Goal: Task Accomplishment & Management: Use online tool/utility

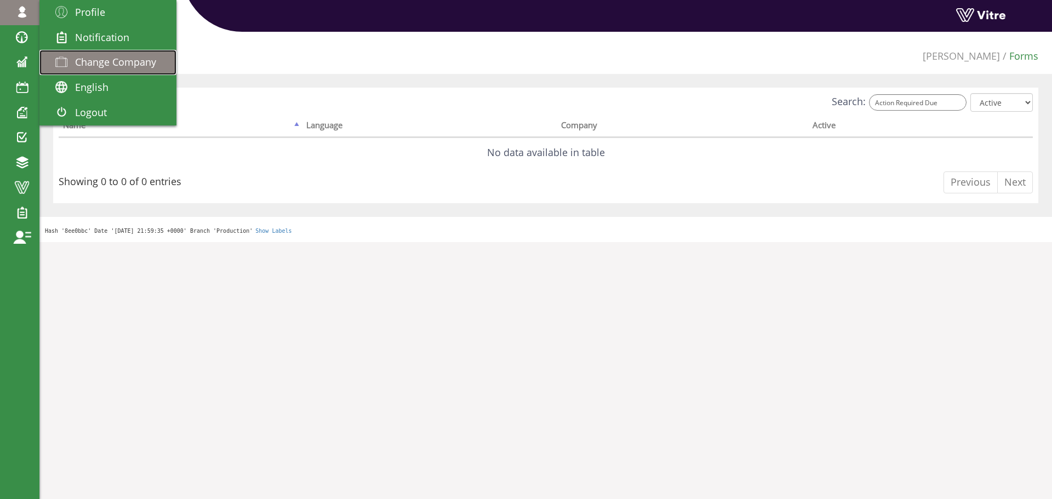
click at [93, 59] on span "Change Company" at bounding box center [115, 61] width 81 height 13
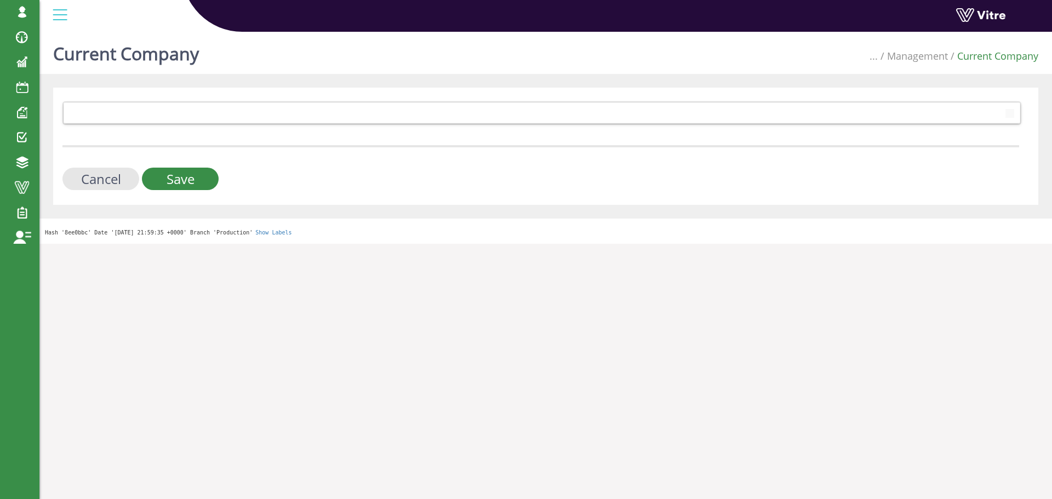
click at [144, 125] on form "379 Cancel Save" at bounding box center [540, 145] width 957 height 89
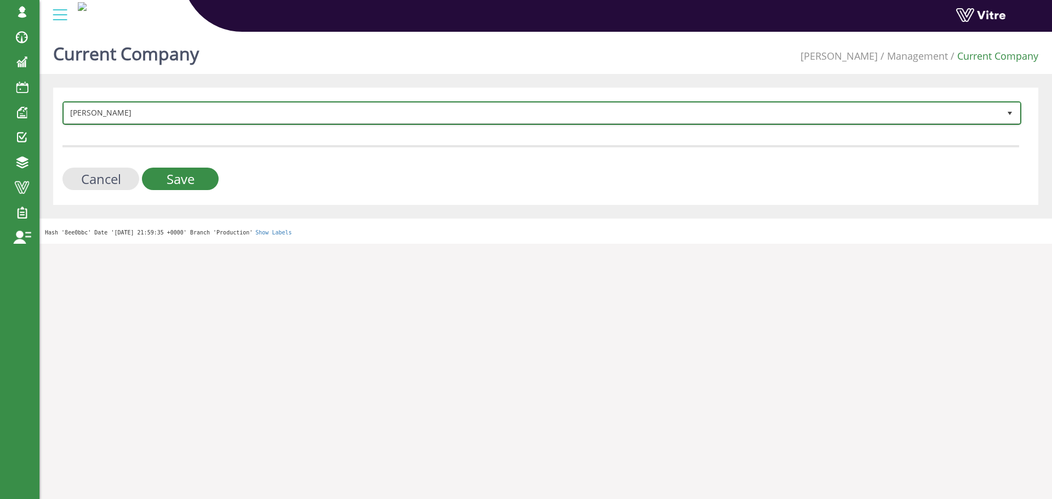
click at [149, 116] on span "[PERSON_NAME]" at bounding box center [532, 113] width 936 height 20
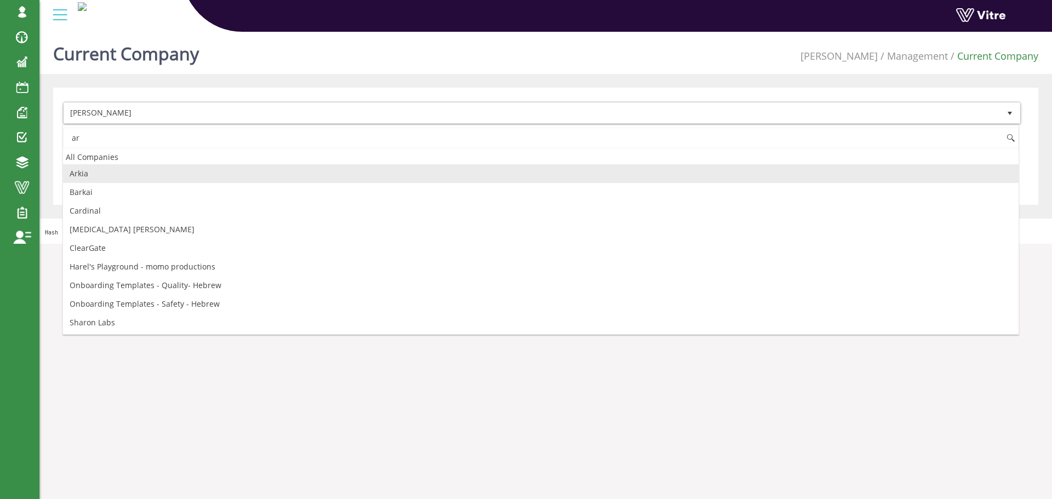
click at [139, 173] on li "Arkia" at bounding box center [541, 173] width 956 height 19
type input "ar"
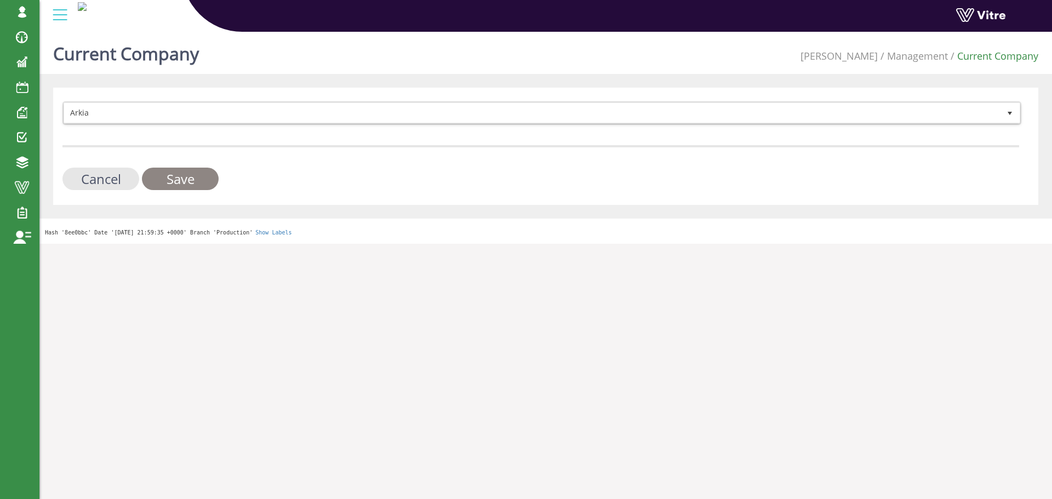
click at [152, 175] on input "Save" at bounding box center [180, 179] width 77 height 22
click at [148, 108] on form "Arkia 328 Cancel Save" at bounding box center [540, 145] width 957 height 89
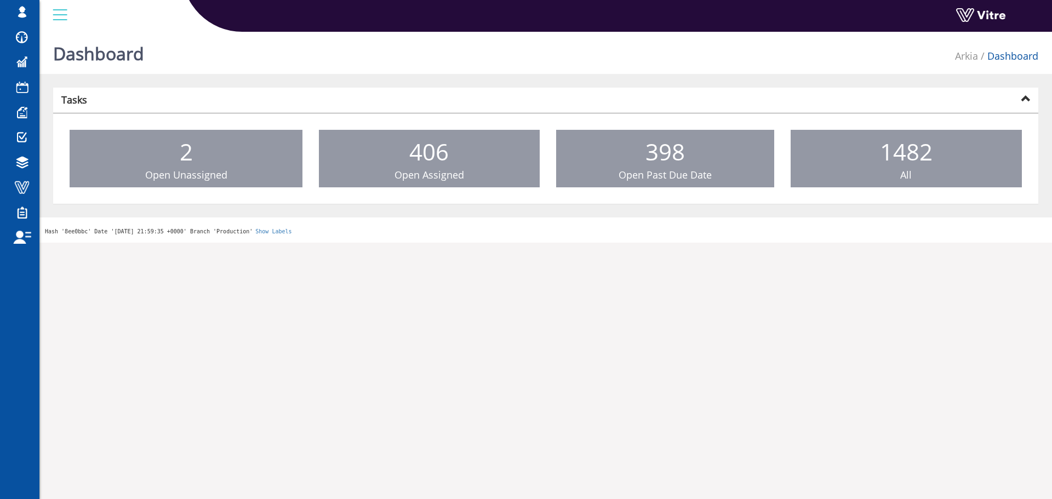
click at [944, 32] on div "sagi@vitre.io Profile Notification Change Company English English Español Franç…" at bounding box center [545, 16] width 1013 height 32
click at [949, 54] on div "Dashboard Arkia Dashboard" at bounding box center [545, 50] width 1013 height 47
click at [963, 55] on link "Arkia" at bounding box center [966, 55] width 23 height 13
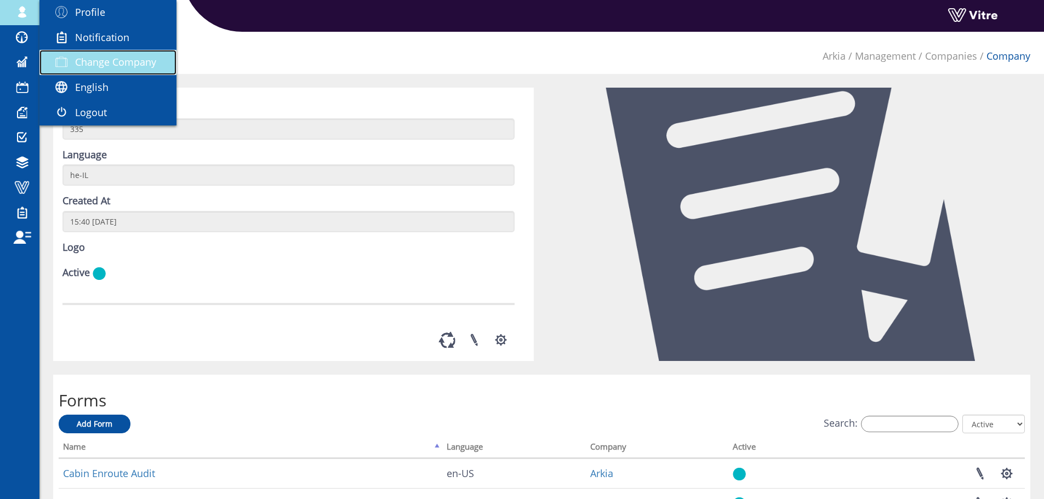
click span "Change Company"
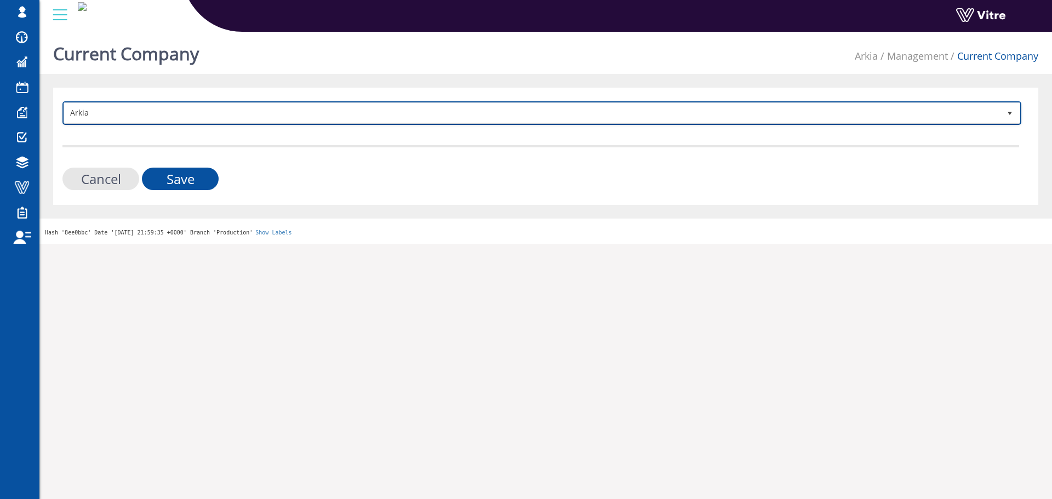
click at [121, 113] on span "Arkia" at bounding box center [532, 113] width 936 height 20
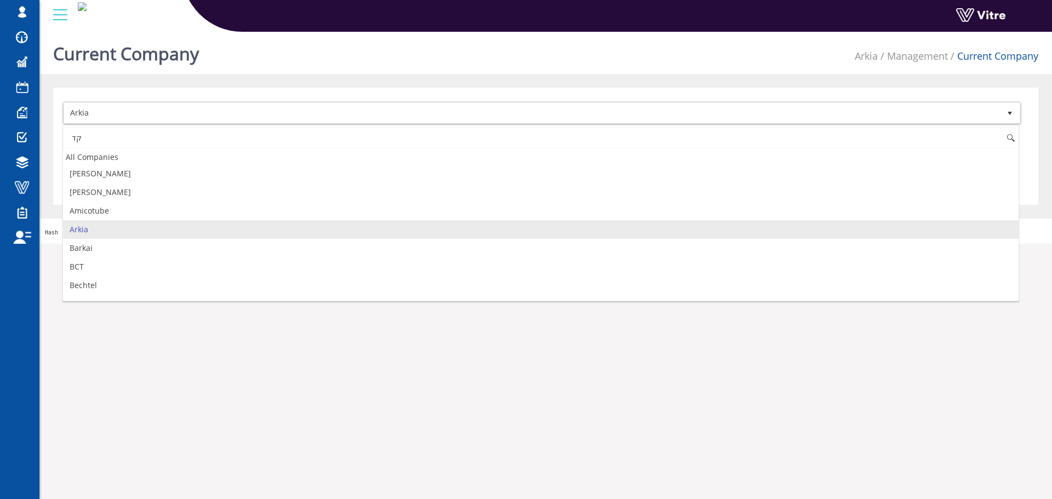
click at [114, 138] on input "קד" at bounding box center [541, 138] width 956 height 21
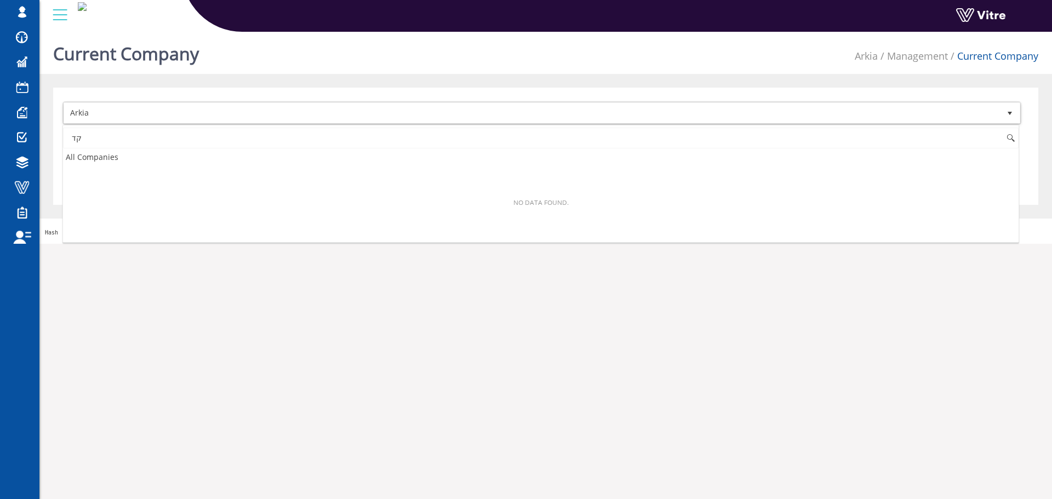
click at [114, 138] on input "קד" at bounding box center [541, 138] width 956 height 21
click at [113, 142] on input "קד" at bounding box center [541, 138] width 956 height 21
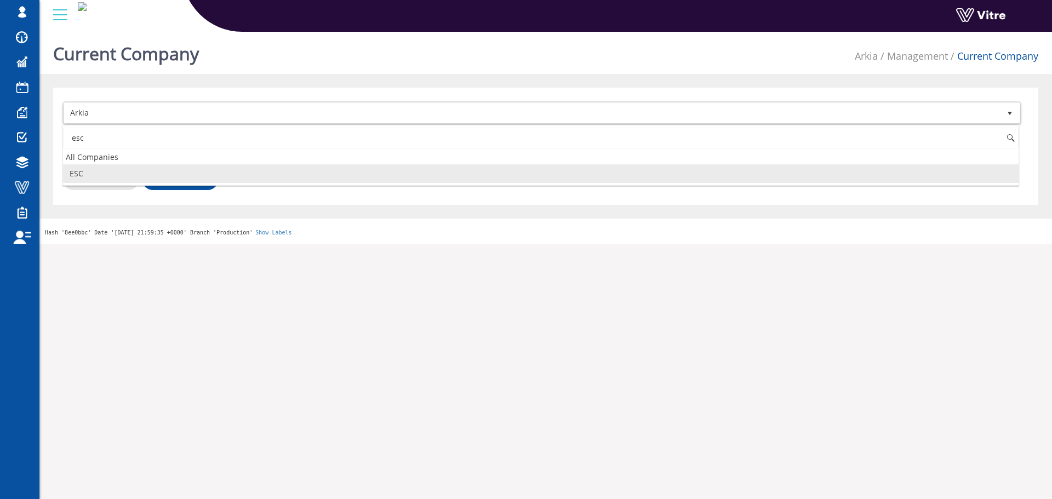
click at [115, 175] on li "ESC" at bounding box center [541, 173] width 956 height 19
type input "esc"
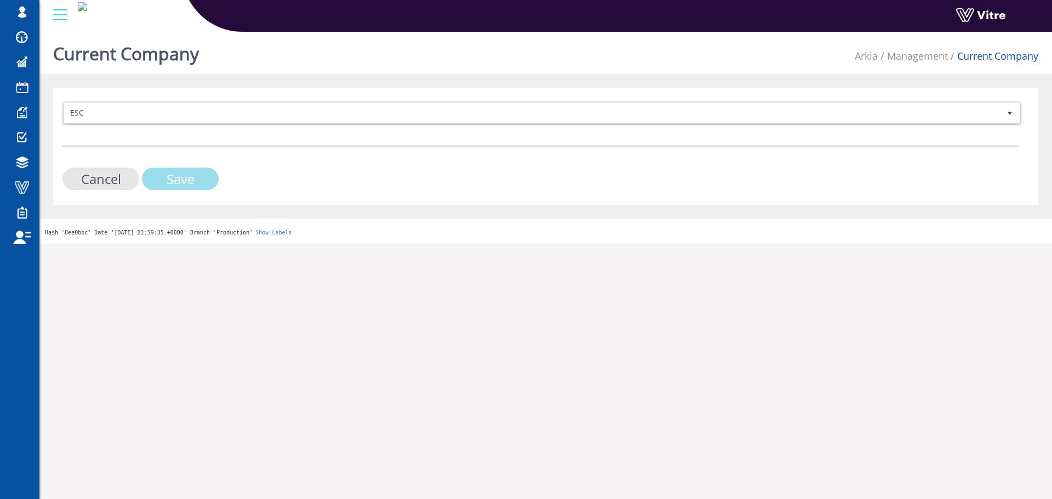
click at [181, 179] on input "Save" at bounding box center [180, 179] width 77 height 22
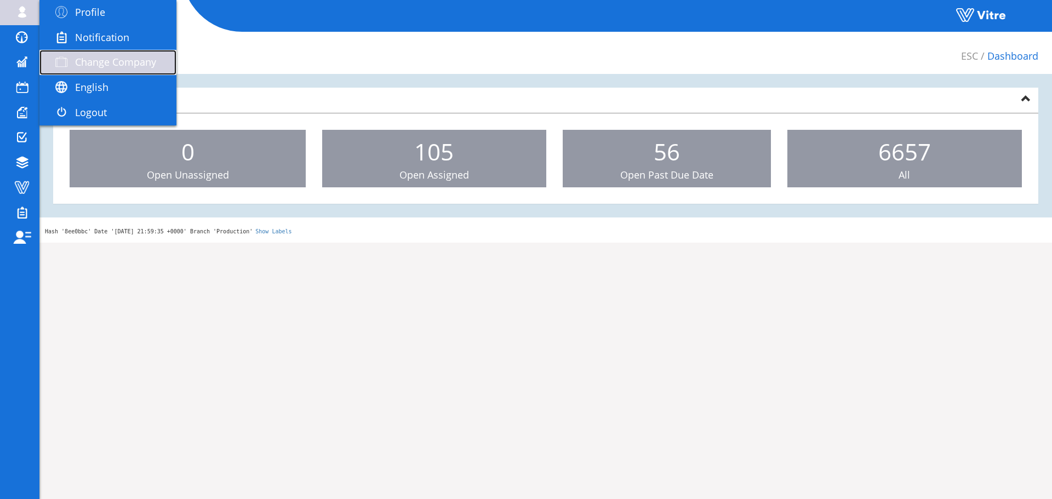
click at [103, 52] on link "Change Company" at bounding box center [107, 62] width 137 height 25
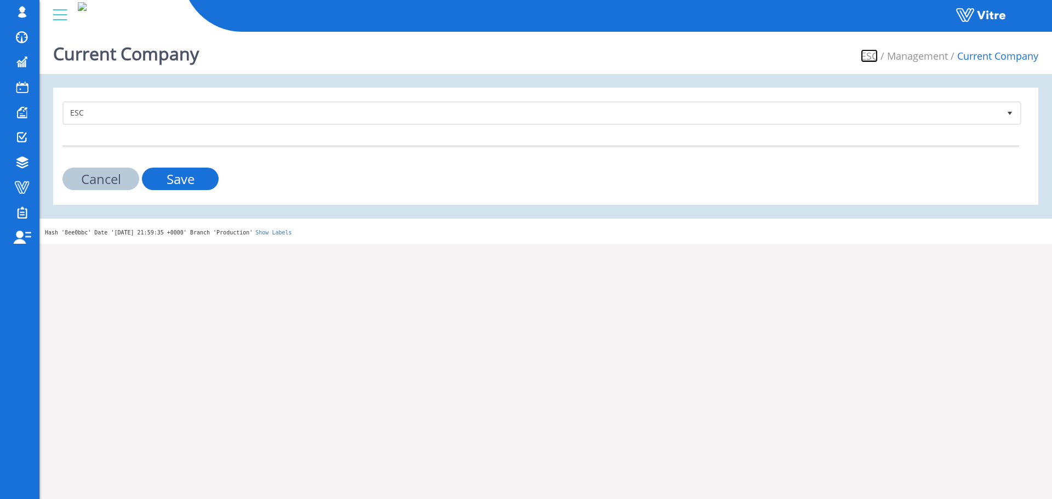
click at [877, 60] on link "ESC" at bounding box center [869, 55] width 17 height 13
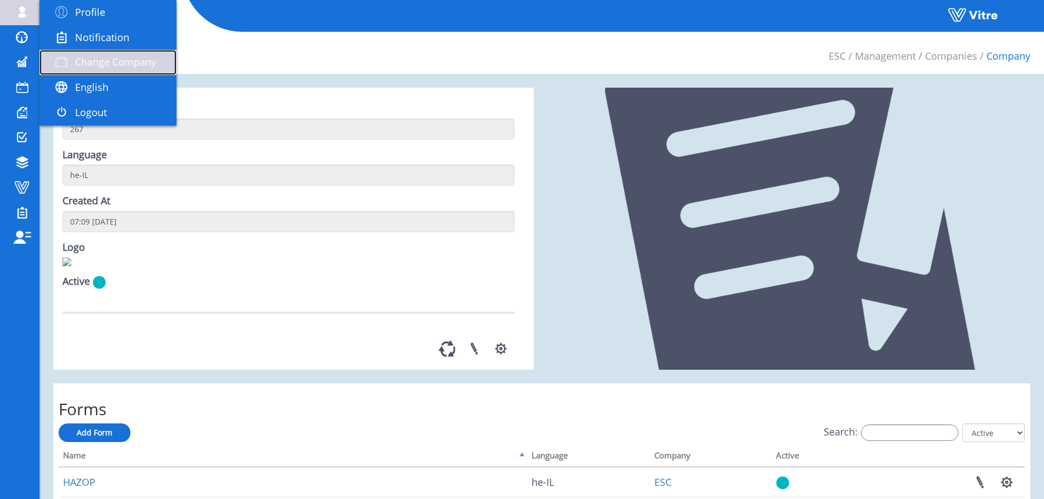
click at [71, 67] on span at bounding box center [61, 61] width 27 height 13
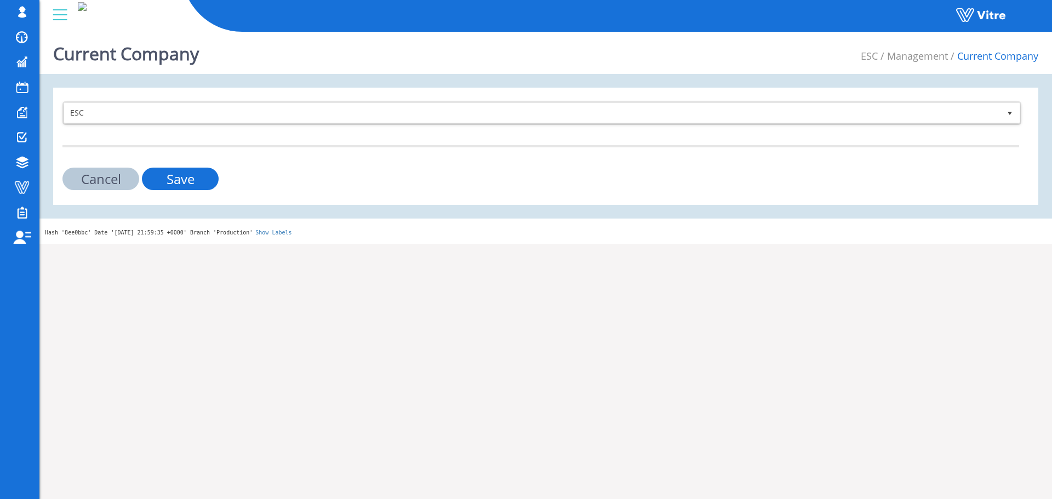
click at [136, 113] on span "ESC" at bounding box center [532, 113] width 936 height 20
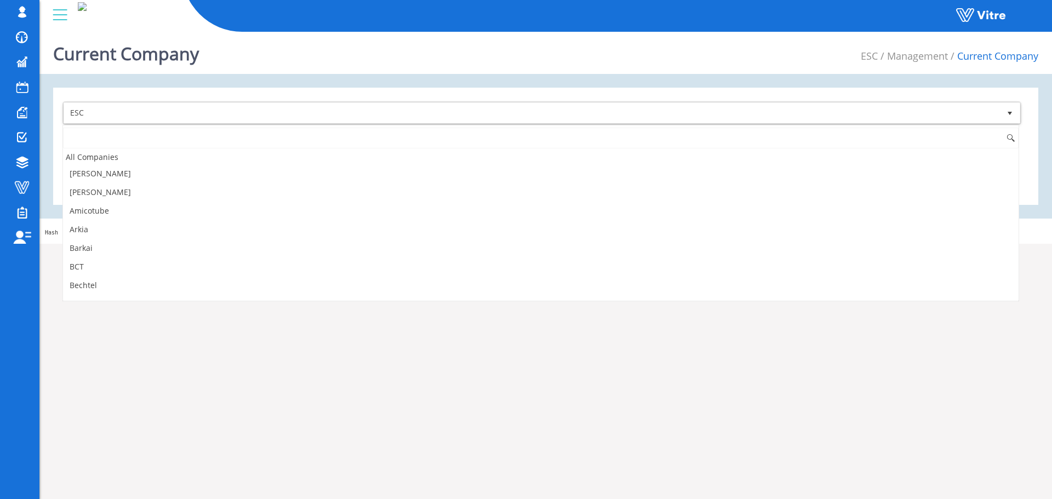
scroll to position [257, 0]
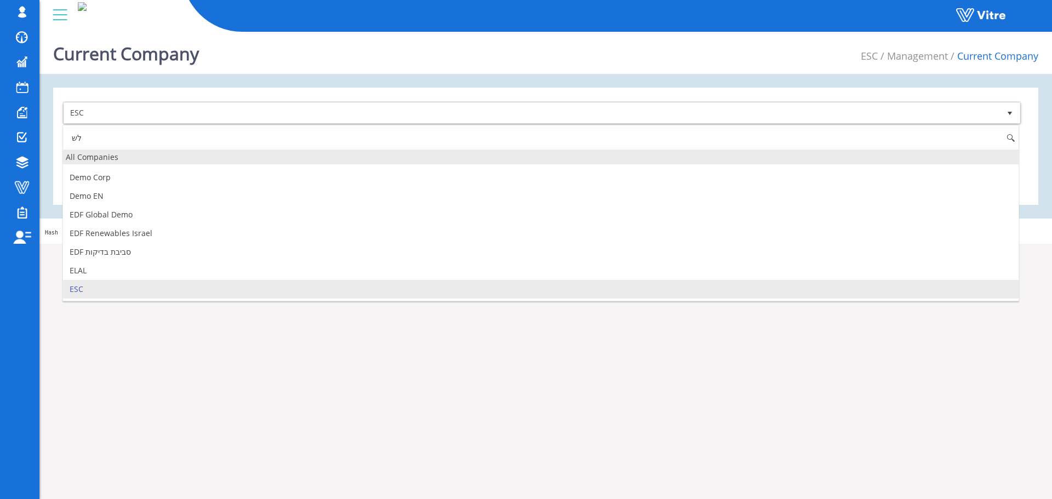
type input "ל"
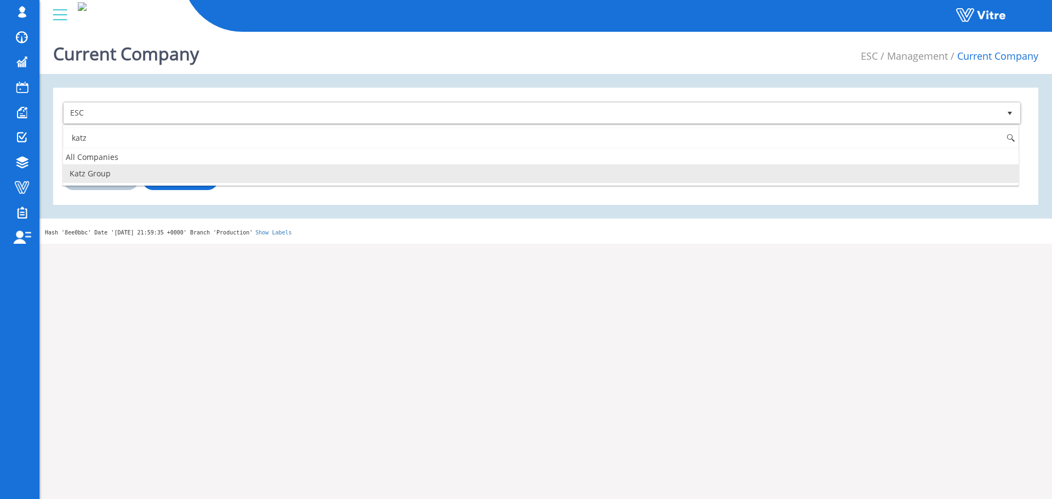
click at [127, 169] on li "Katz Group" at bounding box center [541, 173] width 956 height 19
type input "katz"
click at [158, 175] on input "Save" at bounding box center [180, 179] width 77 height 22
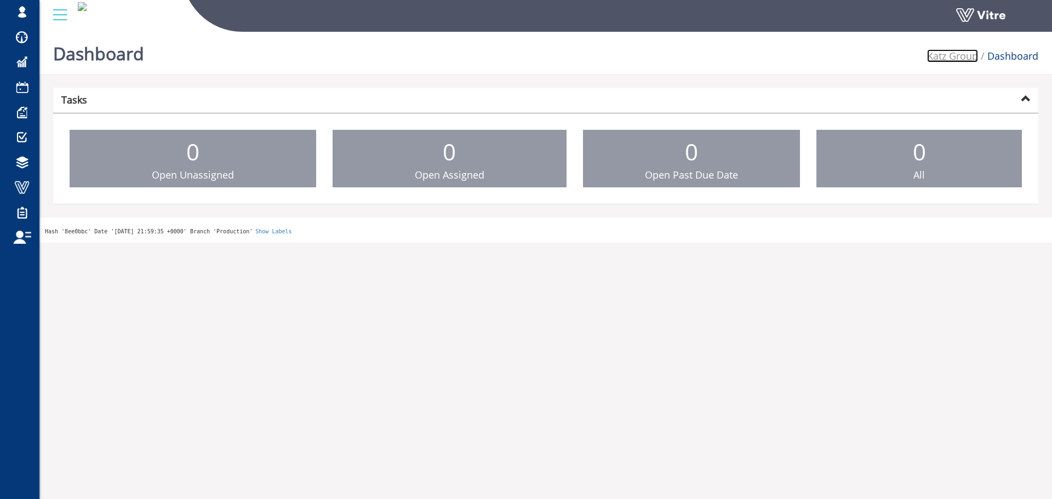
click at [958, 56] on link "Katz Group" at bounding box center [952, 55] width 51 height 13
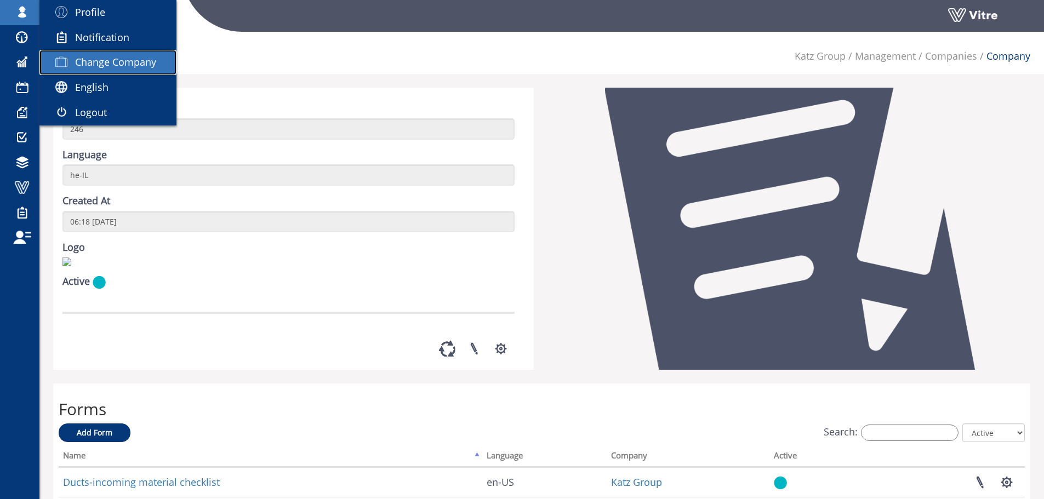
click at [126, 69] on span "Change Company" at bounding box center [115, 61] width 81 height 13
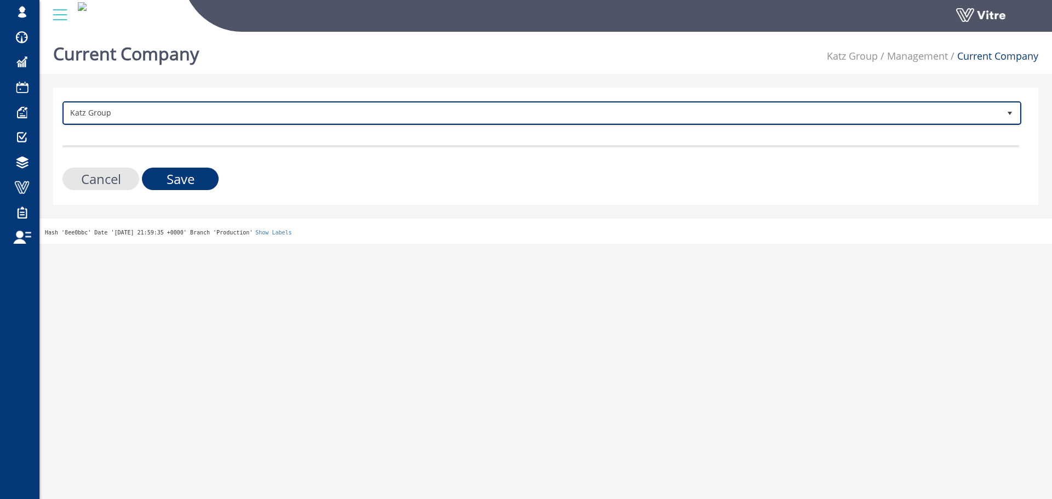
click at [212, 105] on span "Katz Group" at bounding box center [532, 113] width 936 height 20
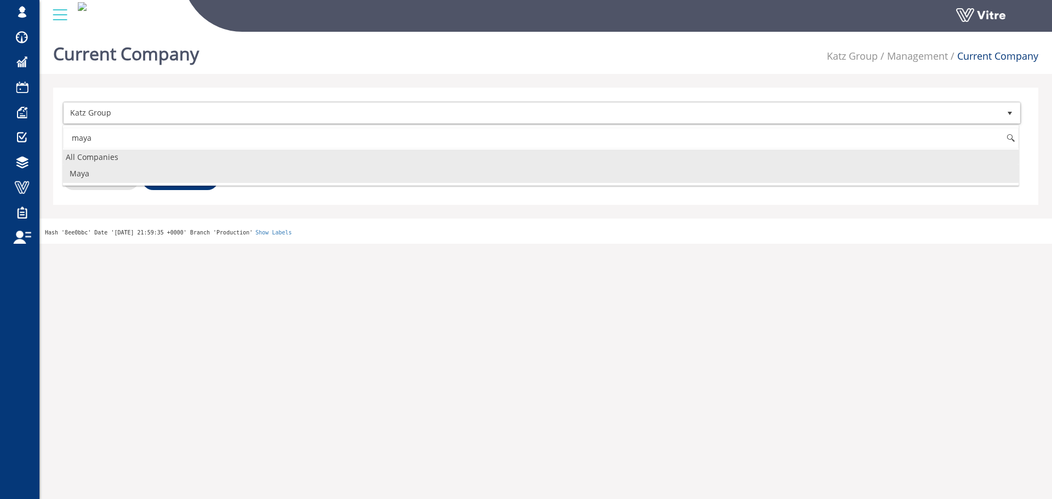
click at [178, 174] on li "Maya" at bounding box center [541, 173] width 956 height 19
type input "maya"
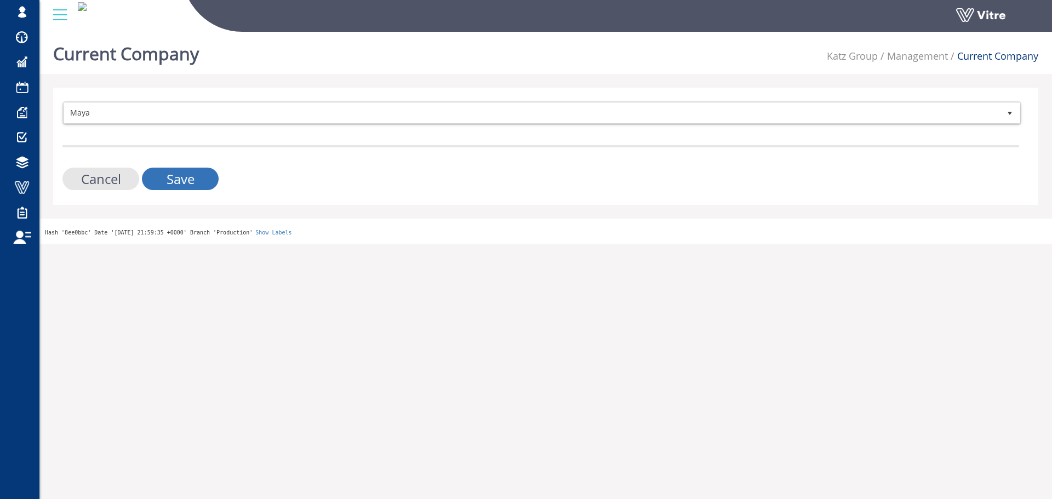
click at [178, 176] on input "Save" at bounding box center [180, 179] width 77 height 22
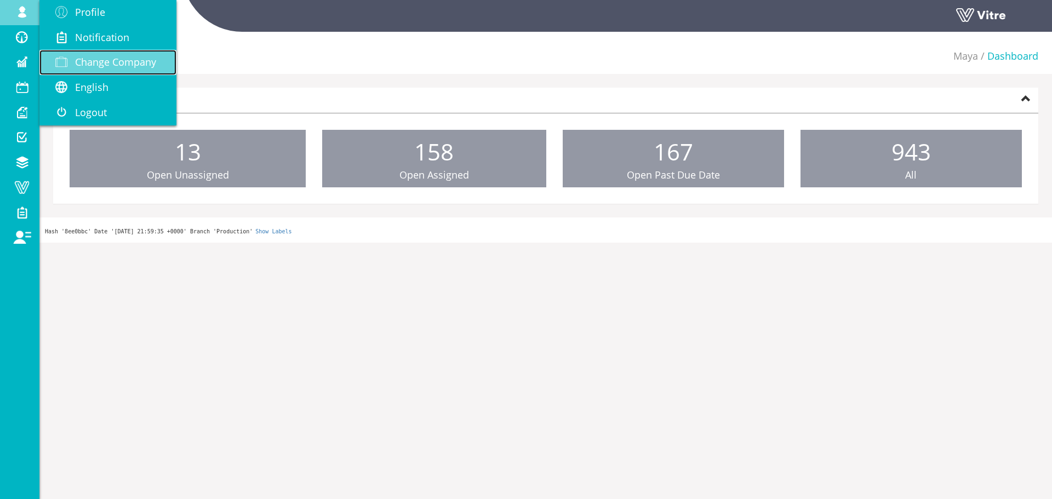
click at [80, 60] on span "Change Company" at bounding box center [115, 61] width 81 height 13
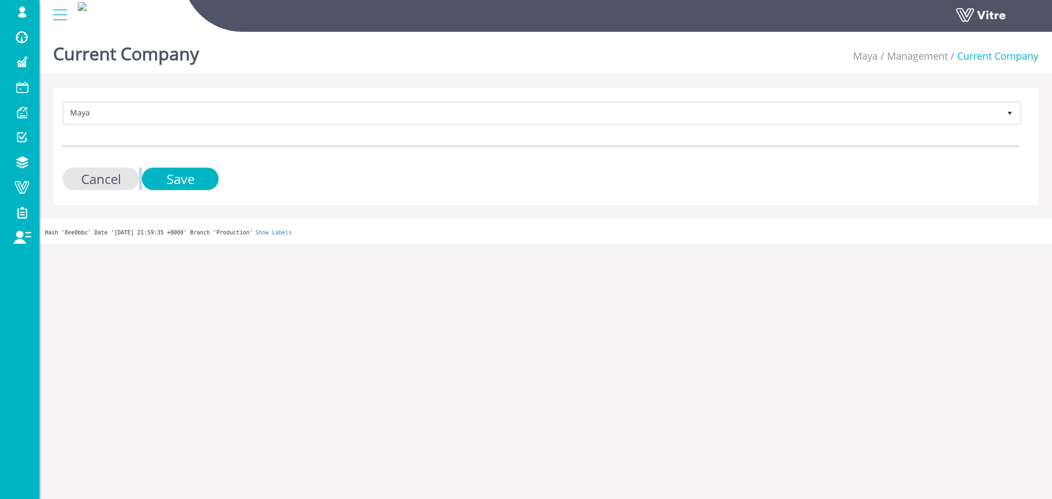
drag, startPoint x: 486, startPoint y: 149, endPoint x: 490, endPoint y: 124, distance: 25.0
click at [490, 139] on form "Maya 246 Cancel Save" at bounding box center [540, 145] width 957 height 89
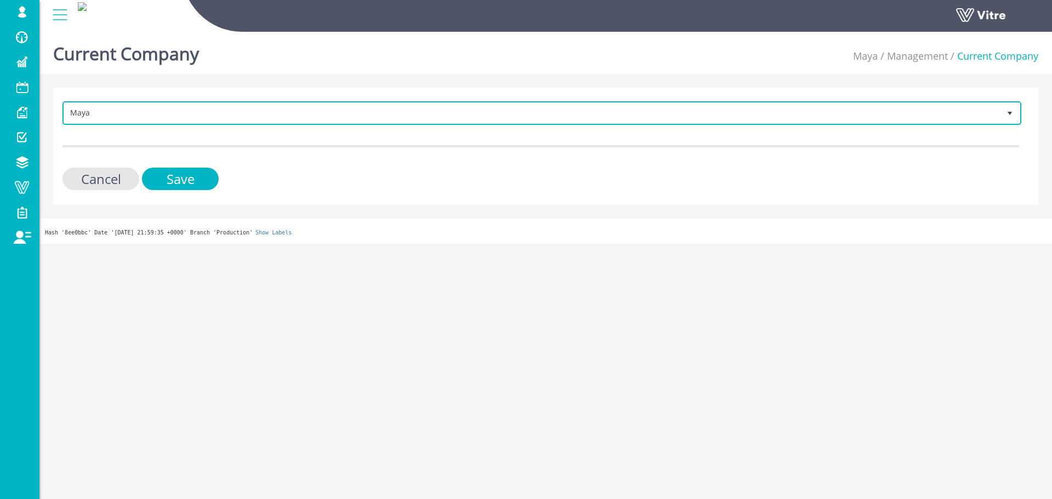
click at [490, 124] on span "Maya 246" at bounding box center [541, 113] width 959 height 24
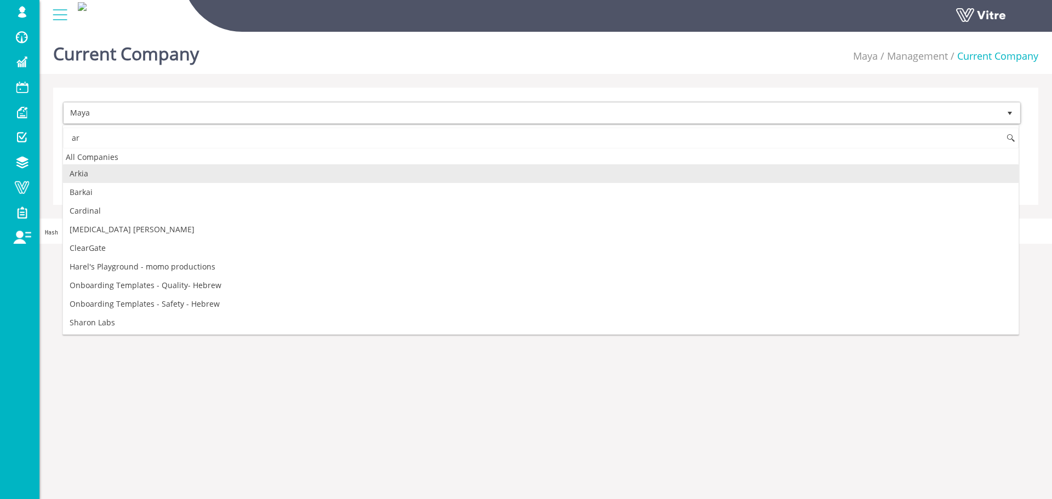
click at [117, 168] on li "Arkia" at bounding box center [541, 173] width 956 height 19
type input "ar"
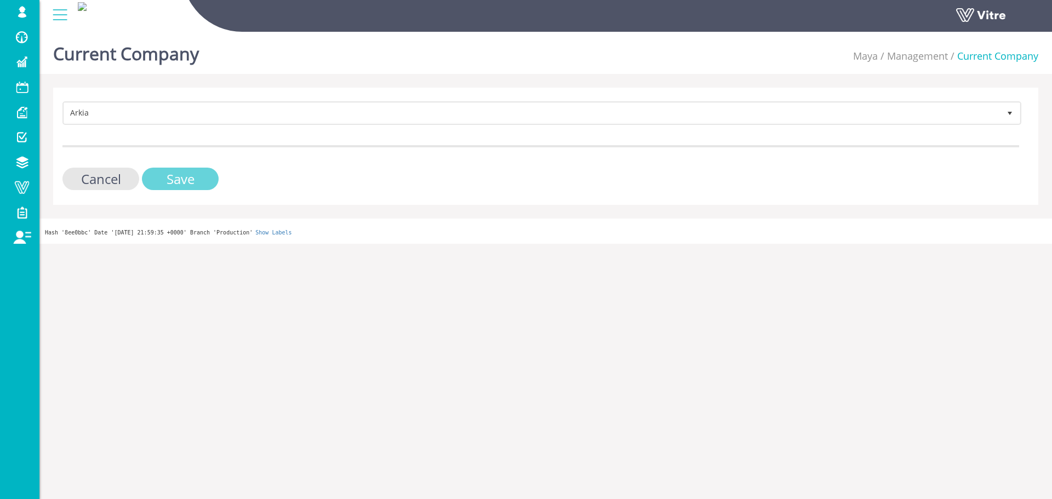
click at [187, 175] on input "Save" at bounding box center [180, 179] width 77 height 22
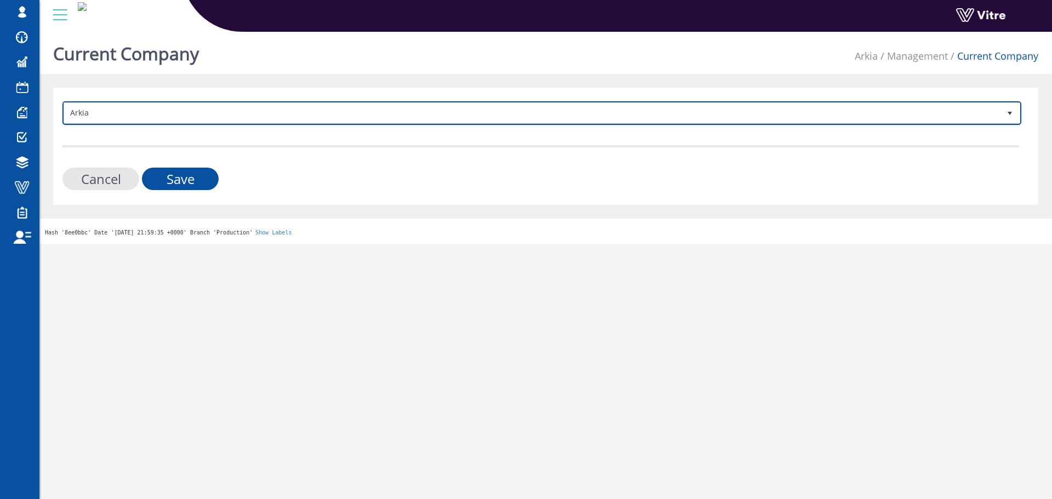
click at [106, 121] on span "Arkia" at bounding box center [532, 113] width 936 height 20
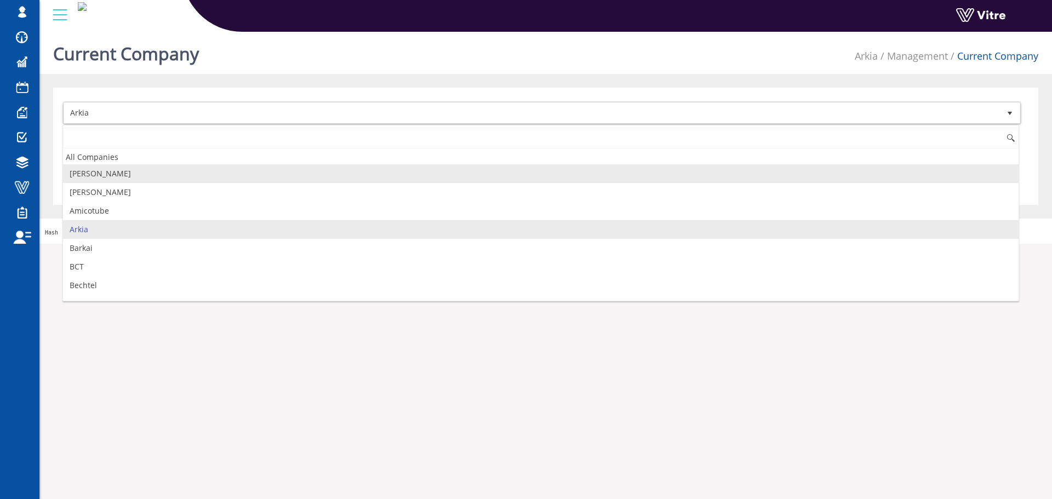
click at [104, 173] on li "[PERSON_NAME]" at bounding box center [541, 173] width 956 height 19
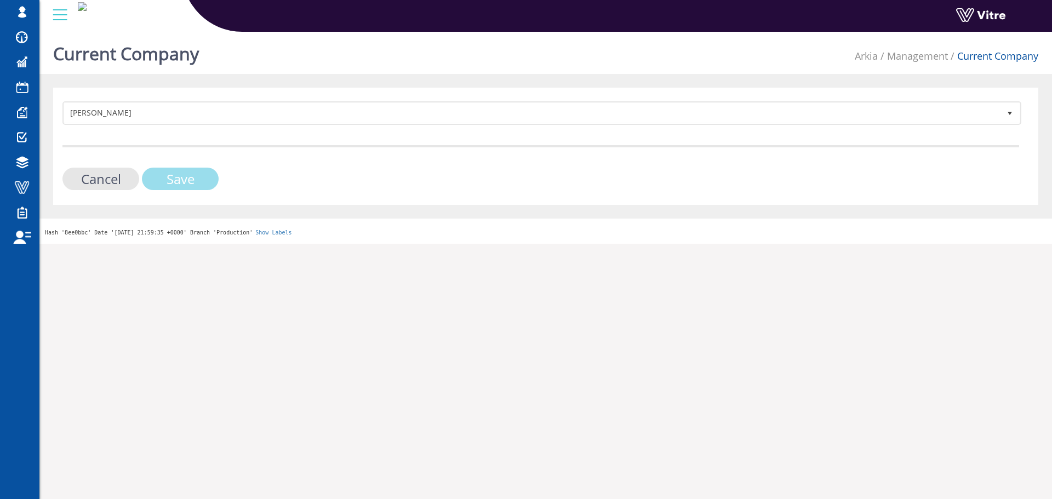
click at [162, 168] on input "Save" at bounding box center [180, 179] width 77 height 22
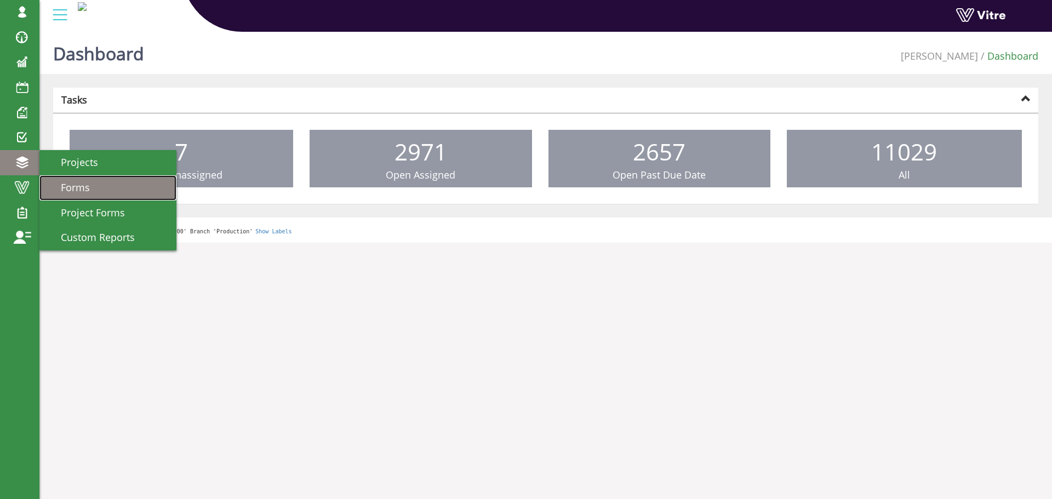
click at [73, 182] on span "Forms" at bounding box center [69, 187] width 42 height 13
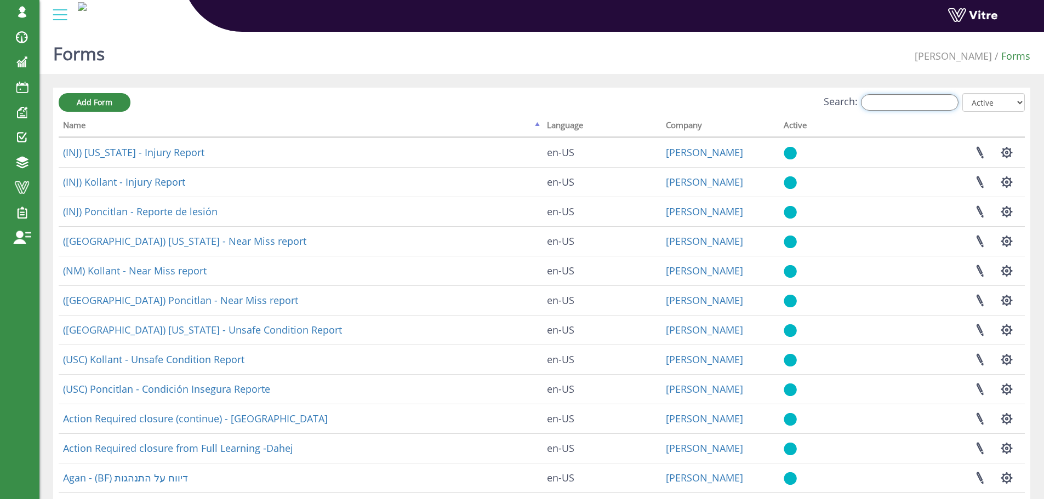
click at [888, 104] on input "Search:" at bounding box center [910, 102] width 98 height 16
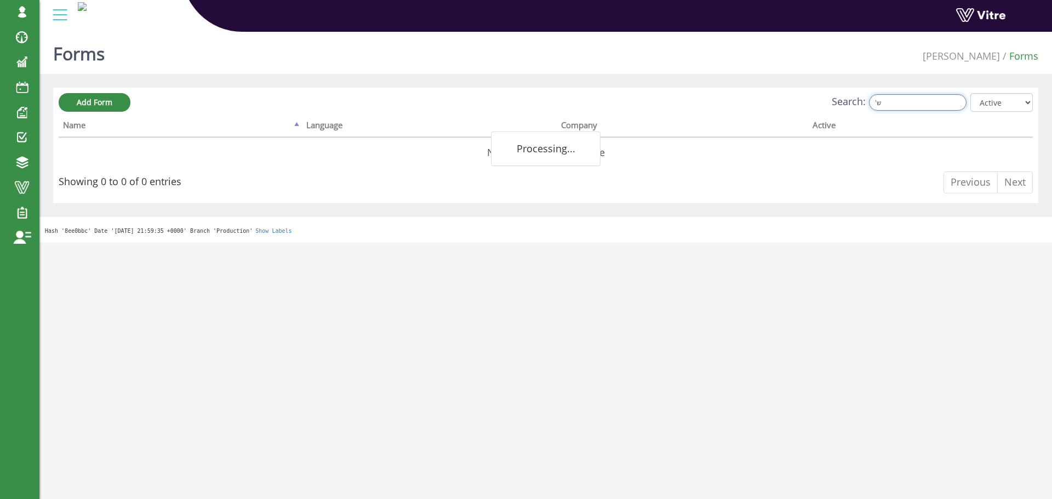
click at [889, 104] on input "'ש" at bounding box center [918, 102] width 98 height 16
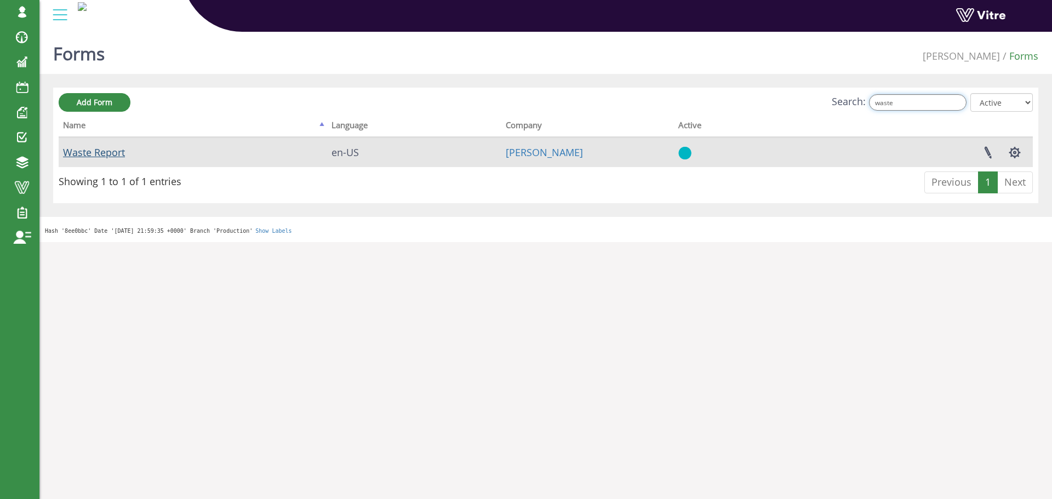
type input "waste"
click at [96, 146] on link "Waste Report" at bounding box center [94, 152] width 62 height 13
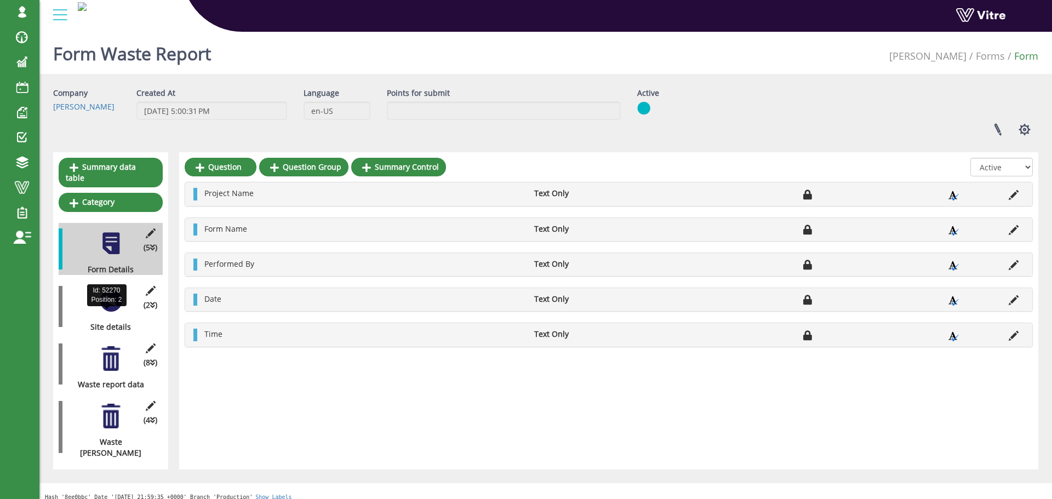
click at [114, 322] on div "Site details" at bounding box center [107, 327] width 96 height 11
click at [111, 295] on div at bounding box center [111, 301] width 25 height 25
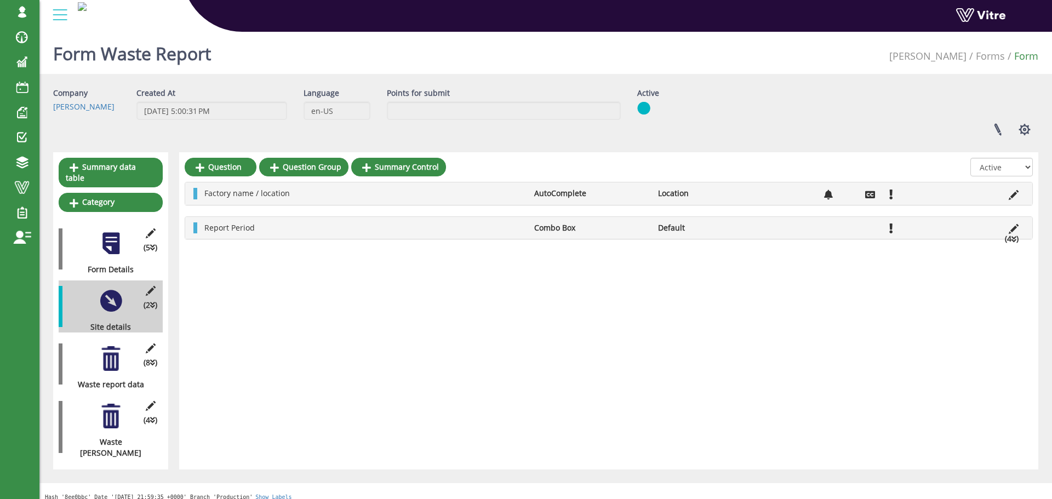
click at [105, 346] on div at bounding box center [111, 358] width 25 height 25
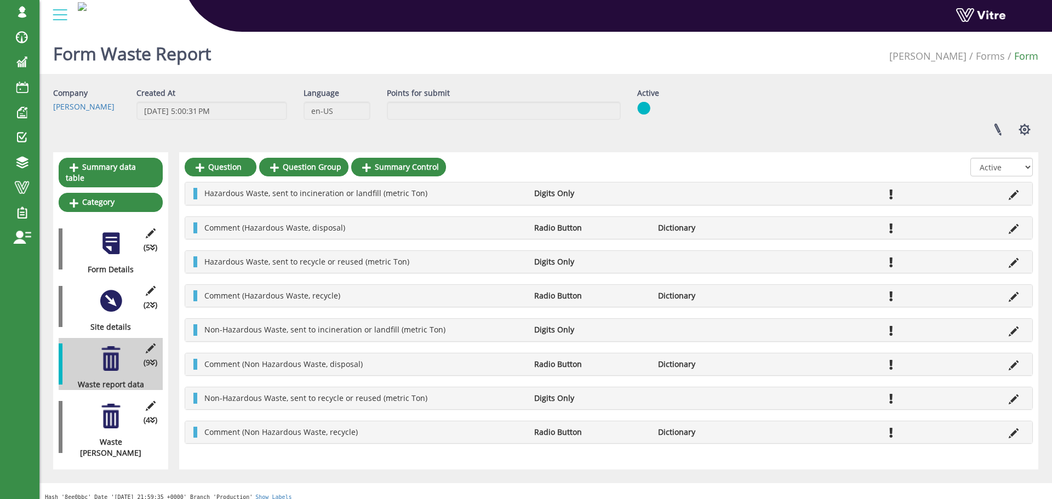
click at [769, 88] on div "Company Adama Created At 12/20/2024 5:00:31 PM Language en-US Points for submit…" at bounding box center [546, 116] width 1002 height 56
click at [79, 396] on div "(4 ) Waste calculated" at bounding box center [111, 427] width 104 height 63
click at [127, 402] on div "(4 ) Waste calculated" at bounding box center [111, 427] width 104 height 63
click at [121, 404] on div at bounding box center [111, 416] width 25 height 25
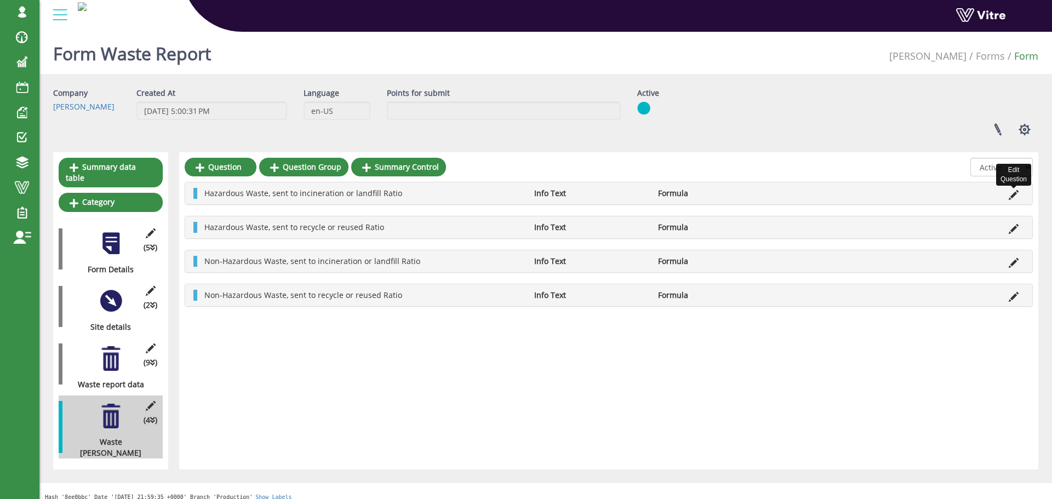
click at [1015, 195] on icon at bounding box center [1014, 195] width 10 height 10
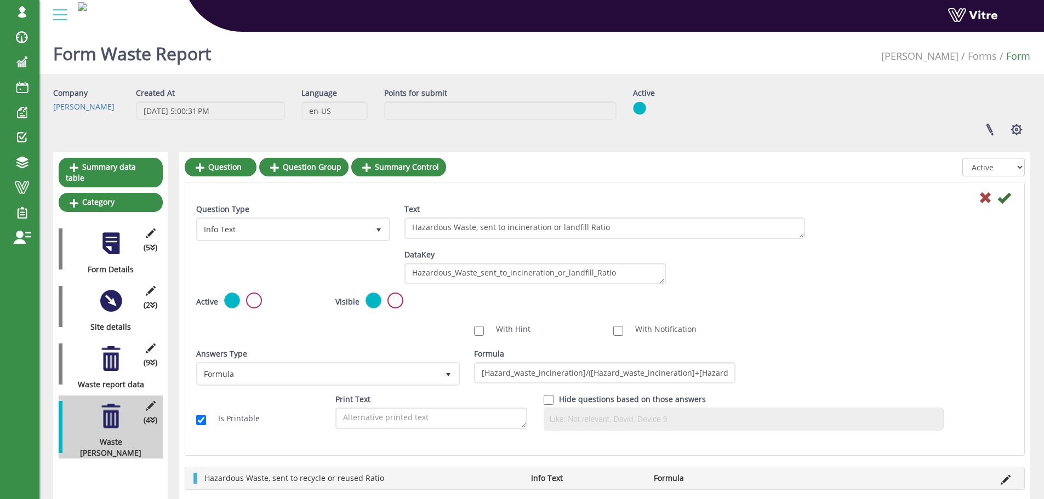
click at [1011, 195] on div at bounding box center [605, 197] width 834 height 13
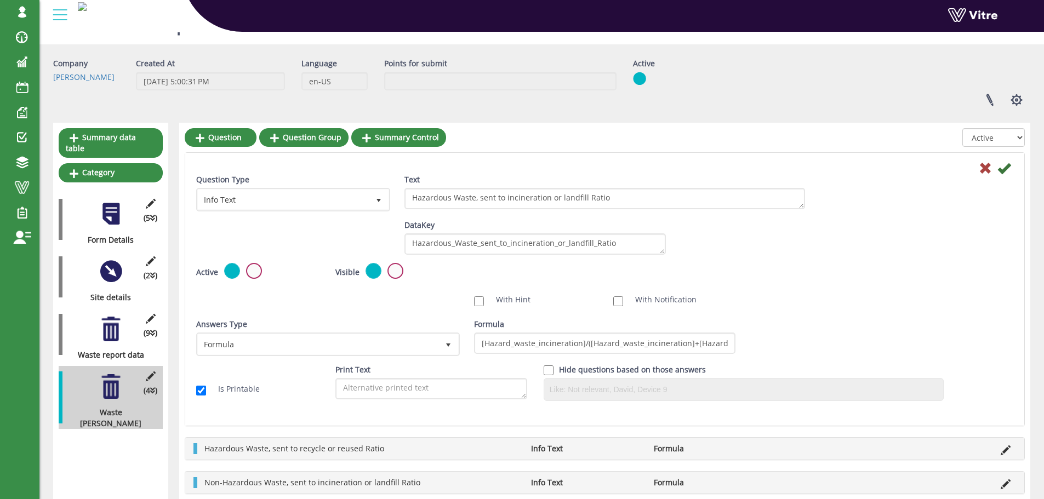
scroll to position [55, 0]
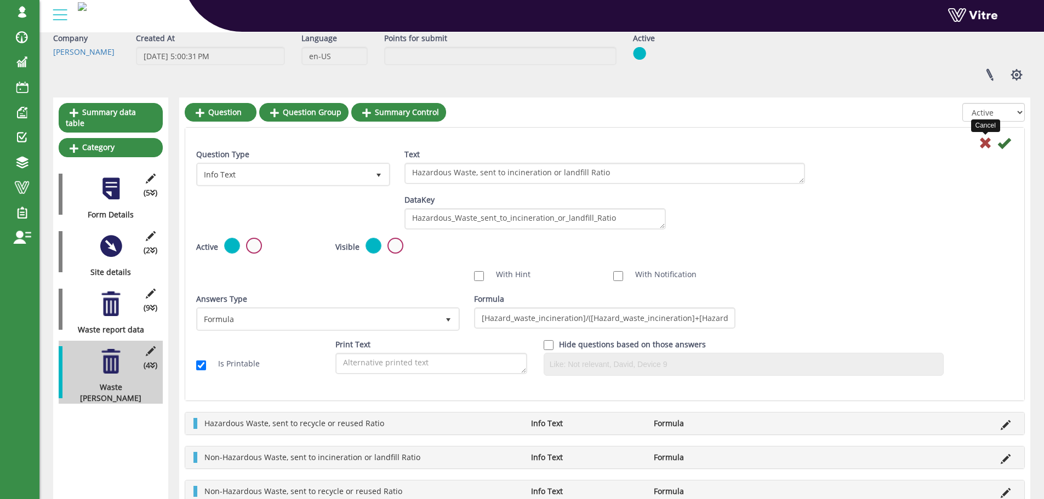
click at [983, 141] on icon at bounding box center [985, 142] width 13 height 13
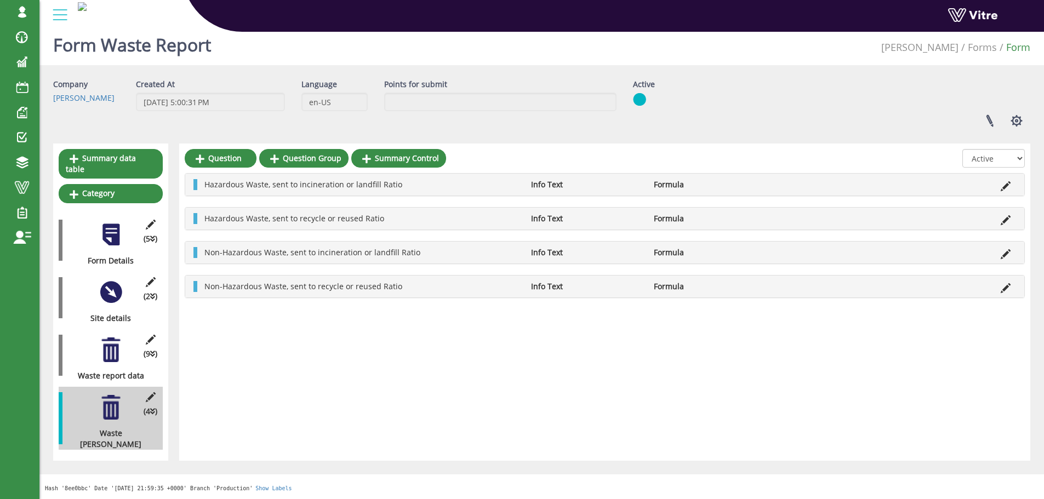
scroll to position [0, 0]
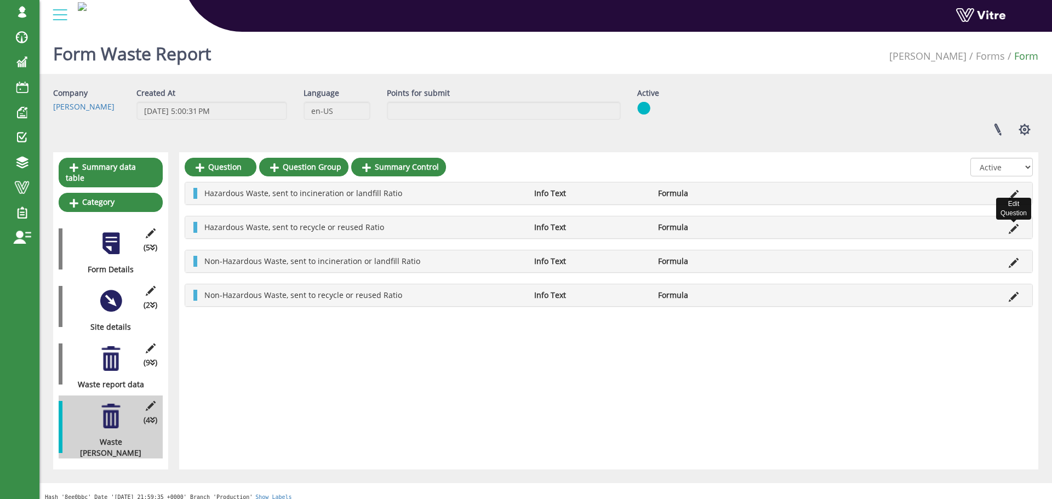
click at [1014, 229] on icon at bounding box center [1014, 229] width 10 height 10
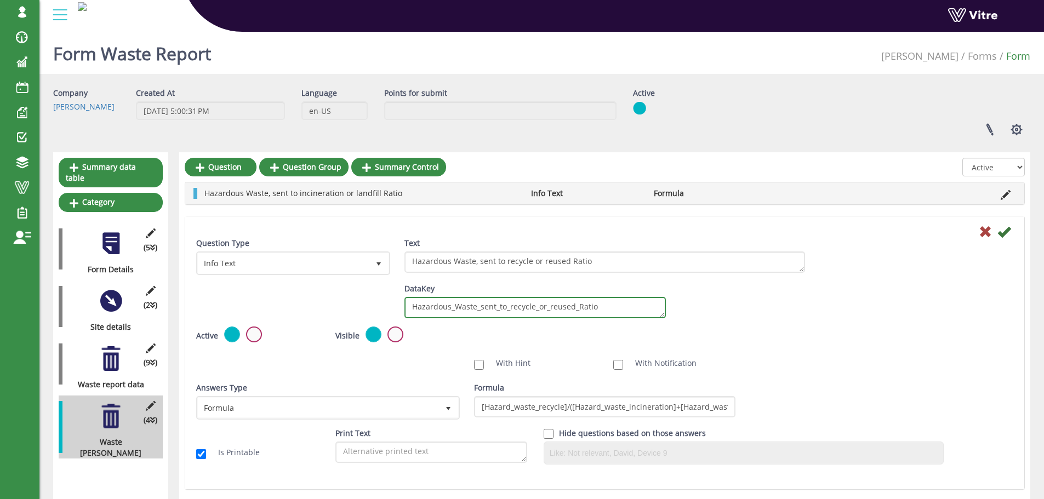
click at [467, 305] on textarea "Hazardous_Waste_sent_to_recycle_or_reused_Ratio" at bounding box center [534, 307] width 261 height 21
click at [600, 287] on div "DataKey Hazardous_Waste_sent_to_recycle_or_reused_Ratio" at bounding box center [534, 300] width 261 height 35
click at [606, 293] on div "DataKey Hazardous_Waste_sent_to_recycle_or_reused_Ratio" at bounding box center [534, 300] width 261 height 35
click at [604, 305] on textarea "Hazardous_Waste_sent_to_recycle_or_reused_Ratio" at bounding box center [534, 307] width 261 height 21
drag, startPoint x: 604, startPoint y: 305, endPoint x: 412, endPoint y: 300, distance: 193.0
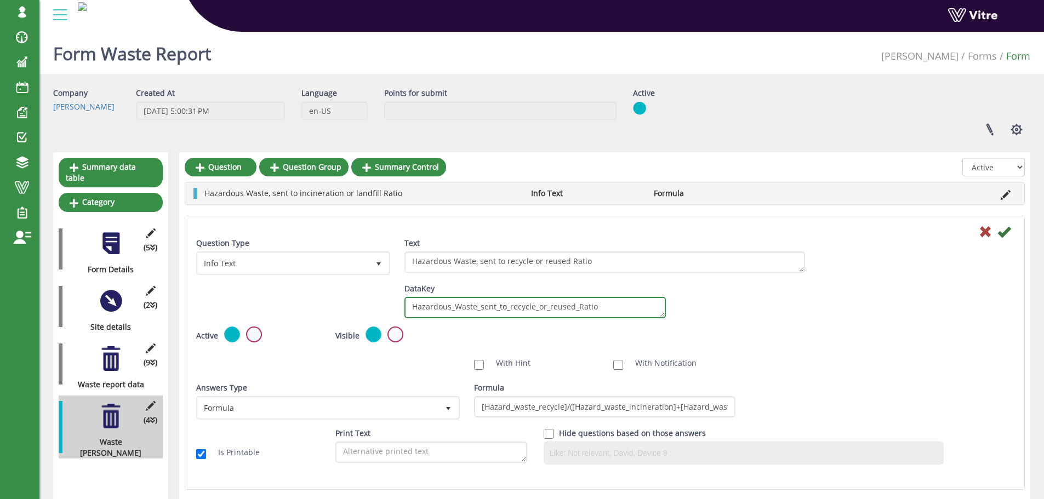
click at [412, 300] on textarea "Hazardous_Waste_sent_to_recycle_or_reused_Ratio" at bounding box center [534, 307] width 261 height 21
click at [975, 231] on div at bounding box center [605, 231] width 834 height 13
click at [977, 231] on div at bounding box center [605, 231] width 834 height 13
click at [979, 232] on icon at bounding box center [985, 231] width 13 height 13
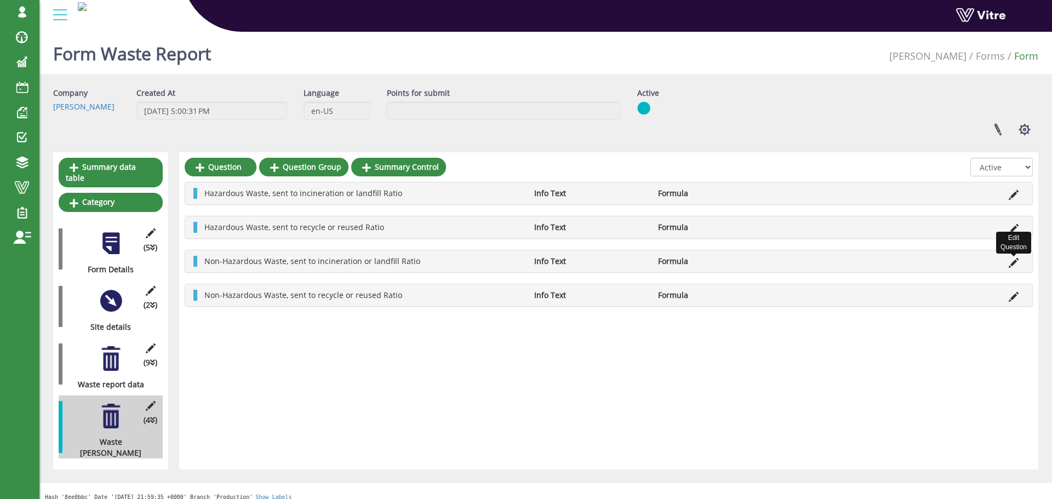
click at [1018, 264] on icon at bounding box center [1014, 263] width 10 height 10
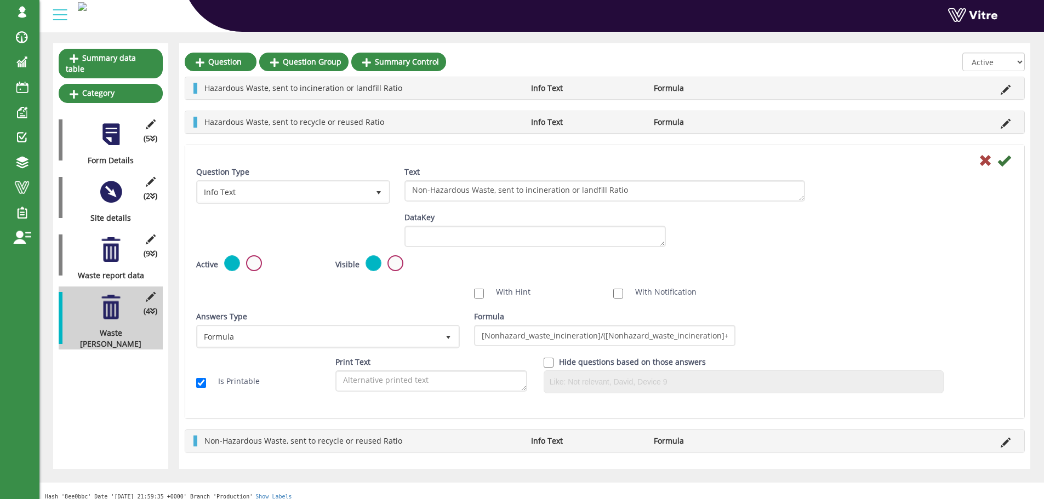
scroll to position [110, 0]
click at [545, 238] on textarea "DataKey" at bounding box center [534, 235] width 261 height 21
paste textarea "Non_Hazardous_Waste_sent_to_incineration_or_landfill_Ratio"
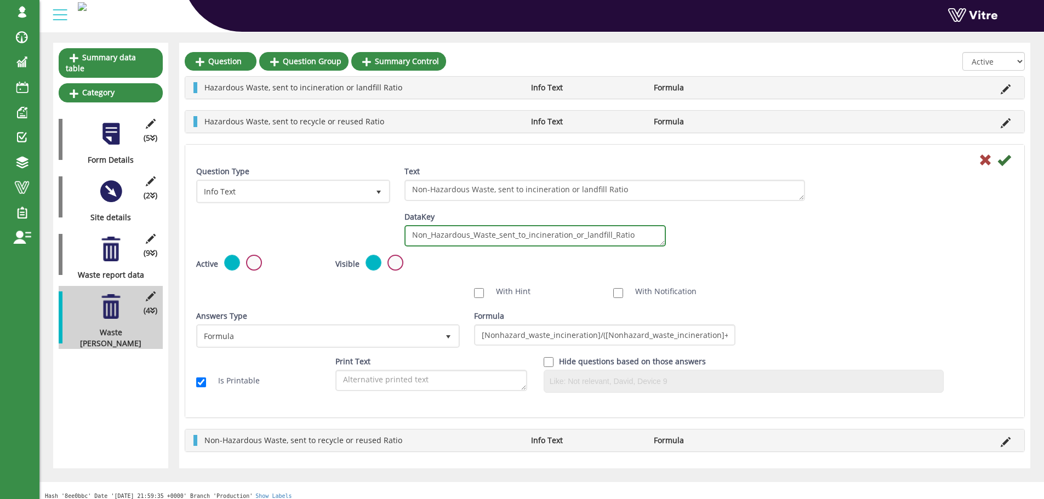
type textarea "Non_Hazardous_Waste_sent_to_incineration_or_landfill_Ratio"
click at [1007, 167] on icon at bounding box center [1003, 159] width 13 height 13
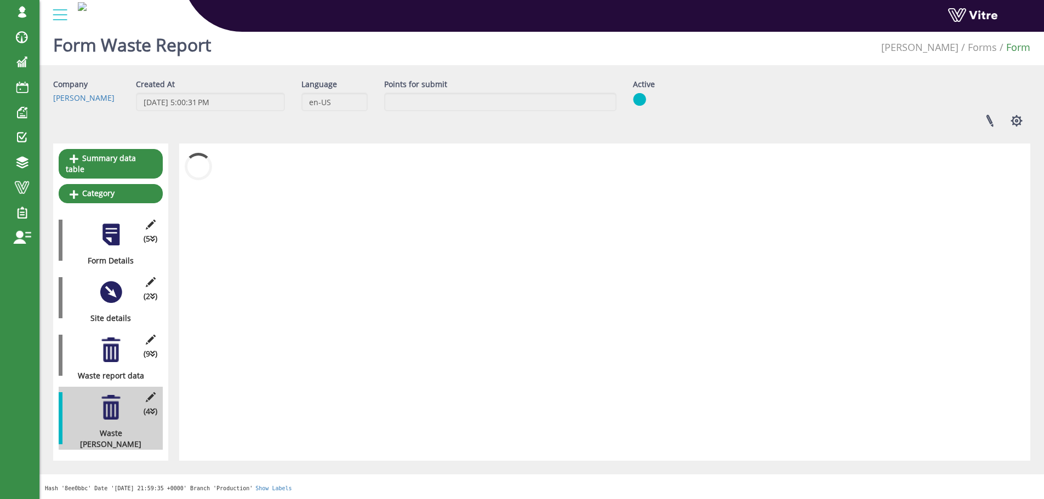
scroll to position [0, 0]
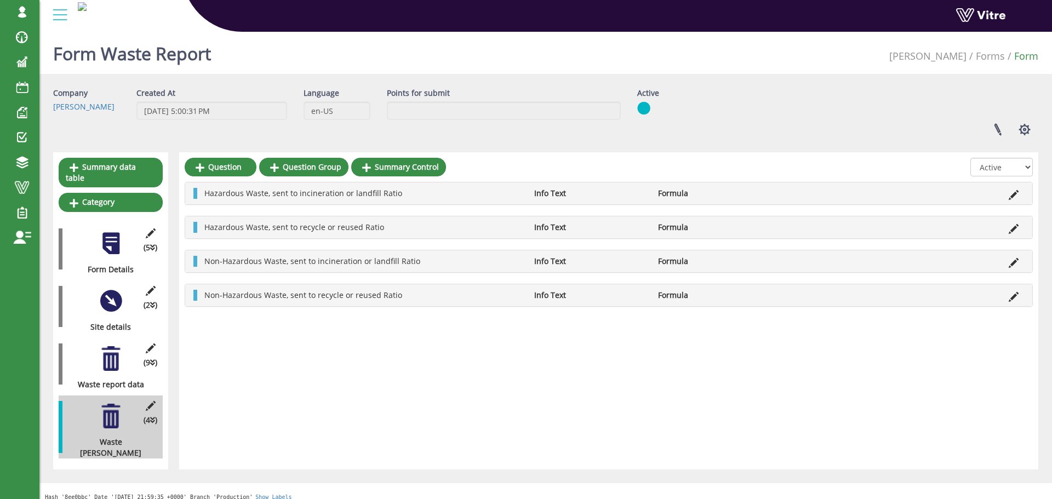
click at [1008, 261] on li at bounding box center [1013, 261] width 21 height 11
click at [1009, 263] on icon at bounding box center [1014, 263] width 10 height 10
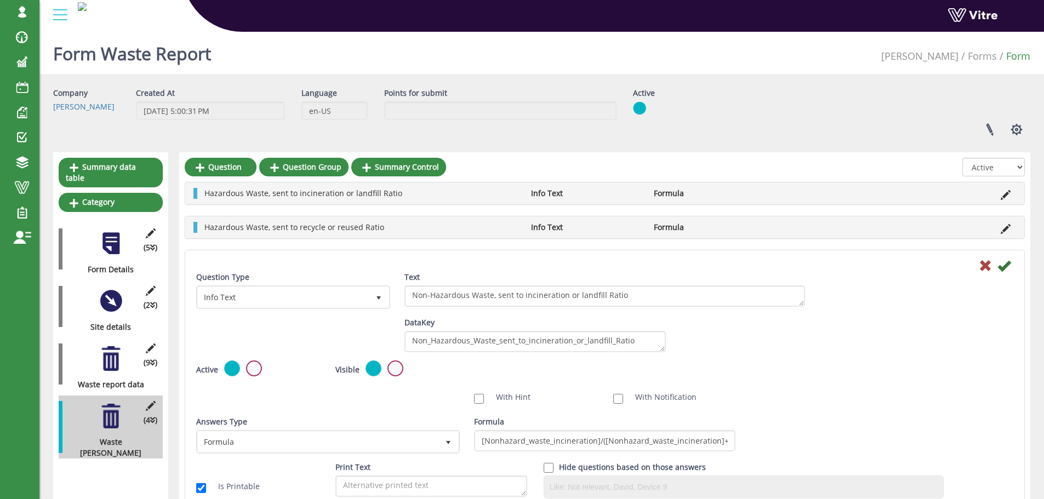
drag, startPoint x: 976, startPoint y: 267, endPoint x: 982, endPoint y: 267, distance: 6.0
click at [976, 267] on div at bounding box center [605, 265] width 834 height 13
click at [983, 266] on icon at bounding box center [985, 265] width 13 height 13
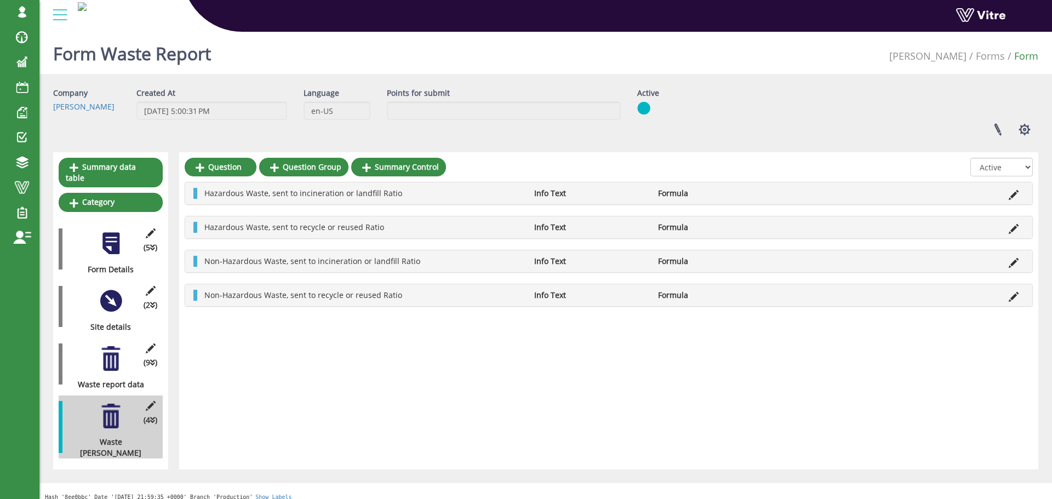
click at [1014, 266] on icon at bounding box center [1014, 263] width 10 height 10
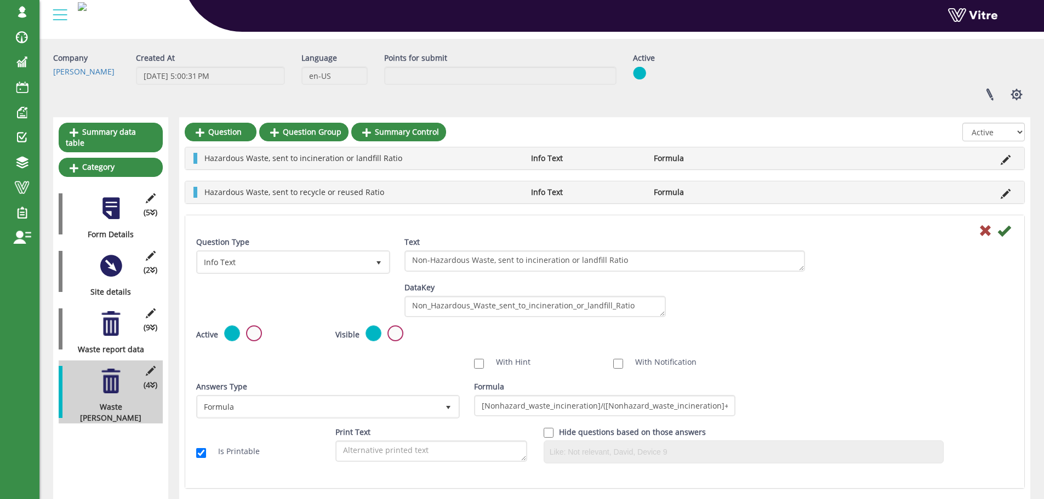
scroll to position [55, 0]
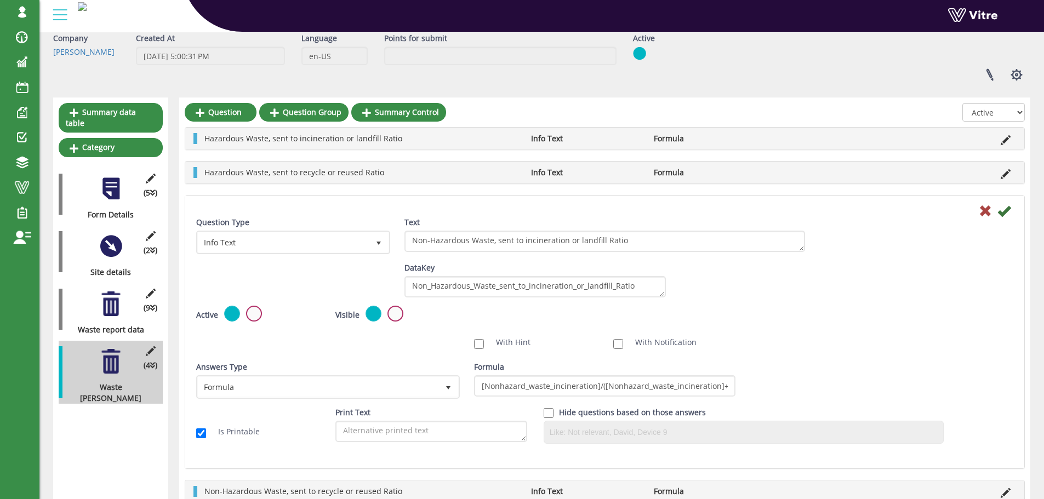
click at [657, 290] on textarea "Non_Hazardous_Waste_sent_to_incineration_or_landfill_Ratio" at bounding box center [534, 286] width 261 height 21
click at [646, 287] on textarea "Non_Hazardous_Waste_sent_to_incineration_or_landfill_Ratio" at bounding box center [534, 286] width 261 height 21
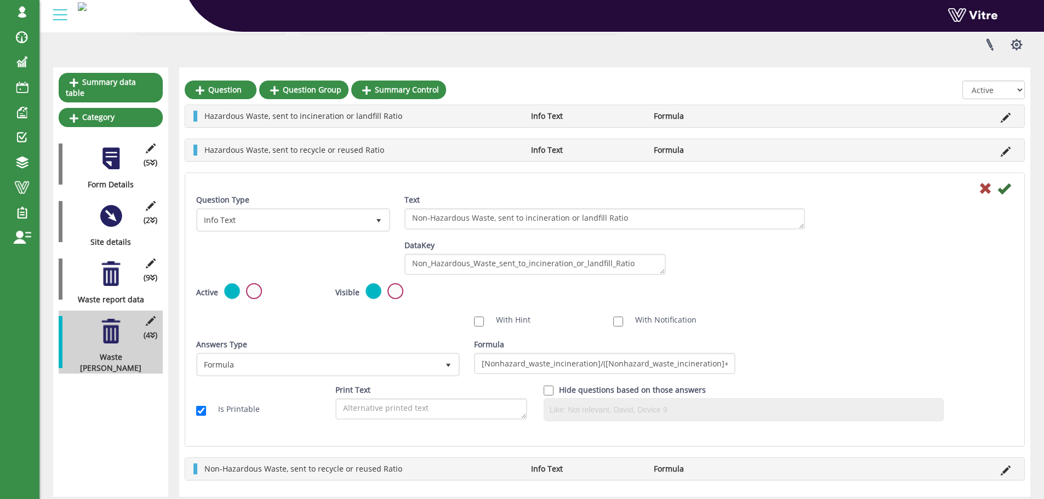
scroll to position [114, 0]
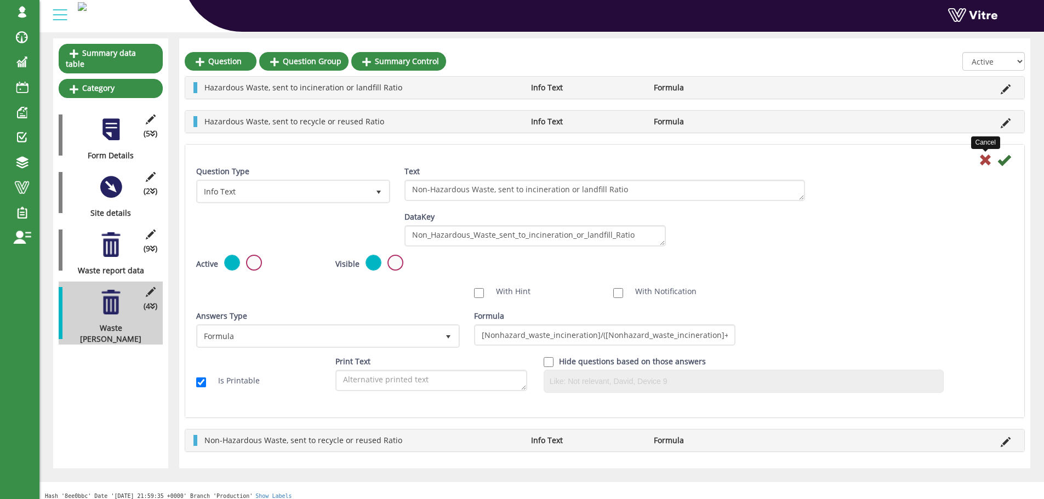
click at [987, 163] on icon at bounding box center [985, 159] width 13 height 13
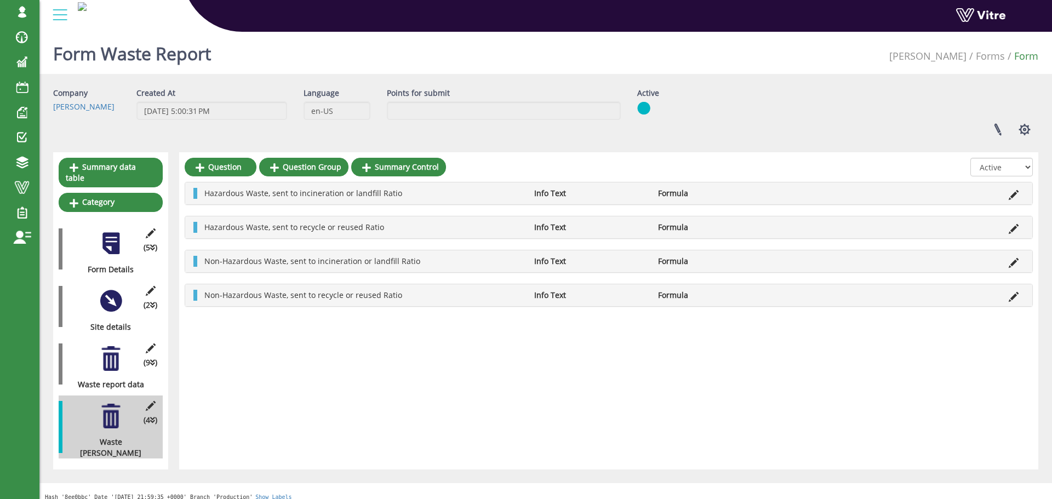
click at [1011, 299] on icon at bounding box center [1014, 297] width 10 height 10
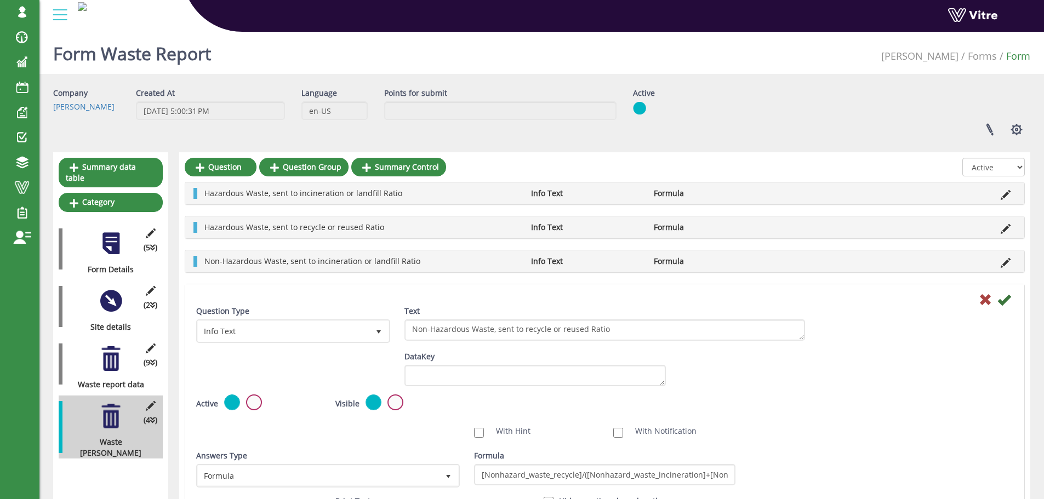
scroll to position [55, 0]
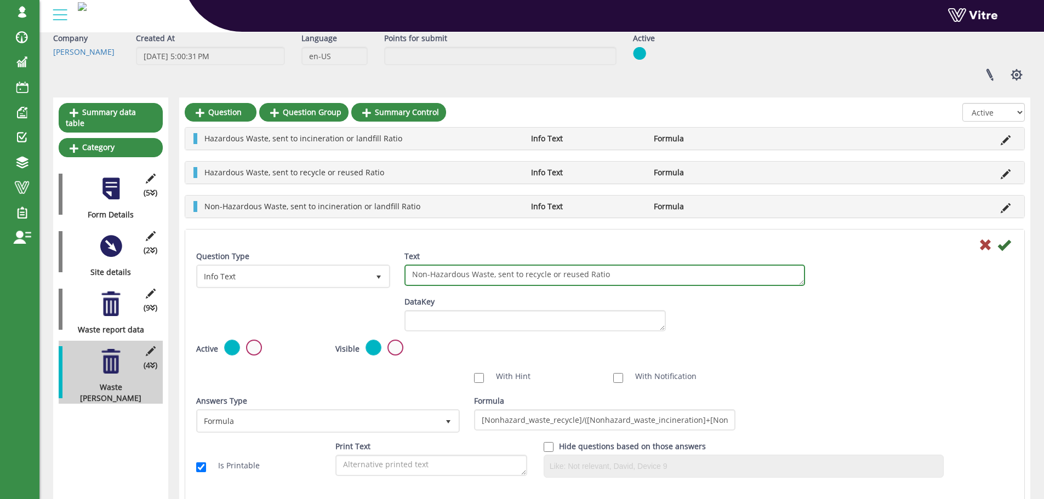
click at [497, 269] on textarea "Non-Hazardous Waste, sent to recycle or reused Ratio" at bounding box center [604, 275] width 401 height 21
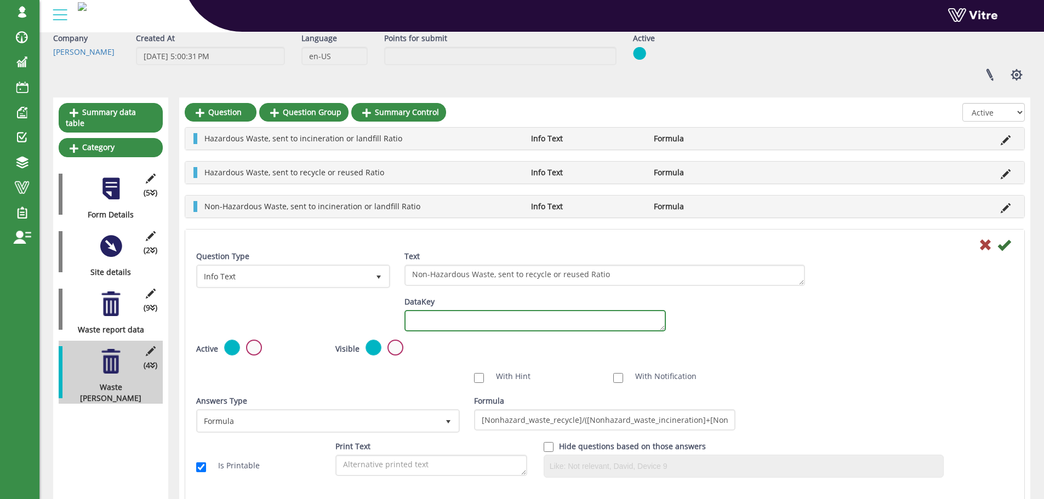
click at [592, 330] on textarea "DataKey" at bounding box center [534, 320] width 261 height 21
paste textarea "Non_Hazardous_Waste_sent_to_recycle_or_reused_Ratio"
type textarea "Non_Hazardous_Waste_sent_to_recycle_or_reused_Ratio"
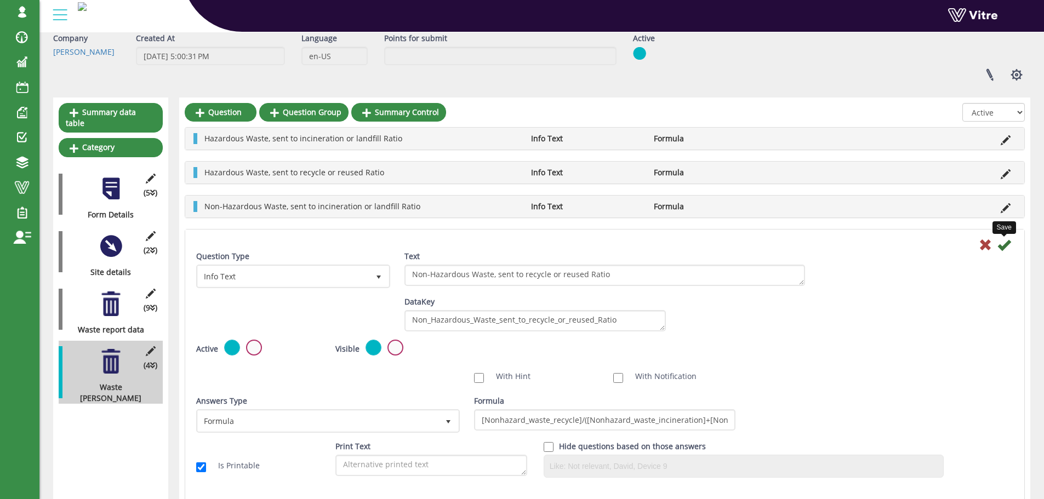
click at [999, 250] on icon at bounding box center [1003, 244] width 13 height 13
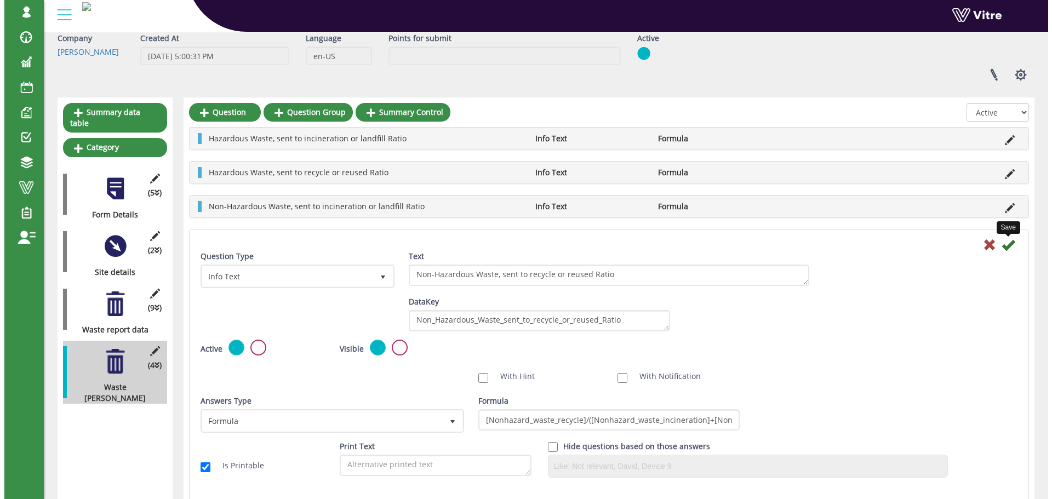
scroll to position [0, 0]
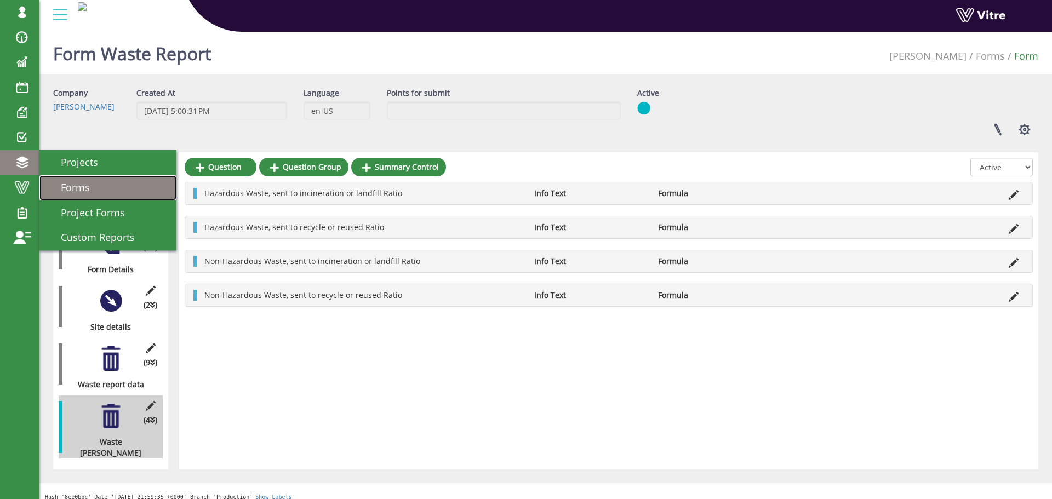
click at [89, 183] on span "Forms" at bounding box center [69, 187] width 42 height 13
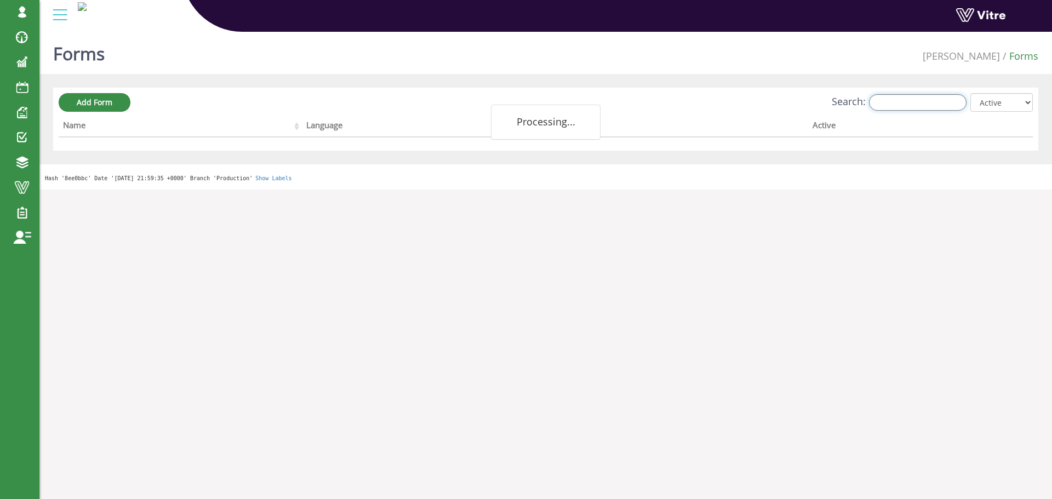
click at [885, 102] on input "Search:" at bounding box center [918, 102] width 98 height 16
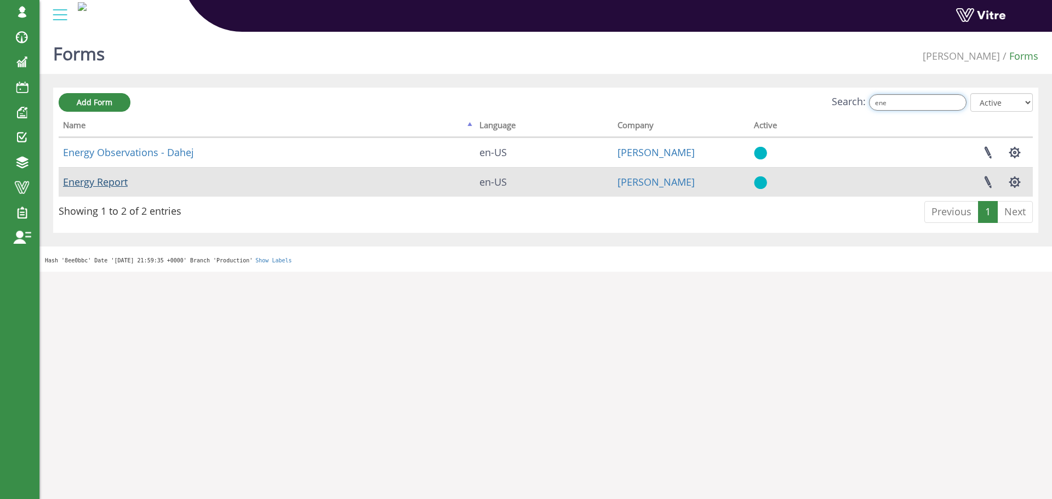
type input "ene"
click at [106, 182] on link "Energy Report" at bounding box center [95, 181] width 65 height 13
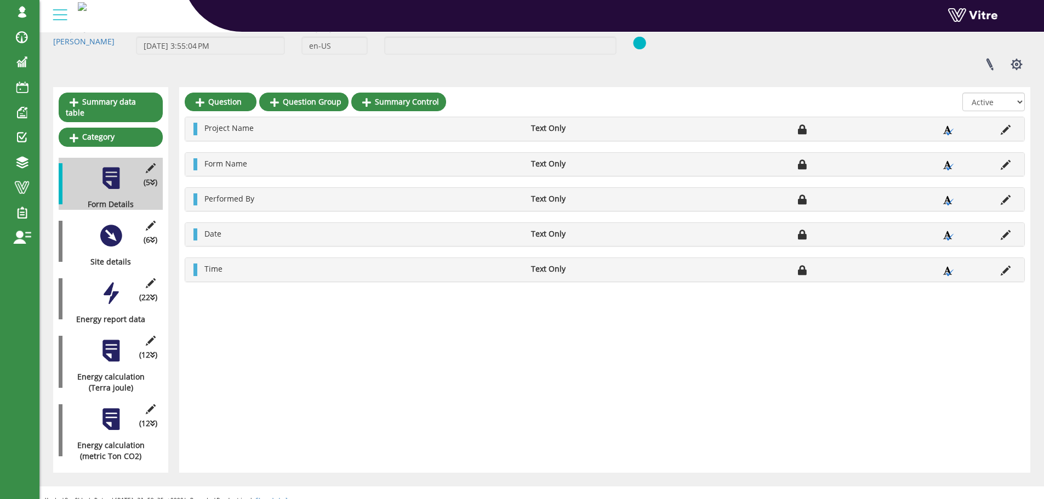
scroll to position [66, 0]
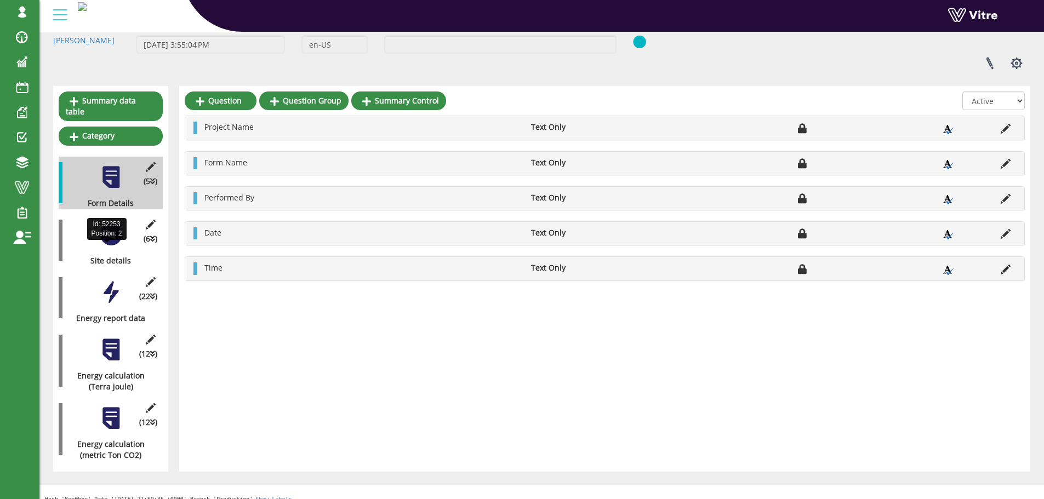
click at [111, 231] on div at bounding box center [111, 234] width 25 height 25
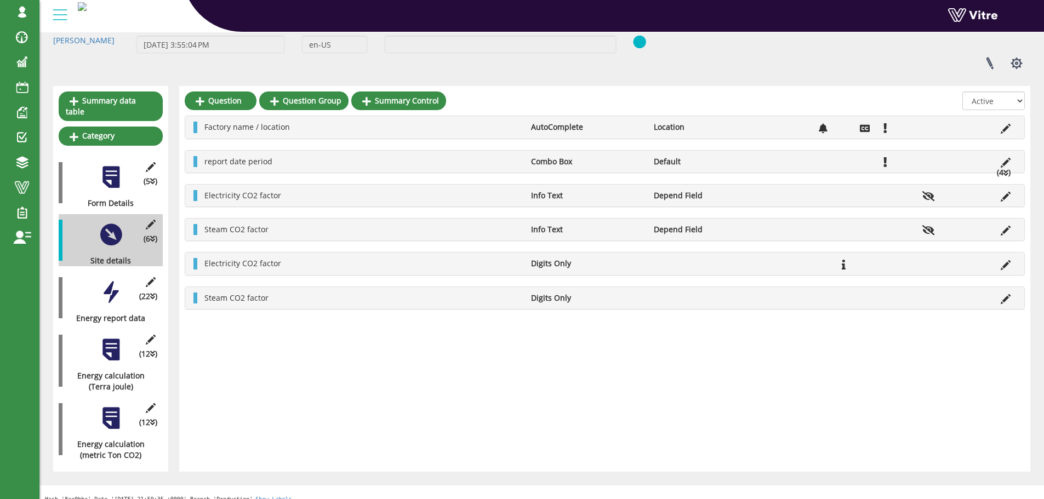
click at [115, 280] on div at bounding box center [111, 292] width 25 height 25
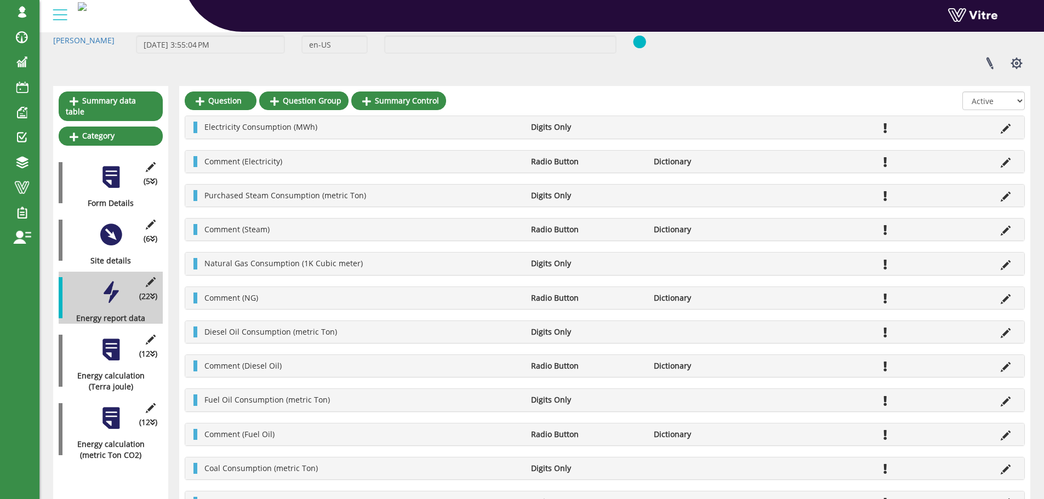
click at [124, 339] on div "(12 ) Energy calculation (Terra joule)" at bounding box center [111, 360] width 104 height 63
click at [119, 341] on div at bounding box center [111, 350] width 25 height 25
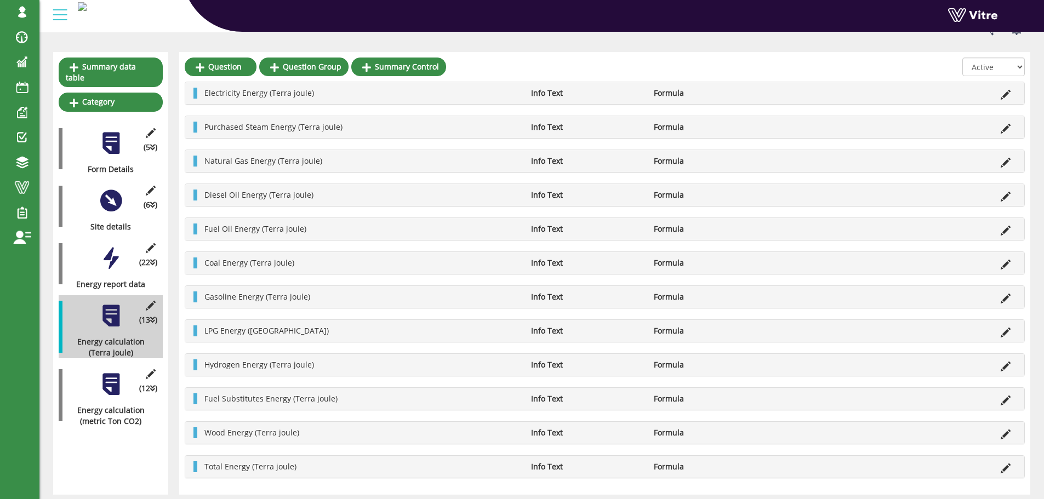
scroll to position [135, 0]
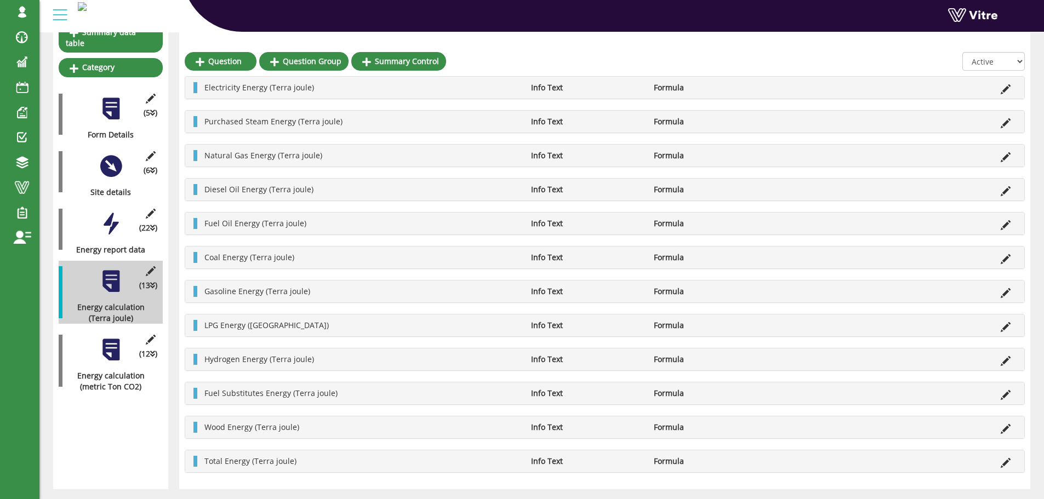
click at [666, 276] on div "Values are in Terra joule Info Text Default Electricity Energy (Terra joule) In…" at bounding box center [605, 274] width 840 height 397
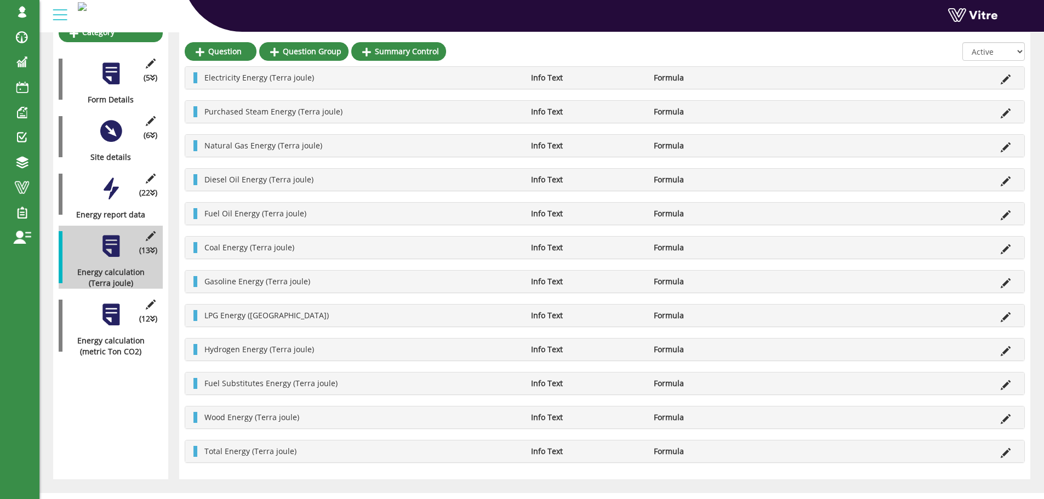
scroll to position [178, 0]
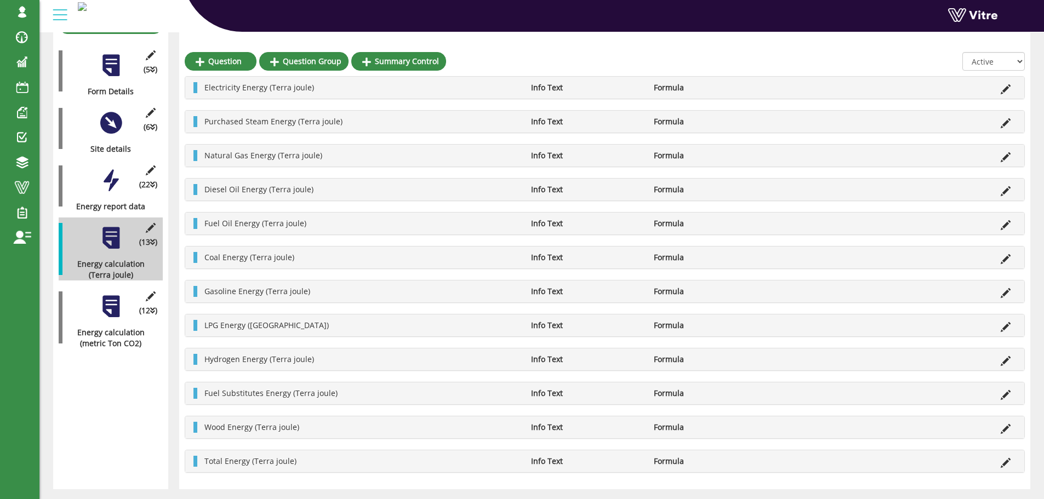
click at [104, 296] on div at bounding box center [111, 306] width 25 height 25
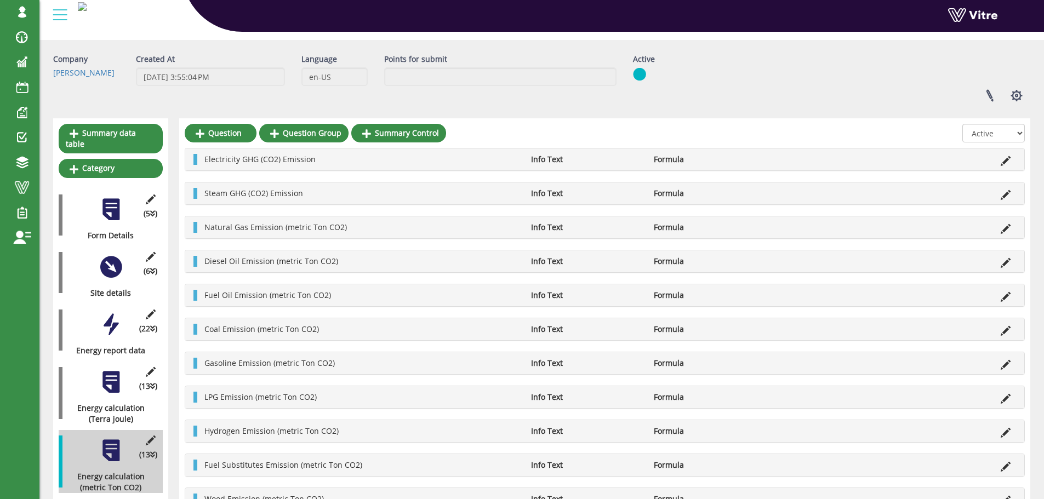
scroll to position [0, 0]
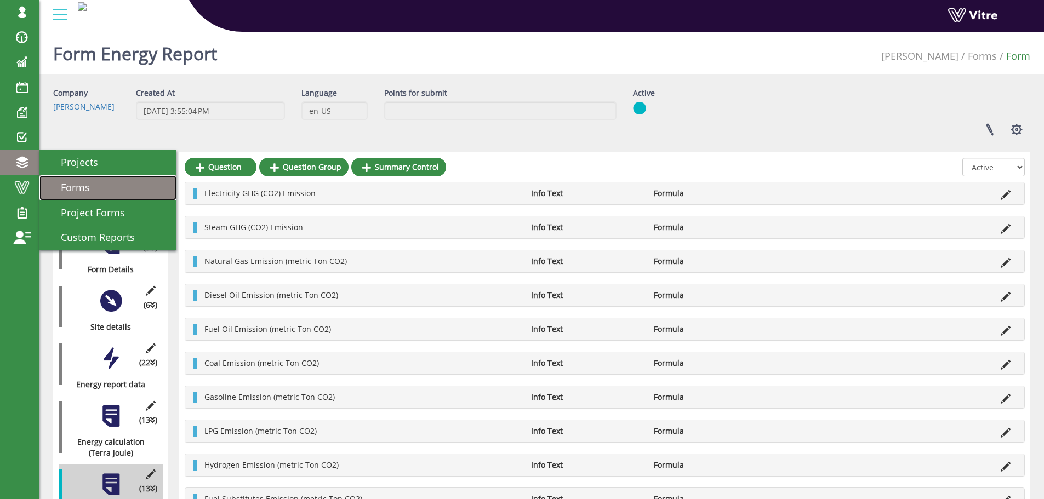
click at [96, 185] on link "Forms" at bounding box center [107, 187] width 137 height 25
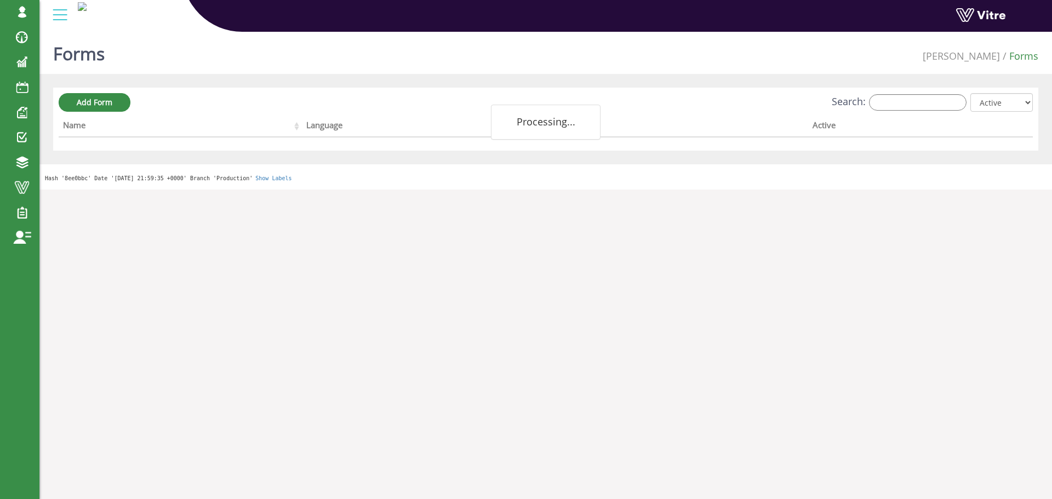
click at [956, 112] on div "Search: All Active Not Active" at bounding box center [546, 103] width 974 height 20
click at [951, 105] on input "Search:" at bounding box center [918, 102] width 98 height 16
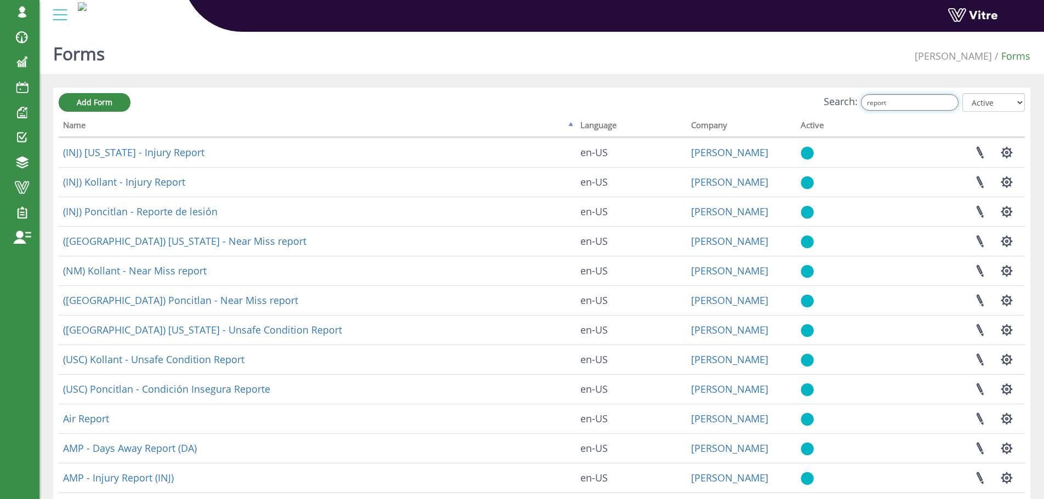
click at [919, 99] on input "report" at bounding box center [910, 102] width 98 height 16
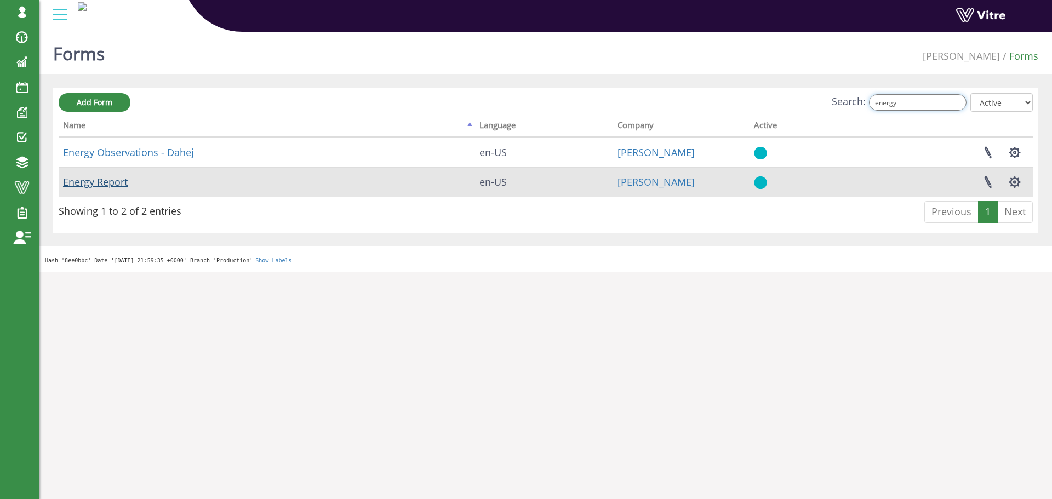
type input "energy"
click at [119, 179] on link "Energy Report" at bounding box center [95, 181] width 65 height 13
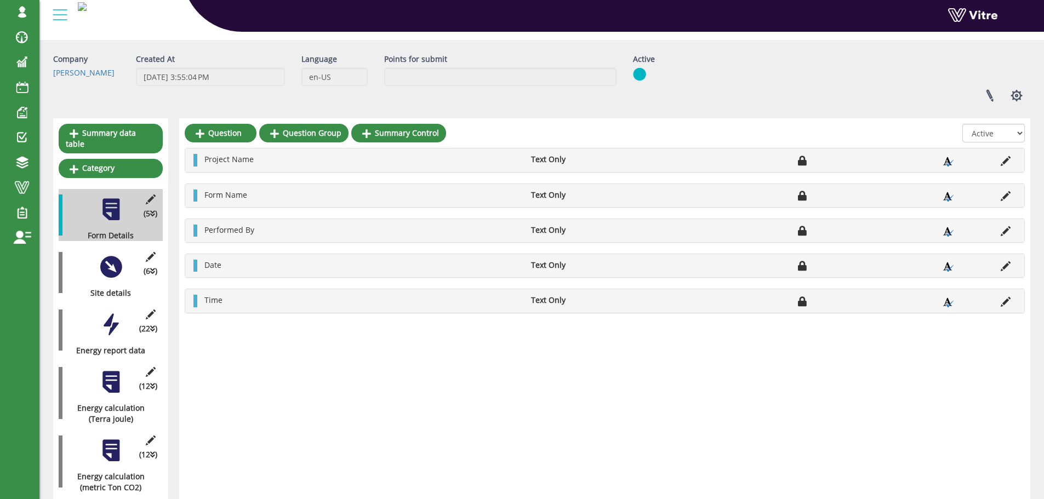
scroll to position [66, 0]
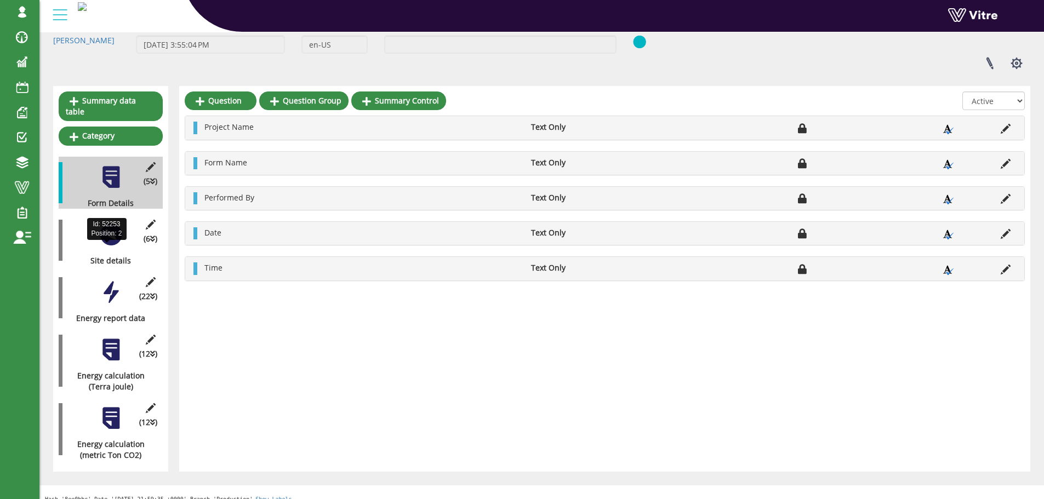
click at [113, 280] on div at bounding box center [111, 292] width 25 height 25
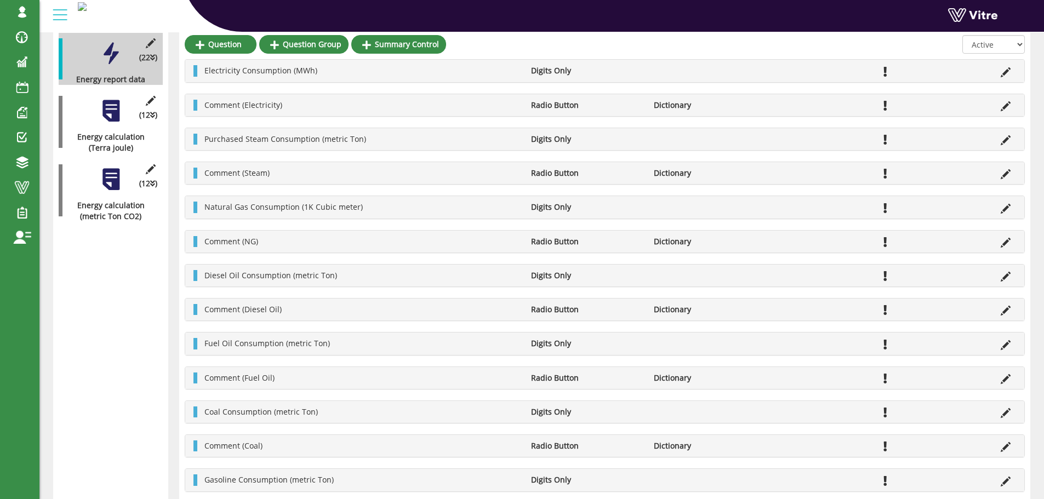
scroll to position [286, 0]
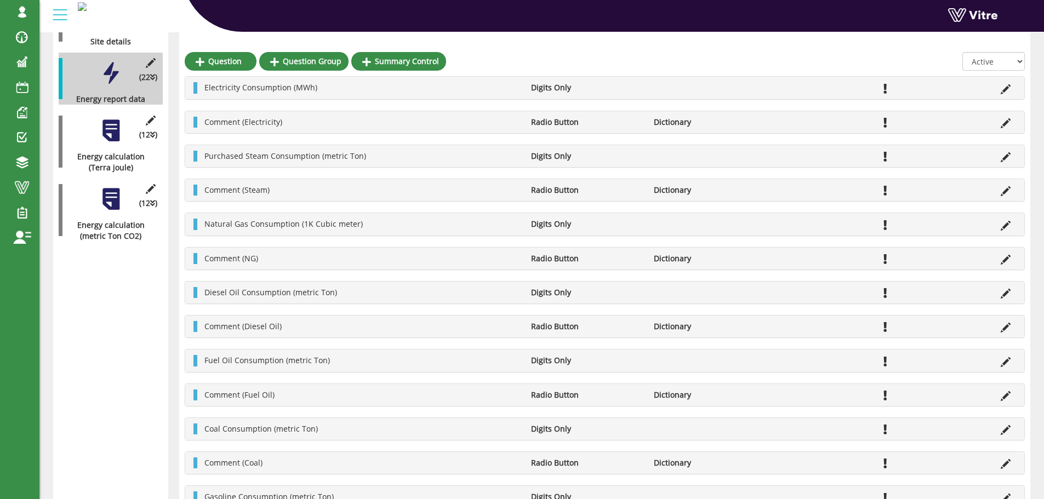
click at [129, 138] on div "(12 ) Energy calculation (Terra joule)" at bounding box center [111, 141] width 104 height 63
click at [111, 134] on div "(12 ) Energy calculation (Terra joule)" at bounding box center [111, 141] width 104 height 63
click at [111, 133] on div "(12 ) Energy calculation (Terra joule)" at bounding box center [111, 141] width 104 height 63
click at [110, 132] on div "(12 ) Energy calculation (Terra joule)" at bounding box center [111, 141] width 104 height 63
click at [111, 127] on div at bounding box center [111, 130] width 25 height 25
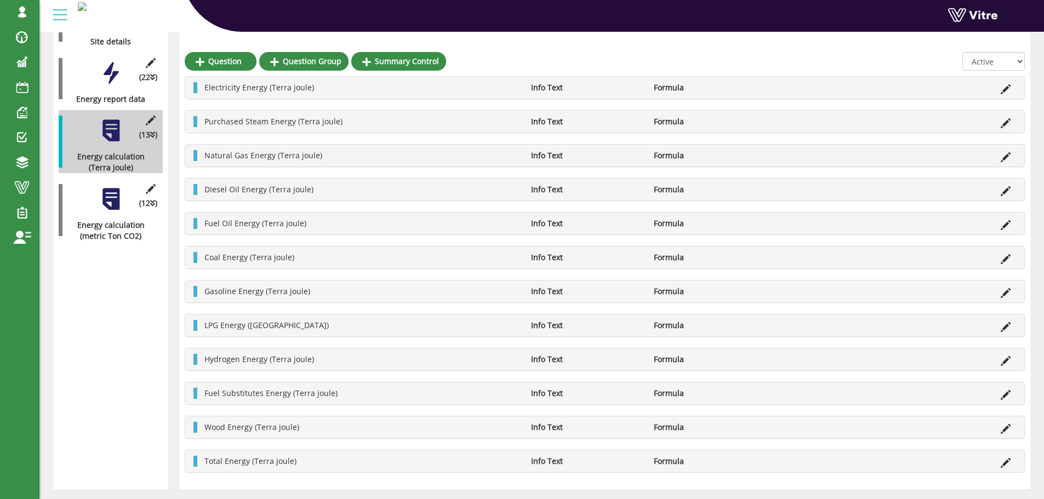
drag, startPoint x: 101, startPoint y: 208, endPoint x: 112, endPoint y: 195, distance: 16.7
click at [107, 202] on div "(12 ) Energy calculation (metric Ton CO2)" at bounding box center [111, 210] width 104 height 63
click at [111, 220] on div "Energy calculation (metric Ton CO2)" at bounding box center [107, 231] width 96 height 22
click at [109, 188] on div at bounding box center [111, 199] width 25 height 25
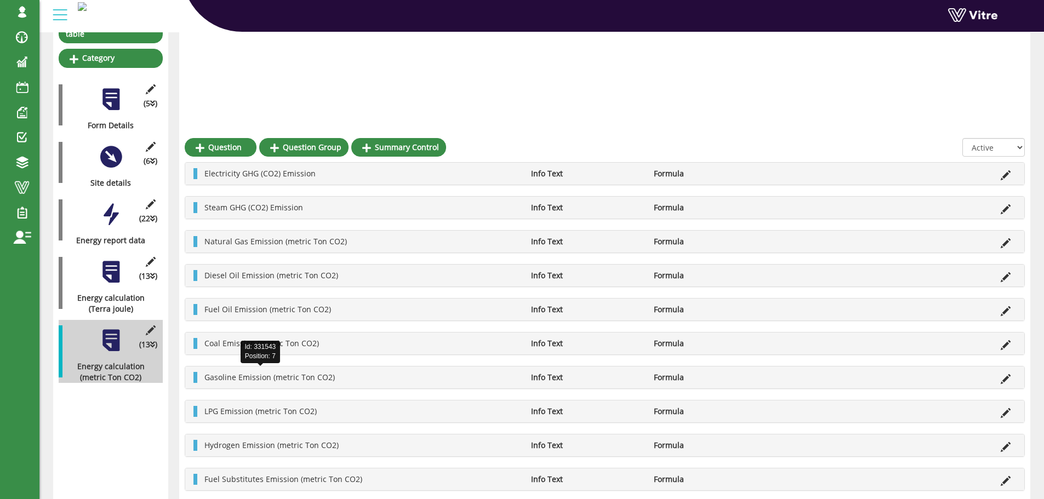
scroll to position [0, 0]
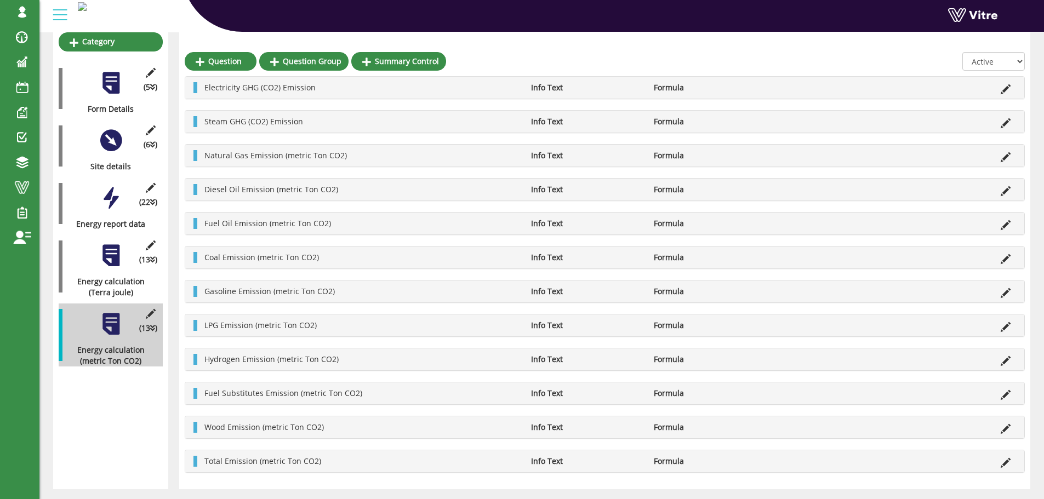
click at [100, 255] on div at bounding box center [111, 255] width 25 height 25
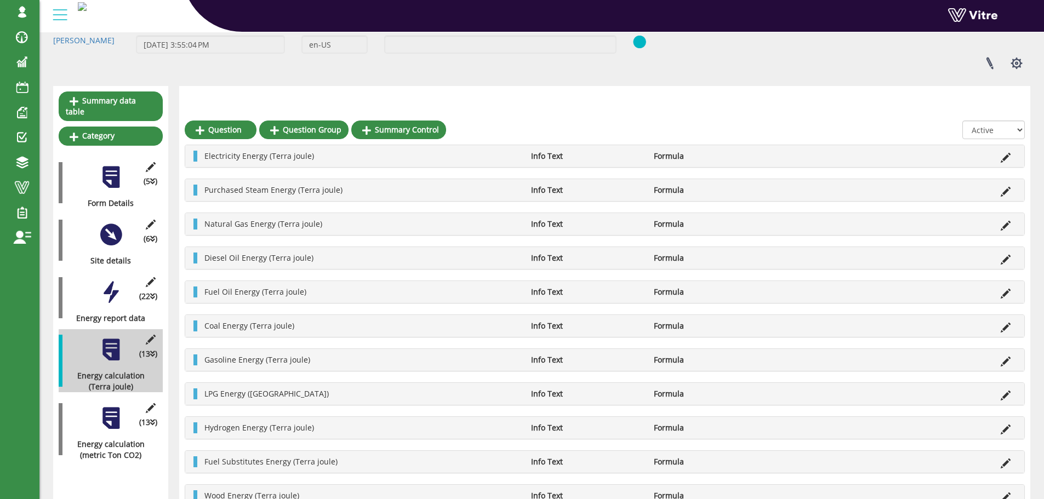
scroll to position [161, 0]
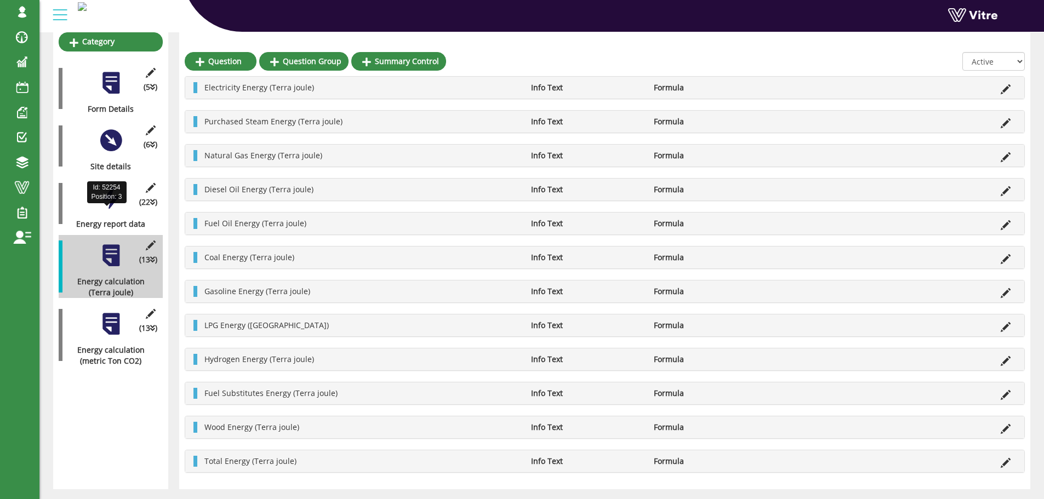
click at [96, 187] on div "(22 ) Energy report data" at bounding box center [111, 204] width 104 height 52
click at [107, 186] on div at bounding box center [111, 198] width 25 height 25
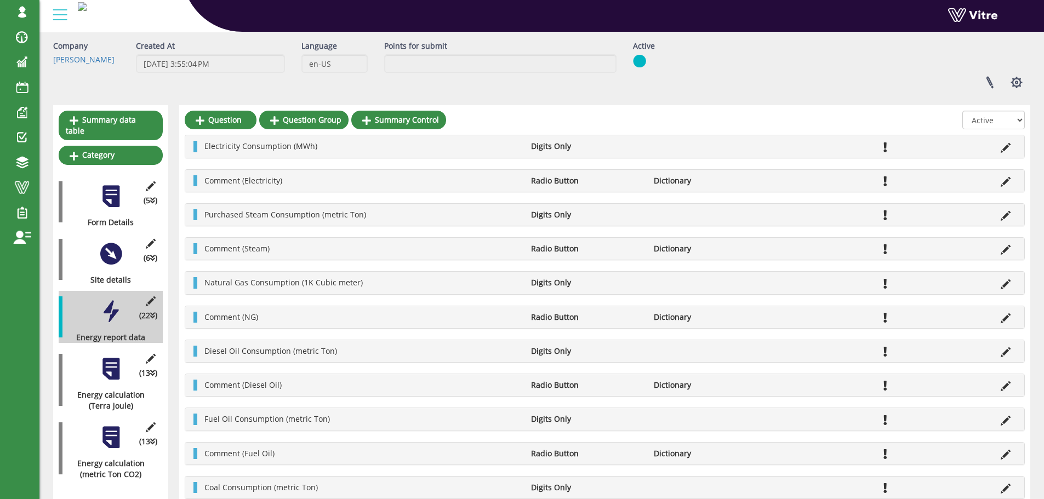
scroll to position [0, 0]
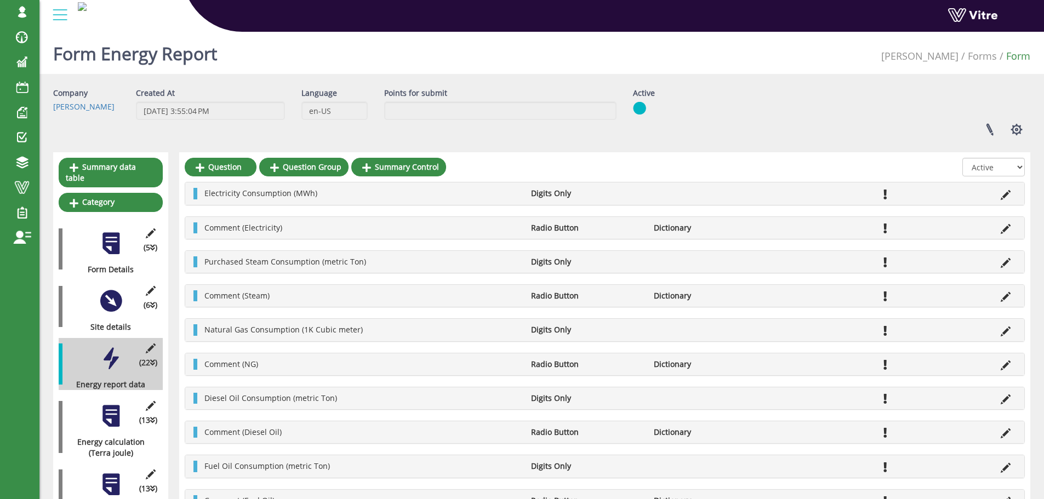
click at [110, 303] on div "(6 ) Site details" at bounding box center [111, 307] width 104 height 52
click at [112, 301] on div at bounding box center [111, 301] width 25 height 25
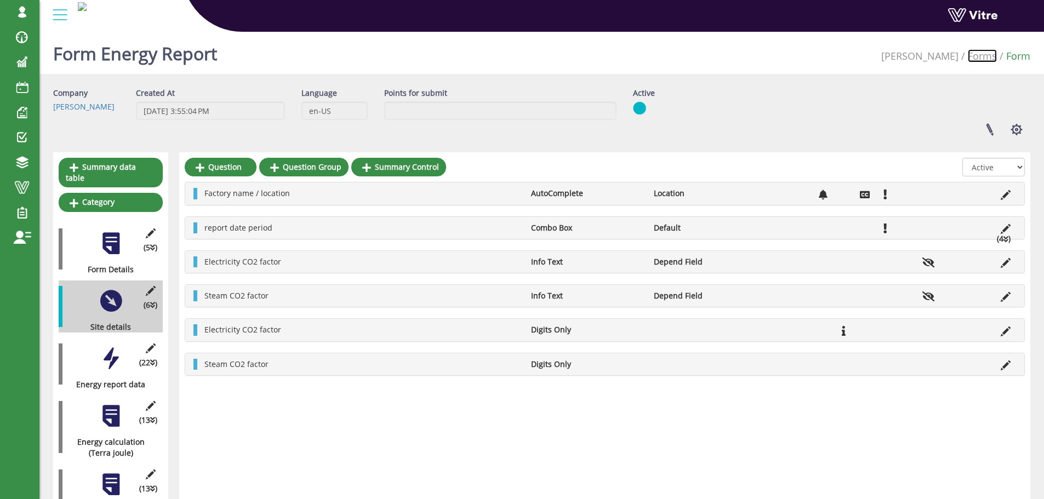
click at [972, 56] on link "Forms" at bounding box center [982, 55] width 29 height 13
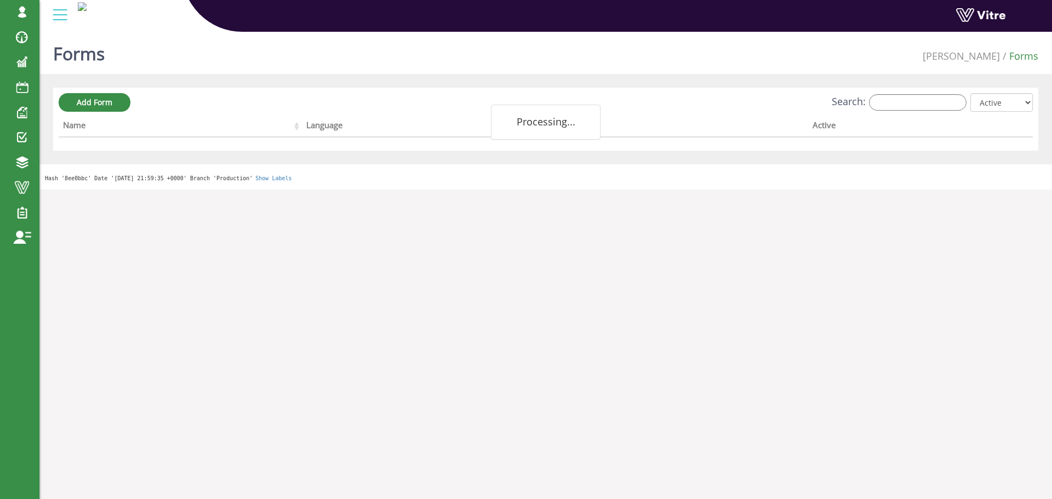
click at [926, 92] on div "Add Form Search: All Active Not Active Processing... Name Language Company Acti…" at bounding box center [545, 119] width 985 height 63
click at [926, 93] on div "Add Form Search: All Active Not Active Processing... Name Language Company Acti…" at bounding box center [545, 119] width 985 height 63
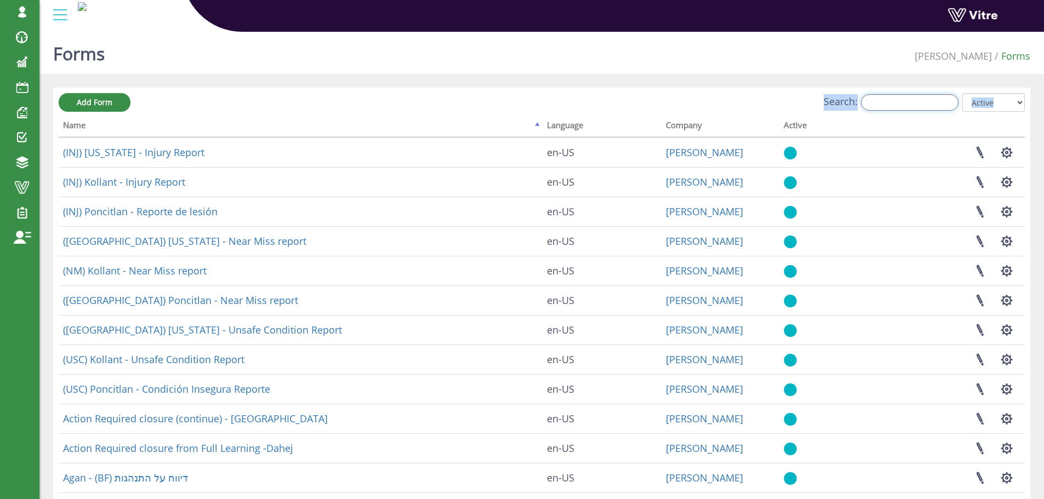
click at [926, 99] on input "Search:" at bounding box center [910, 102] width 98 height 16
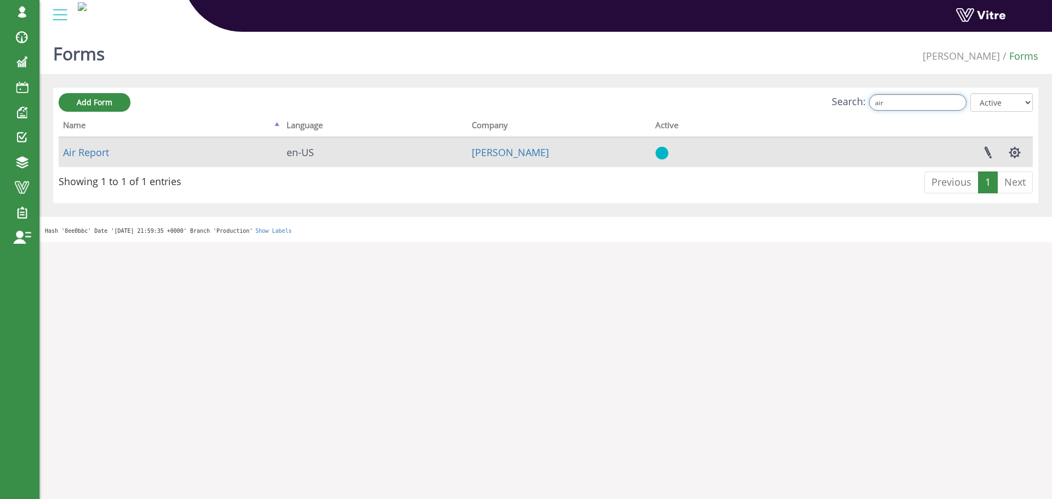
type input "air"
click at [89, 166] on td "Air Report" at bounding box center [171, 153] width 224 height 30
click at [88, 159] on td "Air Report" at bounding box center [171, 153] width 224 height 30
click at [88, 153] on link "Air Report" at bounding box center [86, 152] width 46 height 13
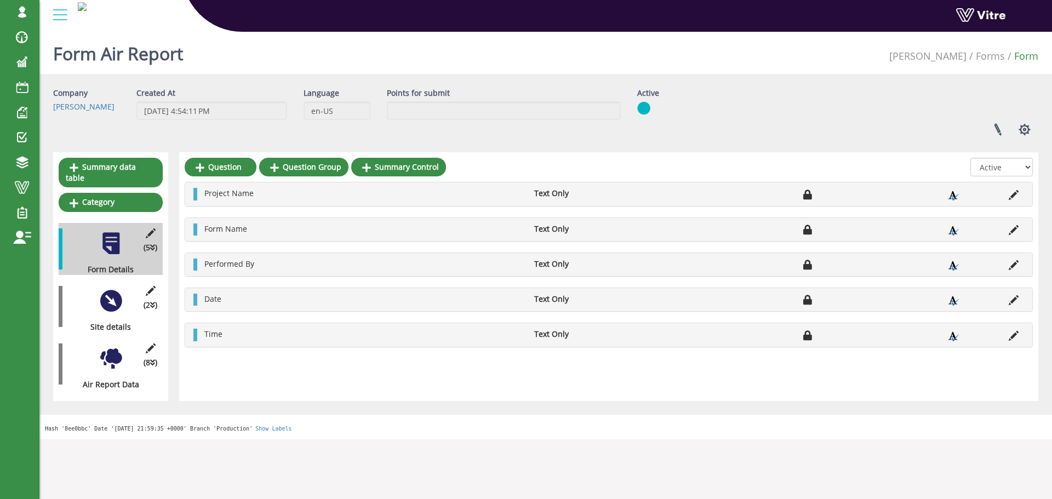
click at [114, 306] on div "(2 ) Site details" at bounding box center [111, 307] width 104 height 52
click at [112, 322] on div "Site details" at bounding box center [107, 327] width 96 height 11
click at [109, 295] on div at bounding box center [111, 301] width 25 height 25
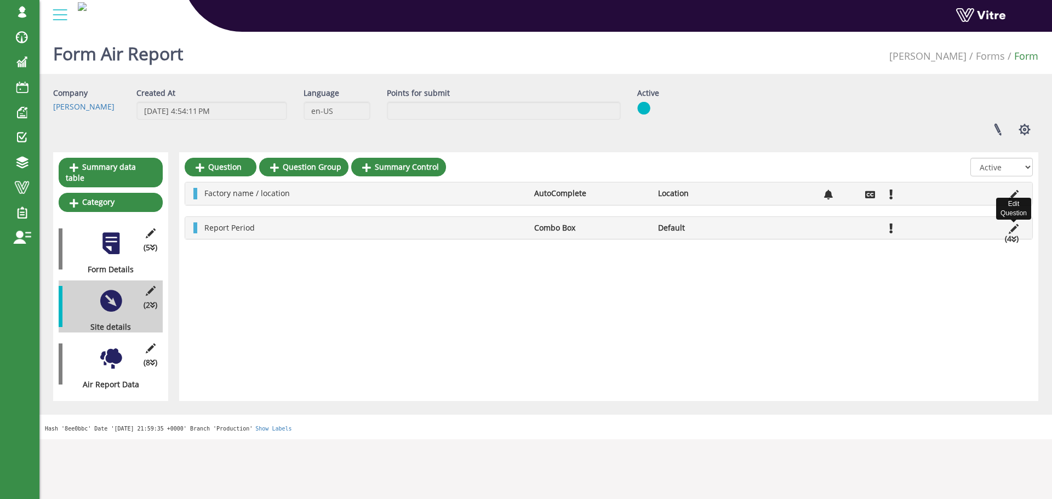
click at [1014, 229] on icon at bounding box center [1014, 229] width 10 height 10
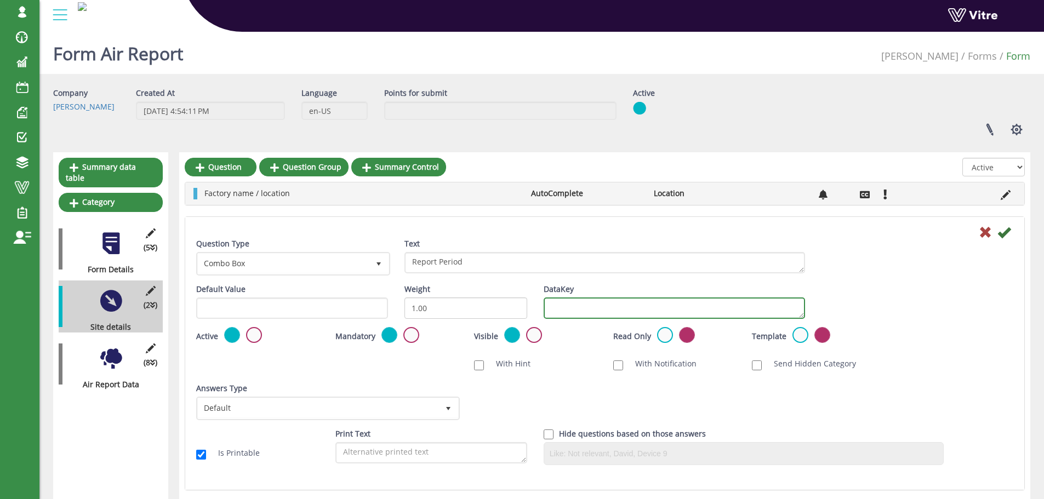
click at [659, 299] on textarea "DataKey" at bounding box center [674, 308] width 261 height 21
click at [658, 306] on textarea "DataKey" at bounding box center [674, 308] width 261 height 21
paste textarea "reportperiod"
type textarea "reportperiod"
click at [1006, 230] on icon at bounding box center [1003, 232] width 13 height 13
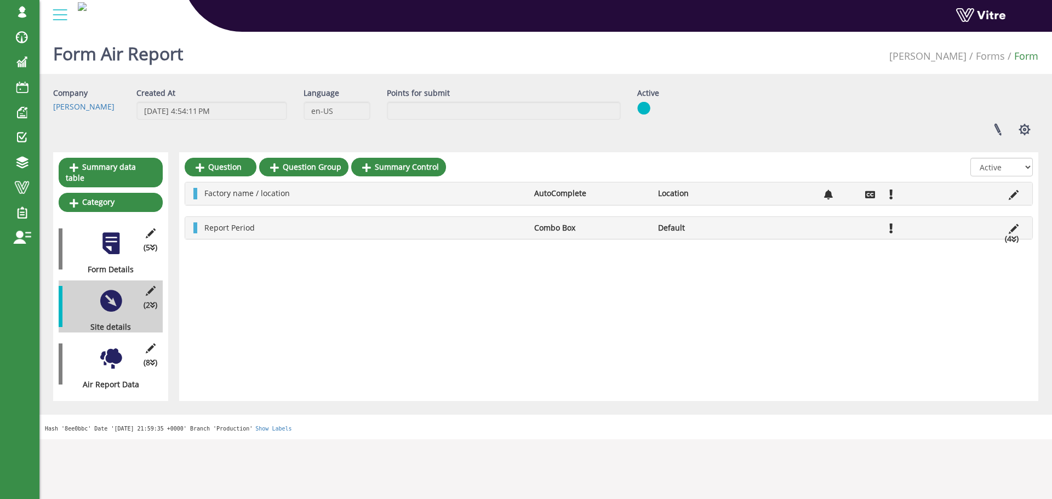
click at [791, 49] on div "Form Air Report Adama Forms Form" at bounding box center [545, 50] width 1013 height 47
drag, startPoint x: 925, startPoint y: 274, endPoint x: 1025, endPoint y: 201, distance: 124.7
click at [923, 275] on div "Question Question Group Summary Control All Active Not Active Factory name / lo…" at bounding box center [608, 276] width 859 height 249
click at [947, 385] on div "Question Question Group Summary Control All Active Not Active Factory name / lo…" at bounding box center [608, 276] width 859 height 249
drag, startPoint x: 1048, startPoint y: 94, endPoint x: 1051, endPoint y: 84, distance: 10.6
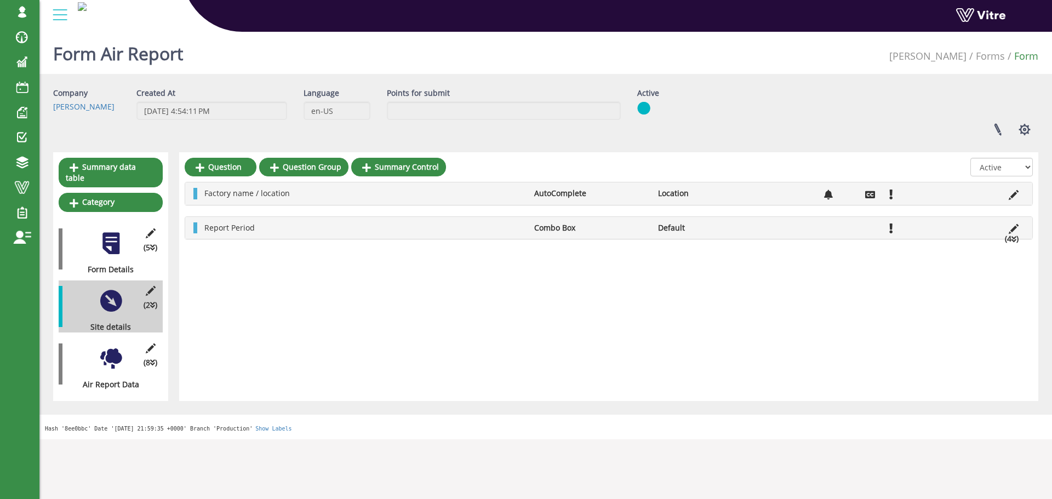
click at [1049, 94] on div "Form Air Report Adama Forms Form Company [PERSON_NAME] Created At [DATE] 4:54:1…" at bounding box center [545, 233] width 1013 height 412
click at [855, 56] on div "Form Air Report Adama Forms Form" at bounding box center [545, 50] width 1013 height 47
click at [1018, 227] on icon at bounding box center [1014, 229] width 10 height 10
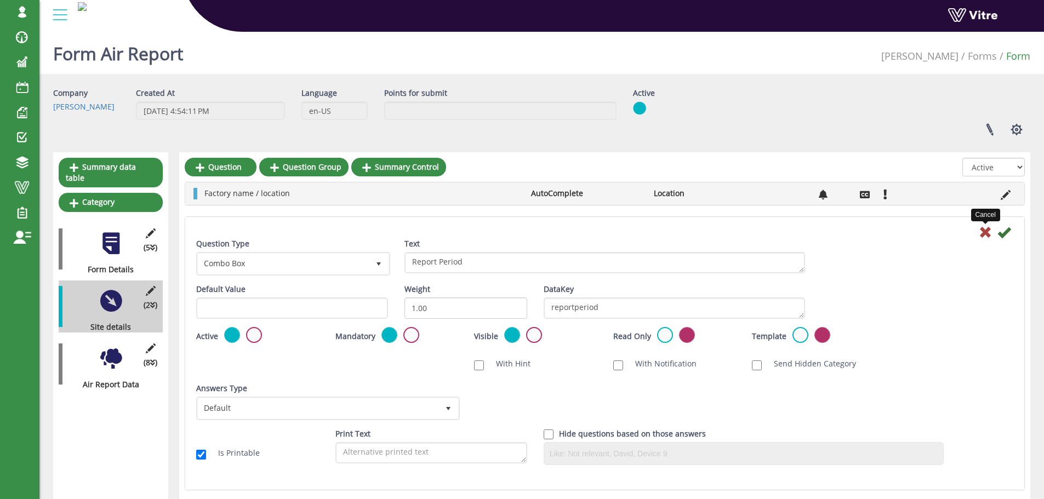
click at [983, 232] on icon at bounding box center [985, 232] width 13 height 13
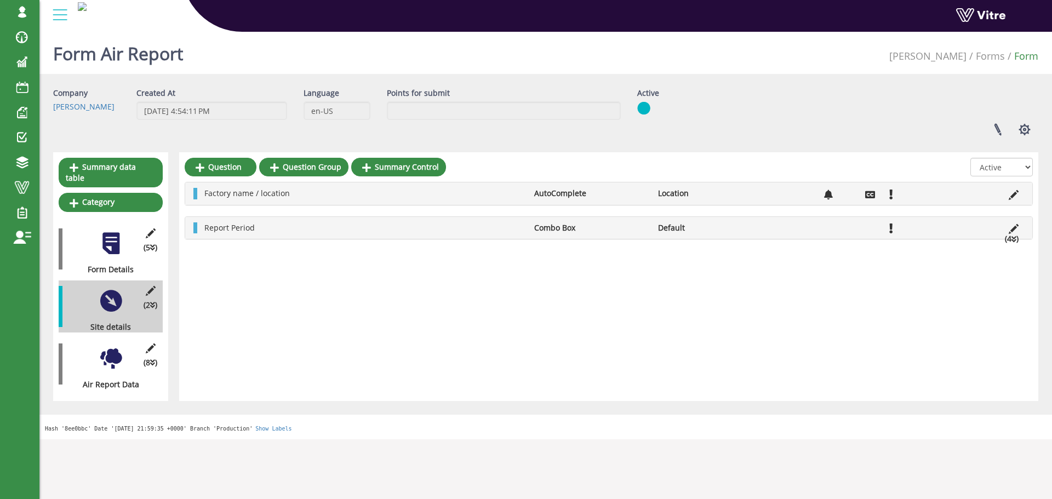
click at [121, 352] on div at bounding box center [111, 358] width 25 height 25
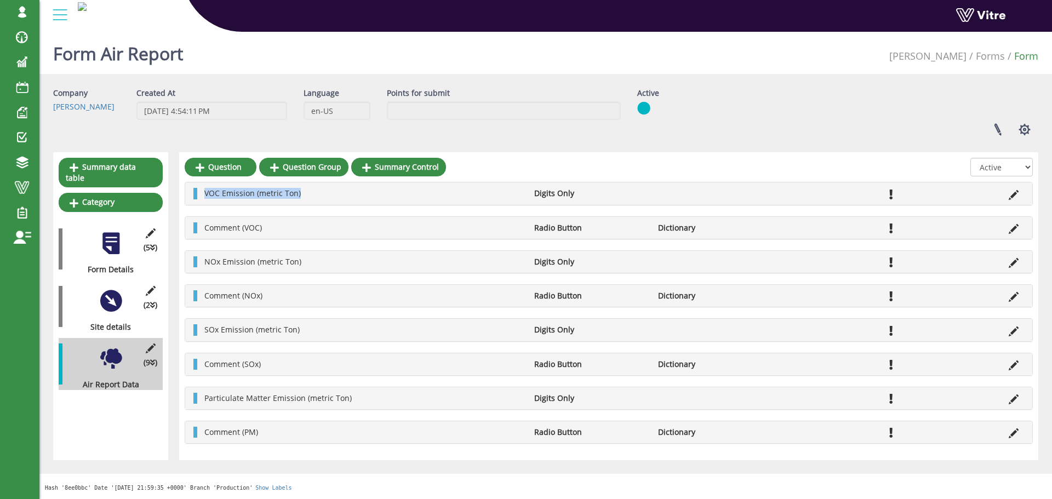
drag, startPoint x: 358, startPoint y: 194, endPoint x: 201, endPoint y: 191, distance: 157.9
click at [201, 191] on li "VOC Emission (metric Ton)" at bounding box center [364, 193] width 330 height 11
copy span "VOC Emission (metric Ton)"
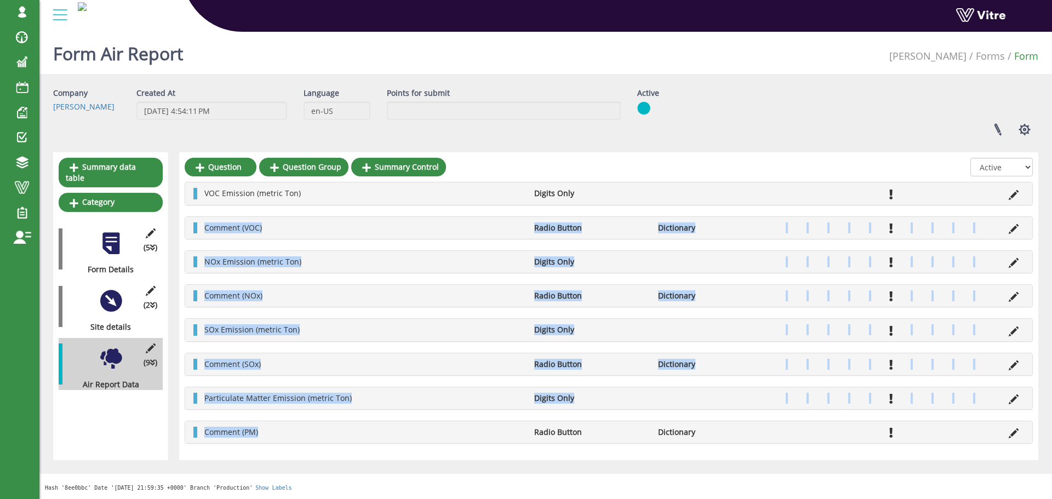
drag, startPoint x: 201, startPoint y: 227, endPoint x: 301, endPoint y: 439, distance: 234.6
click at [301, 439] on div "Units in metric ton Info Text Default VOC Emission (metric Ton) Digits Only Com…" at bounding box center [609, 313] width 848 height 262
copy div "Comment (VOC) Radio Button Dictionary NOx Emission (metric Ton) Digits Only Com…"
click at [688, 386] on div "Units in metric ton Info Text Default VOC Emission (metric Ton) Digits Only Com…" at bounding box center [609, 313] width 848 height 262
click at [692, 386] on div "Units in metric ton Info Text Default VOC Emission (metric Ton) Digits Only Com…" at bounding box center [609, 313] width 848 height 262
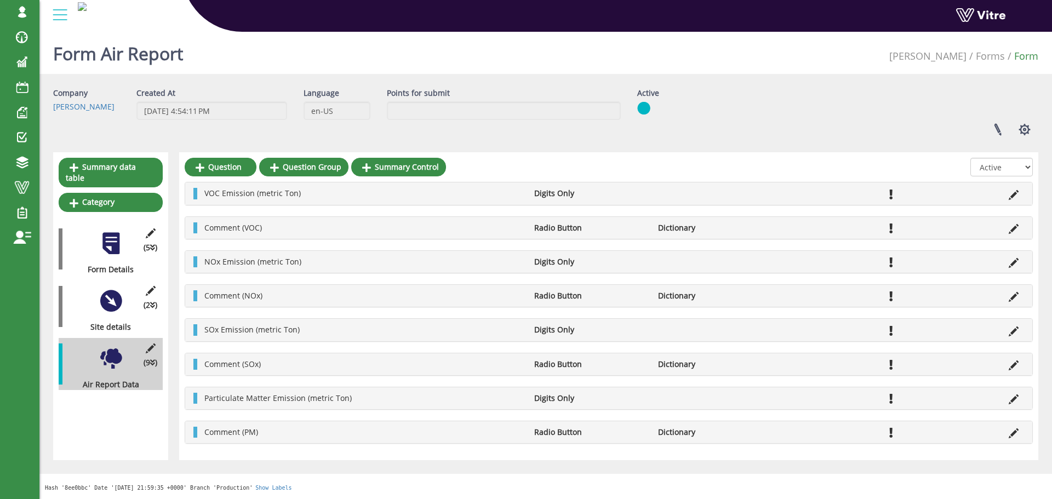
click at [124, 287] on div "(2 ) Site details" at bounding box center [111, 307] width 104 height 52
click at [121, 290] on div at bounding box center [111, 301] width 25 height 25
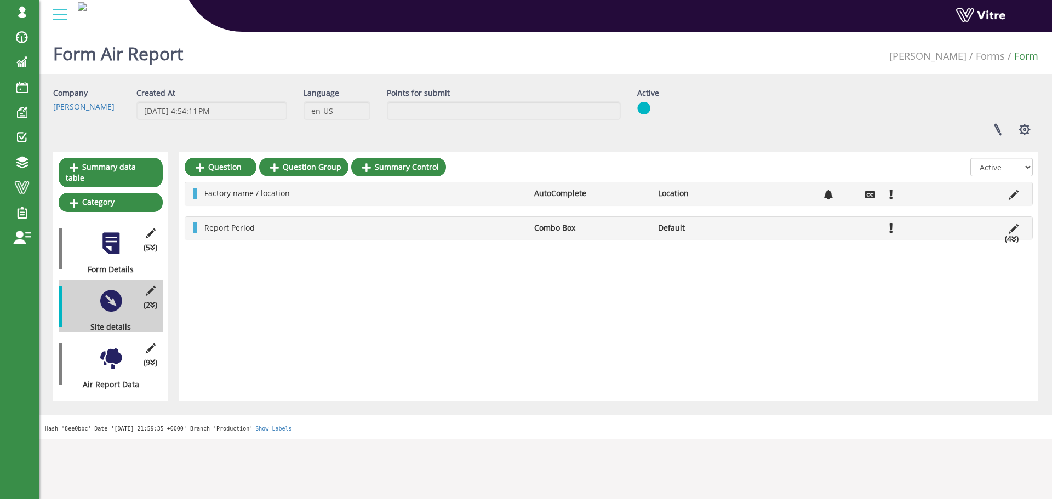
click at [101, 346] on div at bounding box center [111, 358] width 25 height 25
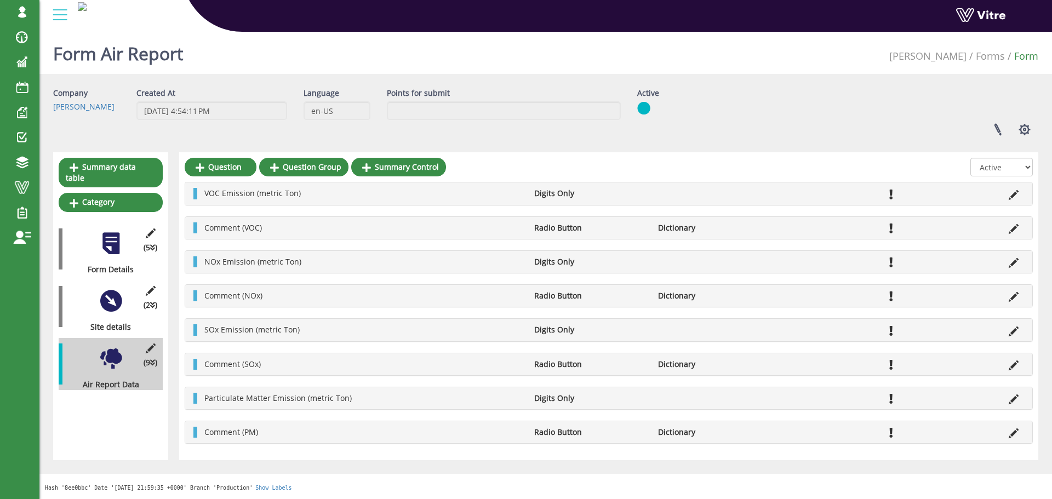
click at [304, 194] on li "VOC Emission (metric Ton)" at bounding box center [364, 193] width 330 height 11
copy ul "VOC Emission (metric Ton) Digits Only"
click at [237, 232] on span "Comment (VOC)" at bounding box center [233, 227] width 58 height 10
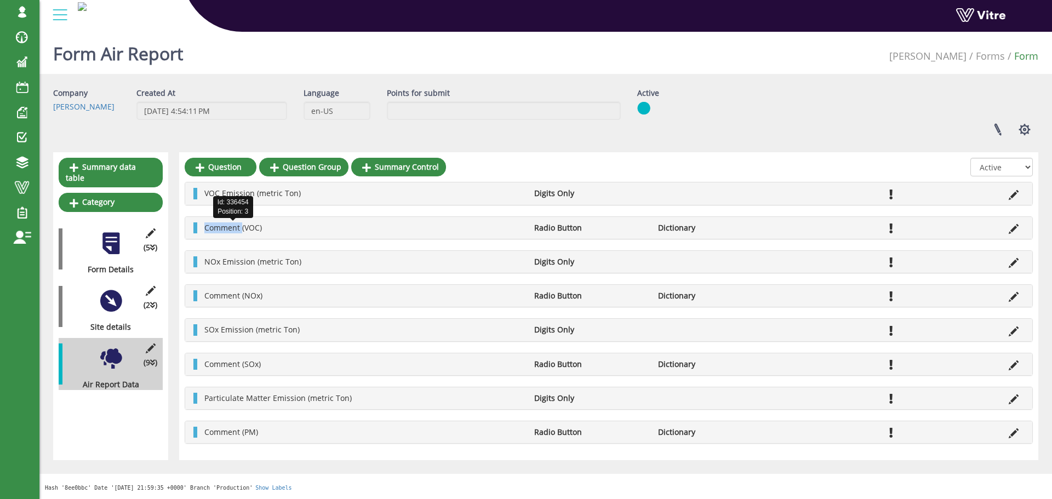
click at [237, 232] on span "Comment (VOC)" at bounding box center [233, 227] width 58 height 10
click at [269, 248] on div "Units in metric ton Info Text Default VOC Emission (metric Ton) Digits Only Com…" at bounding box center [609, 313] width 848 height 262
click at [267, 261] on span "NOx Emission (metric Ton)" at bounding box center [252, 261] width 97 height 10
click at [266, 261] on span "NOx Emission (metric Ton)" at bounding box center [252, 261] width 97 height 10
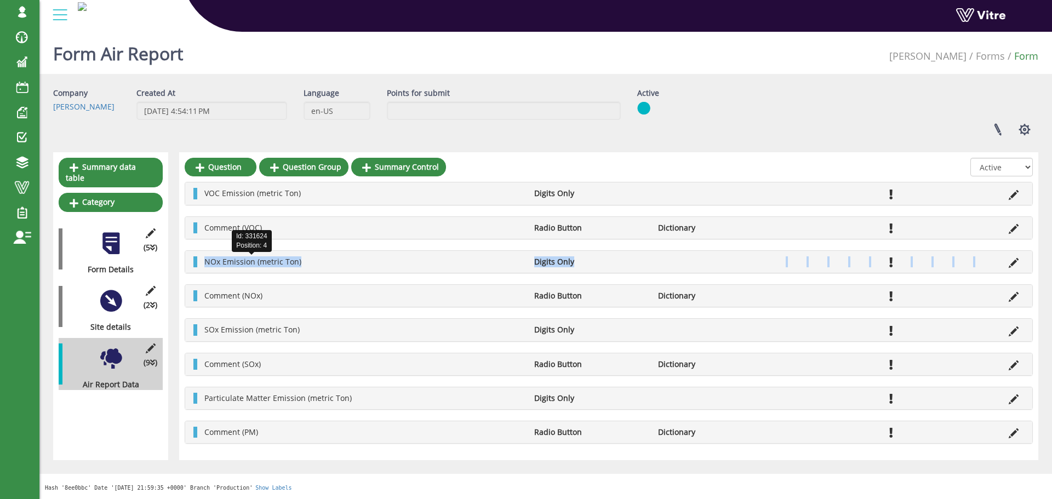
click at [266, 261] on span "NOx Emission (metric Ton)" at bounding box center [252, 261] width 97 height 10
copy ul "NOx Emission (metric Ton) Digits Only"
click at [233, 330] on span "SOx Emission (metric Ton)" at bounding box center [251, 329] width 95 height 10
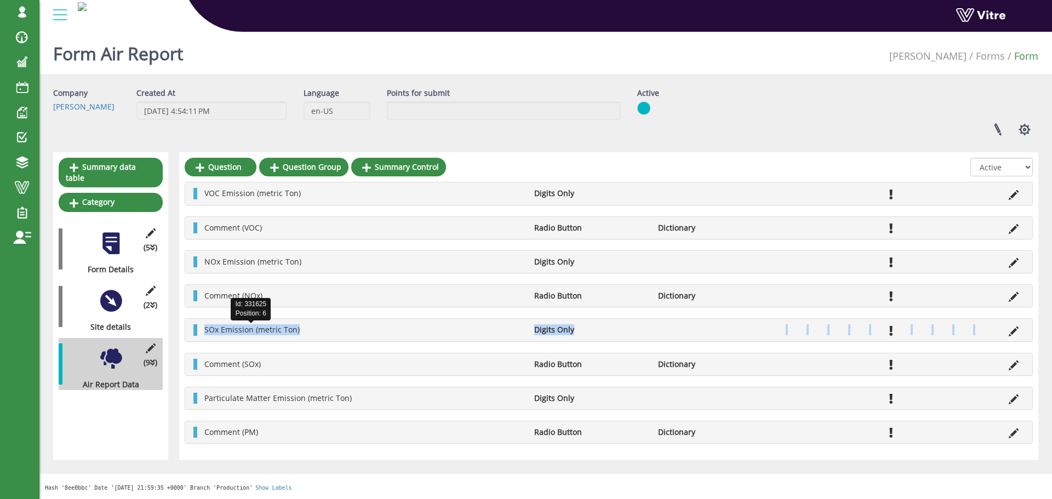
click at [233, 330] on span "SOx Emission (metric Ton)" at bounding box center [251, 329] width 95 height 10
copy ul "SOx Emission (metric Ton) Digits Only"
click at [229, 387] on div "Particulate Matter Emission (metric Ton) Digits Only" at bounding box center [608, 398] width 847 height 22
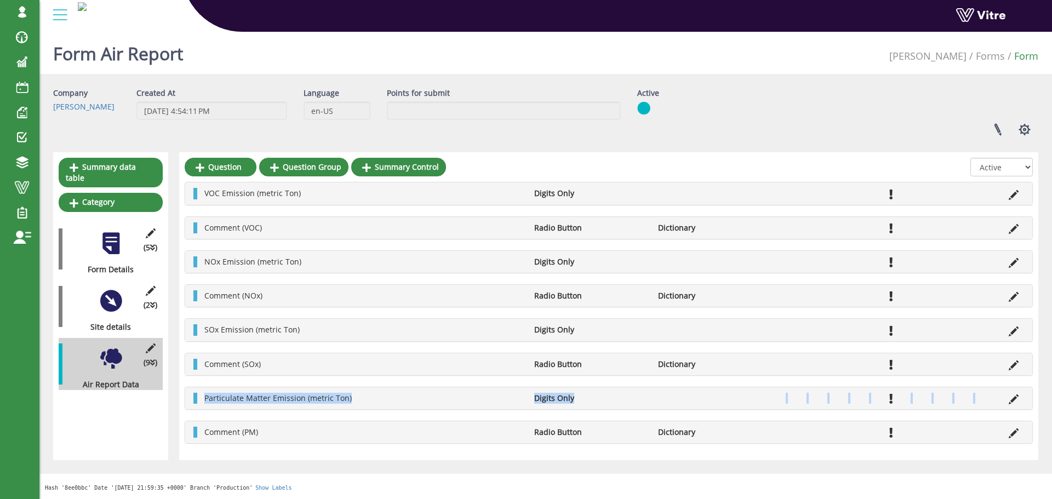
click at [229, 387] on div "Particulate Matter Emission (metric Ton) Digits Only" at bounding box center [608, 398] width 847 height 22
copy ul "Particulate Matter Emission (metric Ton) Digits Only"
click at [134, 303] on div "(2 ) Site details" at bounding box center [111, 307] width 104 height 52
click at [112, 289] on div at bounding box center [111, 301] width 25 height 25
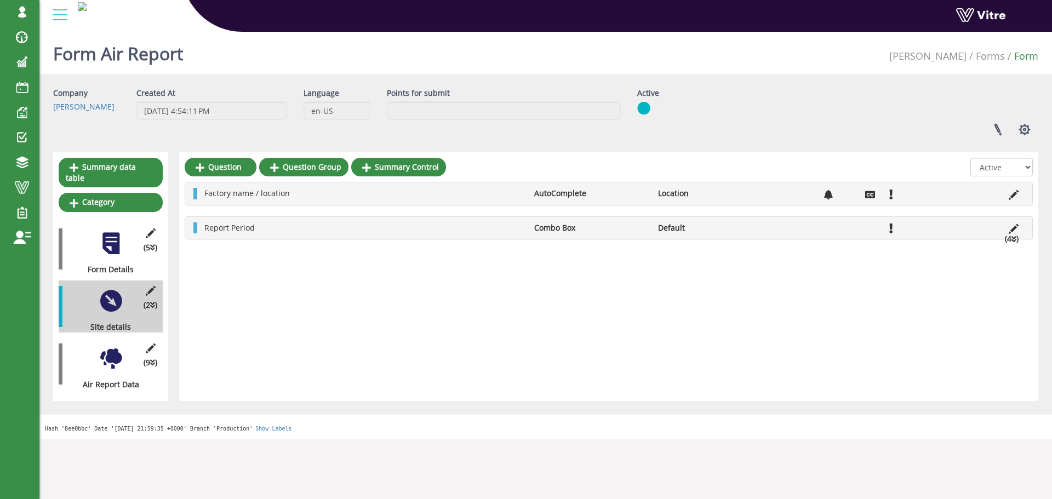
click at [94, 381] on div "Summary data table Category (5 ) Form Details (2 ) Site details (9 ) Air Report…" at bounding box center [110, 276] width 115 height 249
click at [98, 366] on div "(9 ) Air Report Data" at bounding box center [111, 364] width 104 height 52
click at [105, 357] on div at bounding box center [111, 358] width 25 height 25
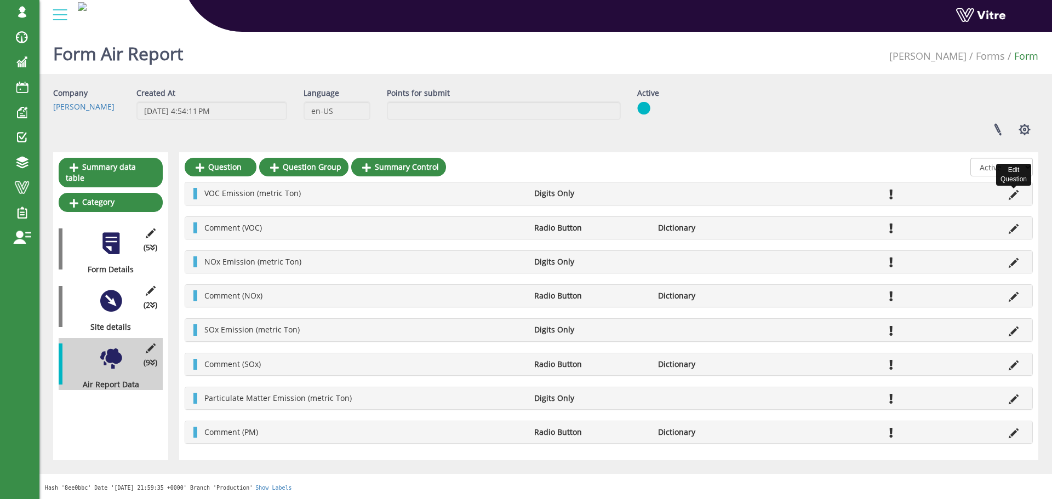
click at [1011, 196] on icon at bounding box center [1014, 195] width 10 height 10
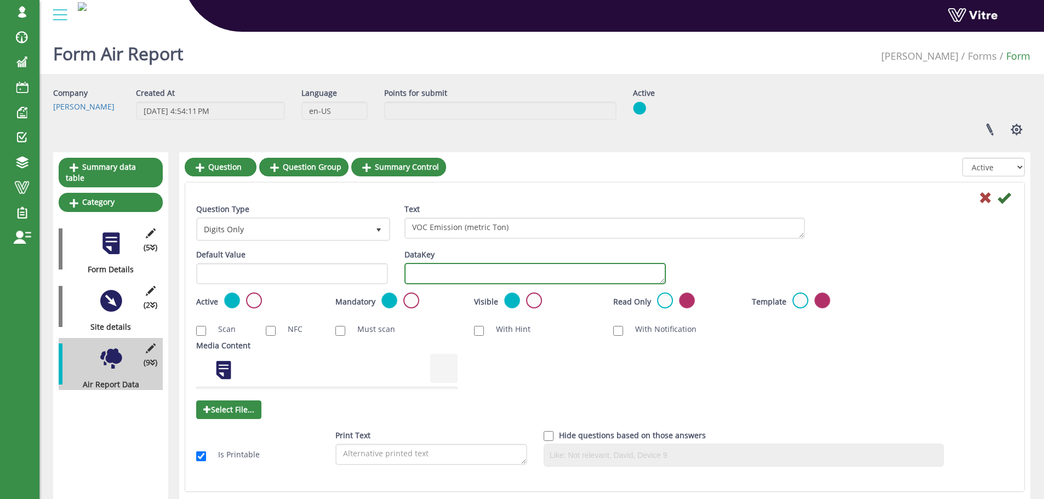
click at [511, 279] on textarea "DataKey" at bounding box center [534, 273] width 261 height 21
paste textarea "Title: [PERSON_NAME] Emissions Report – SOx Emission ([PERSON_NAME])"
click at [531, 275] on textarea "Title: [PERSON_NAME] Emissions Report – SOx Emission ([PERSON_NAME])" at bounding box center [534, 273] width 261 height 21
paste textarea "VOC_Emission_metric_Ton"
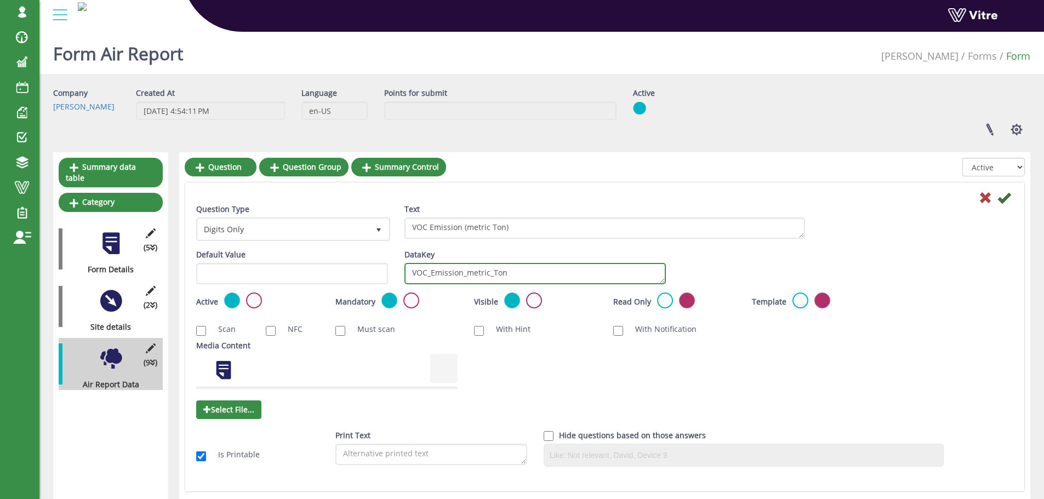
scroll to position [0, 0]
type textarea "VOC_Emission_metric_Ton"
click at [1006, 199] on icon at bounding box center [1003, 197] width 13 height 13
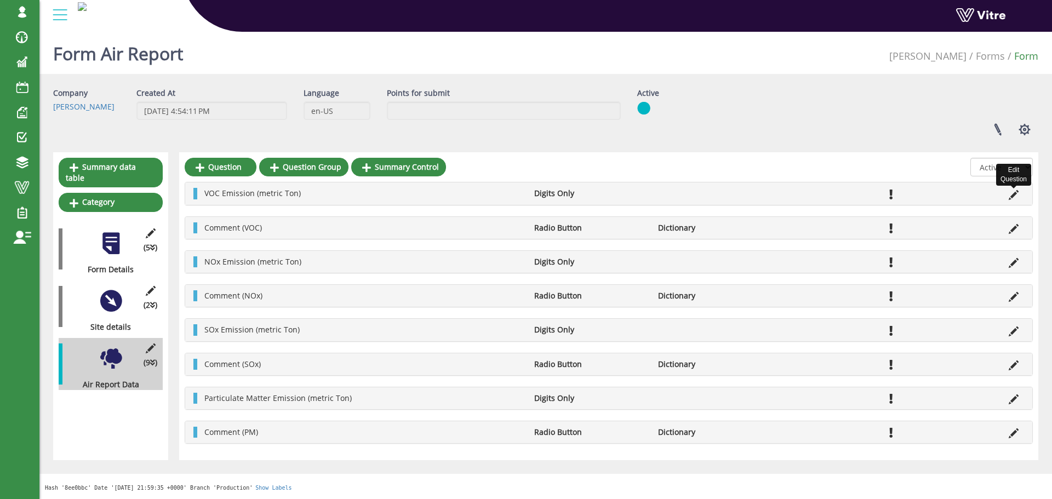
click at [1017, 192] on icon at bounding box center [1014, 195] width 10 height 10
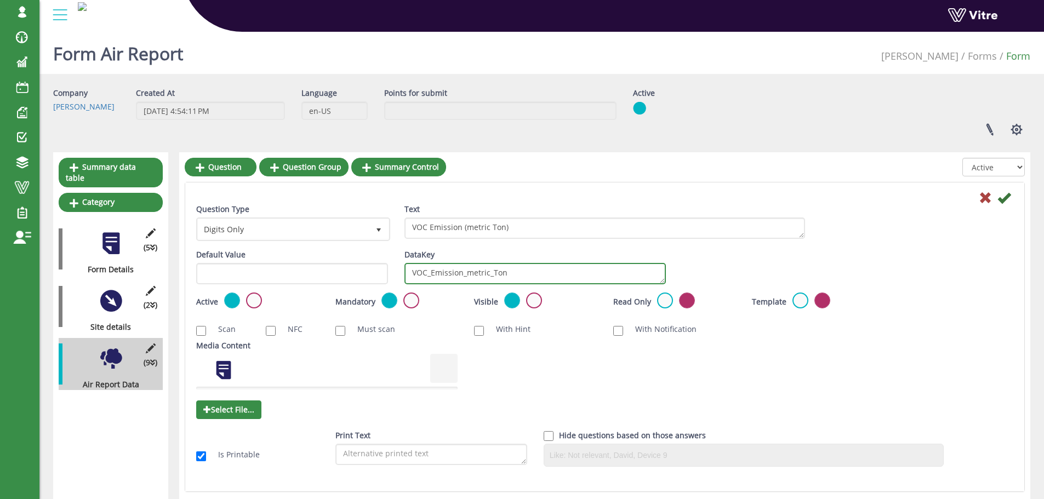
click at [599, 265] on textarea "VOC_Emission_metric_Ton" at bounding box center [534, 273] width 261 height 21
click at [984, 201] on icon at bounding box center [985, 197] width 13 height 13
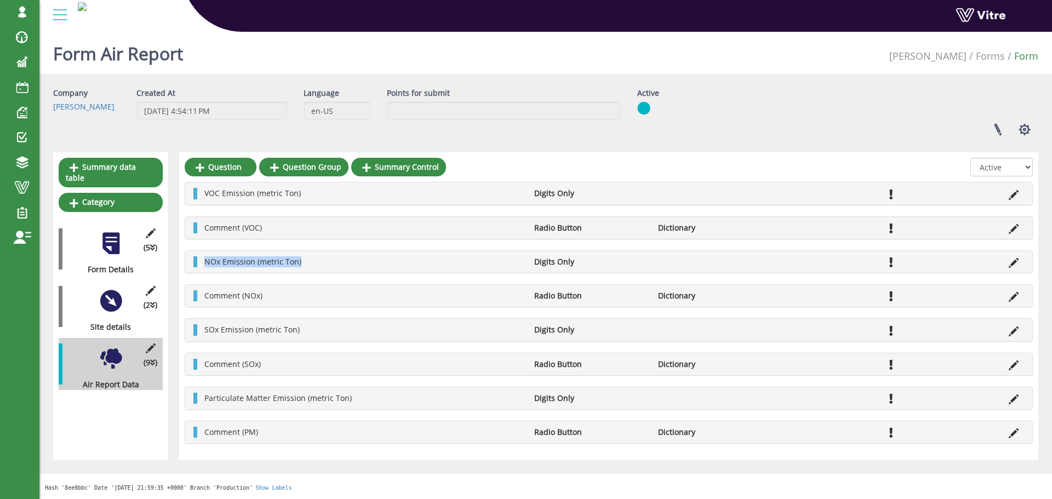
drag, startPoint x: 329, startPoint y: 258, endPoint x: 285, endPoint y: 215, distance: 61.2
click at [192, 267] on div "NOx Emission (metric Ton) Digits Only" at bounding box center [608, 262] width 847 height 22
click at [301, 267] on li "NOx Emission (metric Ton)" at bounding box center [364, 261] width 330 height 11
drag, startPoint x: 309, startPoint y: 263, endPoint x: 199, endPoint y: 264, distance: 109.6
click at [199, 264] on li "NOx Emission (metric Ton)" at bounding box center [364, 261] width 330 height 11
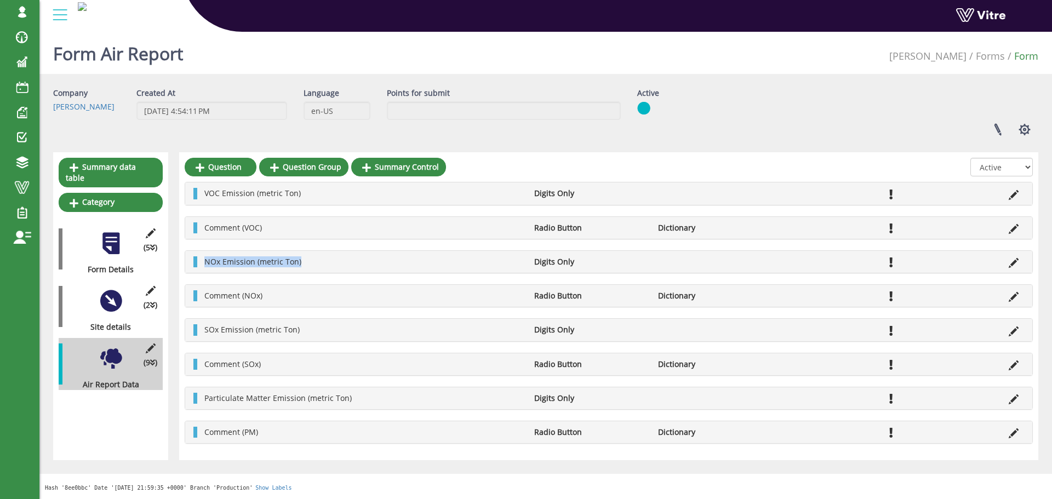
copy span "NOx Emission (metric Ton)"
click at [122, 292] on div at bounding box center [111, 301] width 25 height 25
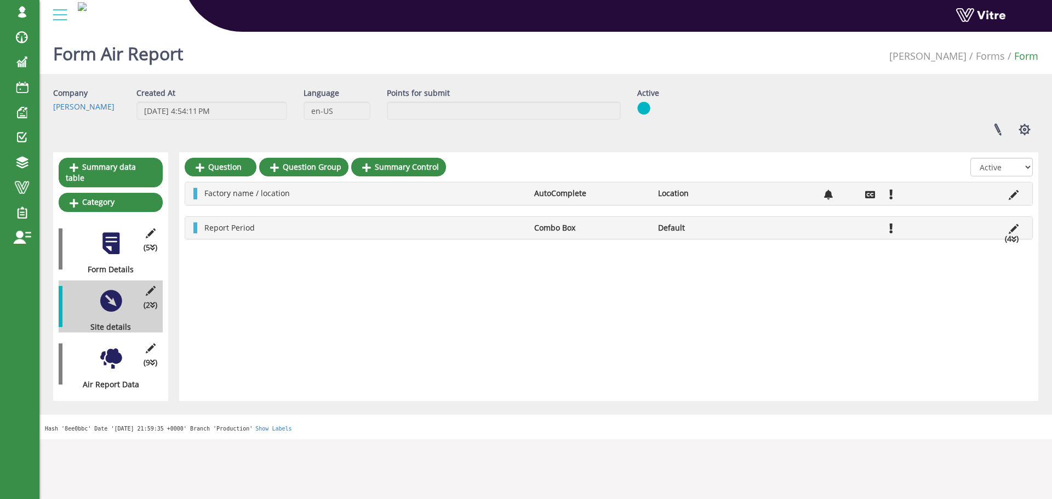
click at [1008, 230] on li at bounding box center [1013, 227] width 21 height 11
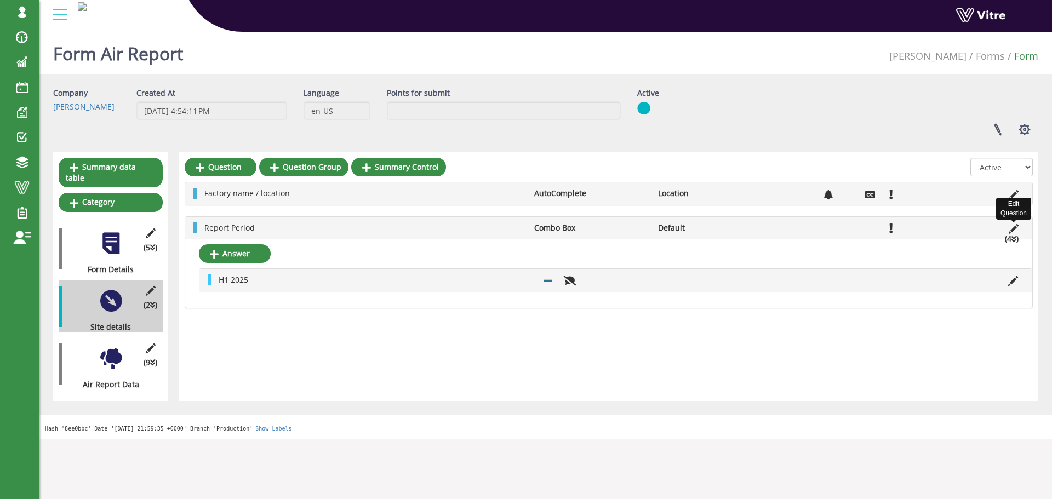
click at [1013, 231] on icon at bounding box center [1014, 229] width 10 height 10
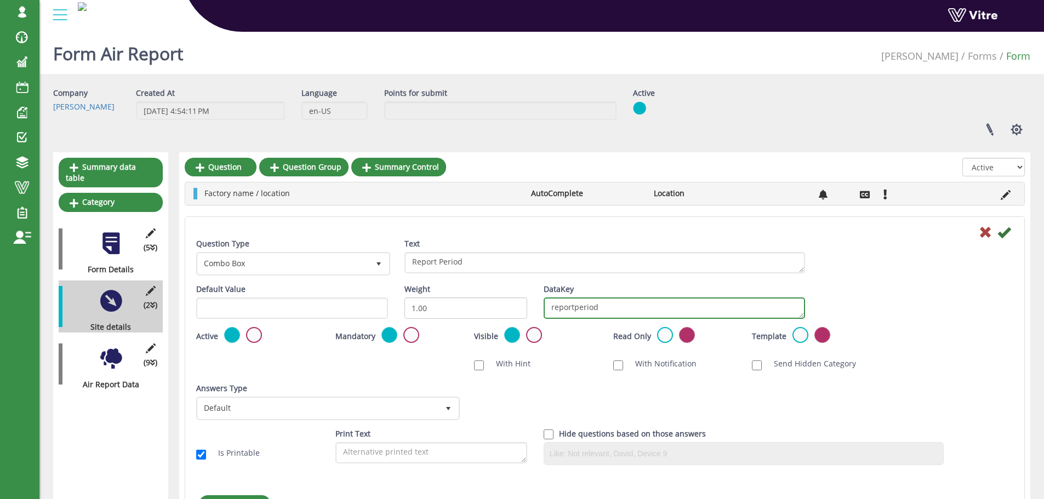
click at [729, 313] on textarea "reportperiod" at bounding box center [674, 308] width 261 height 21
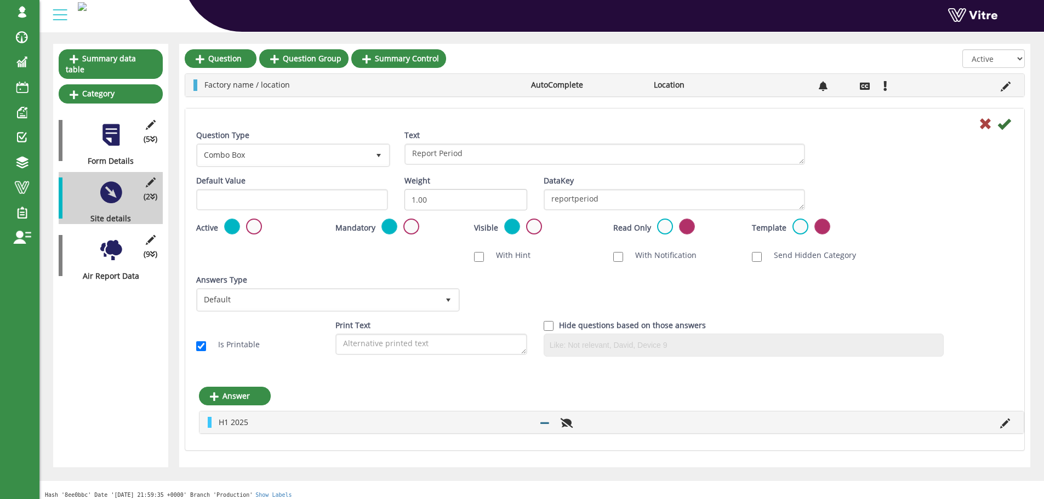
scroll to position [110, 0]
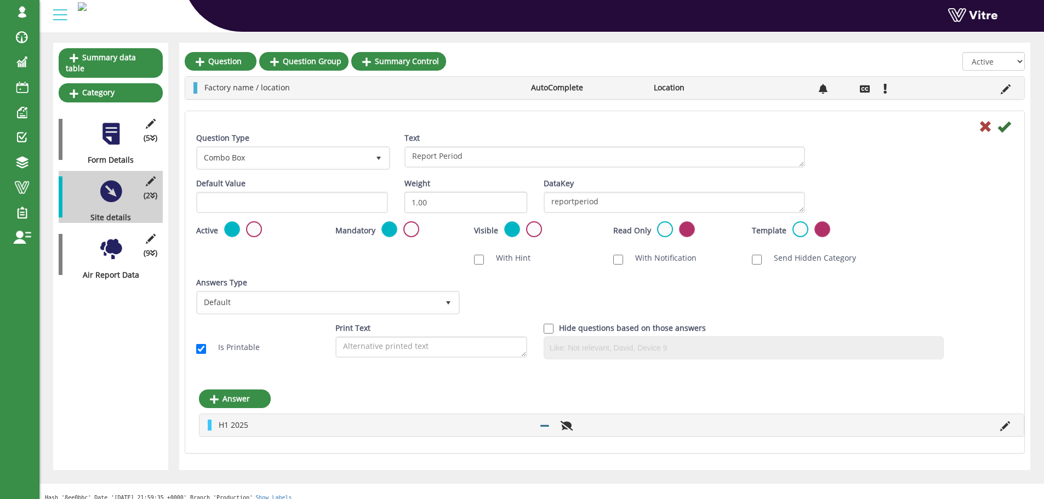
click at [118, 237] on div at bounding box center [111, 249] width 25 height 25
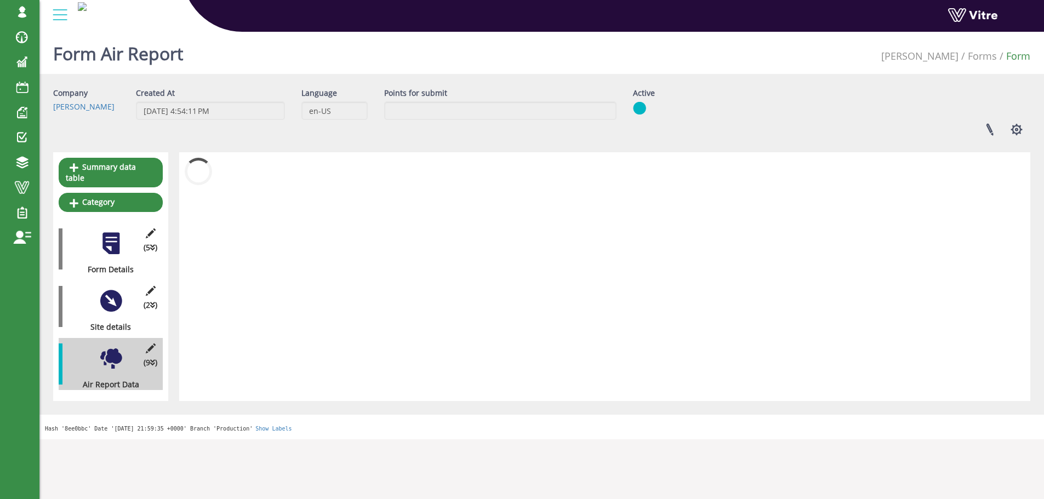
scroll to position [0, 0]
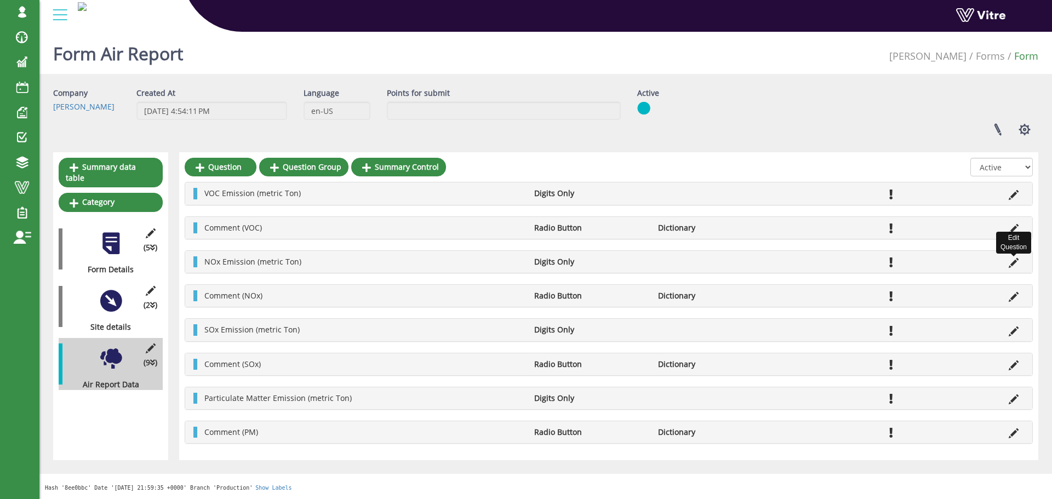
click at [1018, 260] on icon at bounding box center [1014, 263] width 10 height 10
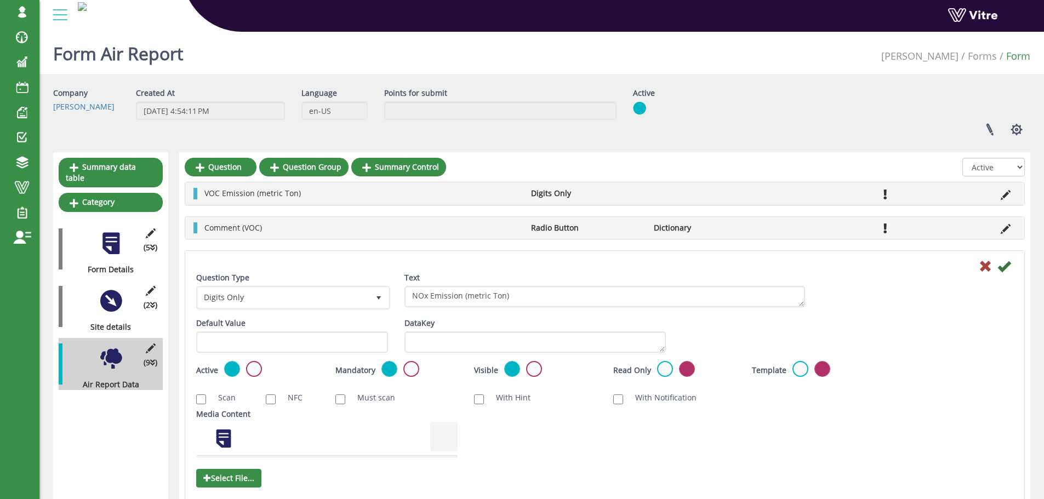
click at [713, 340] on div "Default Value Weight DataKey" at bounding box center [605, 339] width 834 height 43
click at [676, 341] on div "Default Value Weight DataKey" at bounding box center [605, 339] width 834 height 43
click at [642, 346] on textarea "DataKey" at bounding box center [534, 342] width 261 height 21
paste textarea "NOx_Emission_metric_Ton"
type textarea "NOx_Emission_metric_Ton"
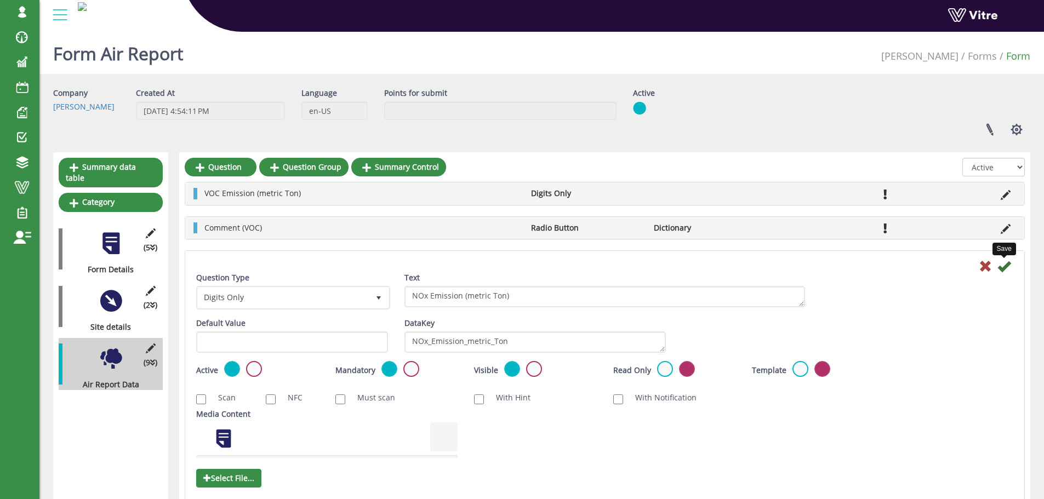
click at [1000, 263] on icon at bounding box center [1003, 266] width 13 height 13
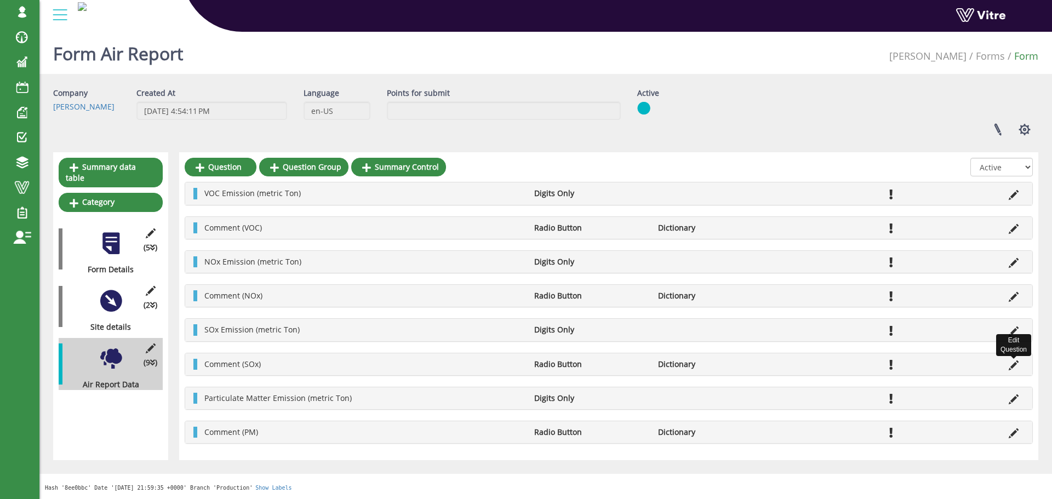
click at [1011, 364] on icon at bounding box center [1014, 366] width 10 height 10
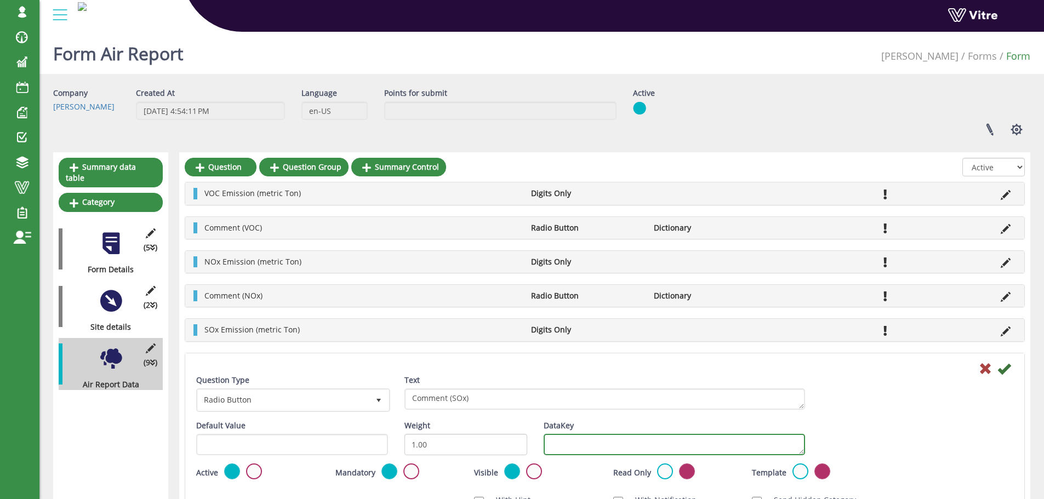
click at [606, 442] on textarea "DataKey" at bounding box center [674, 444] width 261 height 21
paste textarea "SOx_Emission_metric_Ton"
type textarea "SOx_Emission_metric_Ton"
click at [1006, 368] on icon at bounding box center [1003, 368] width 13 height 13
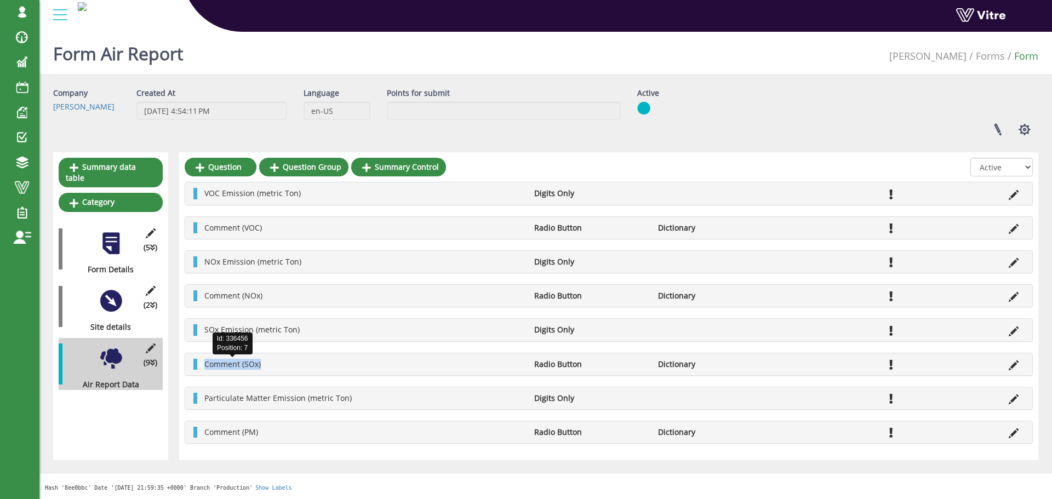
drag, startPoint x: 276, startPoint y: 367, endPoint x: 207, endPoint y: 361, distance: 69.9
click at [207, 361] on li "Comment (SOx)" at bounding box center [364, 364] width 330 height 11
copy span "Comment (SOx)"
click at [1008, 359] on li at bounding box center [1013, 364] width 21 height 11
click at [1015, 365] on icon at bounding box center [1014, 366] width 10 height 10
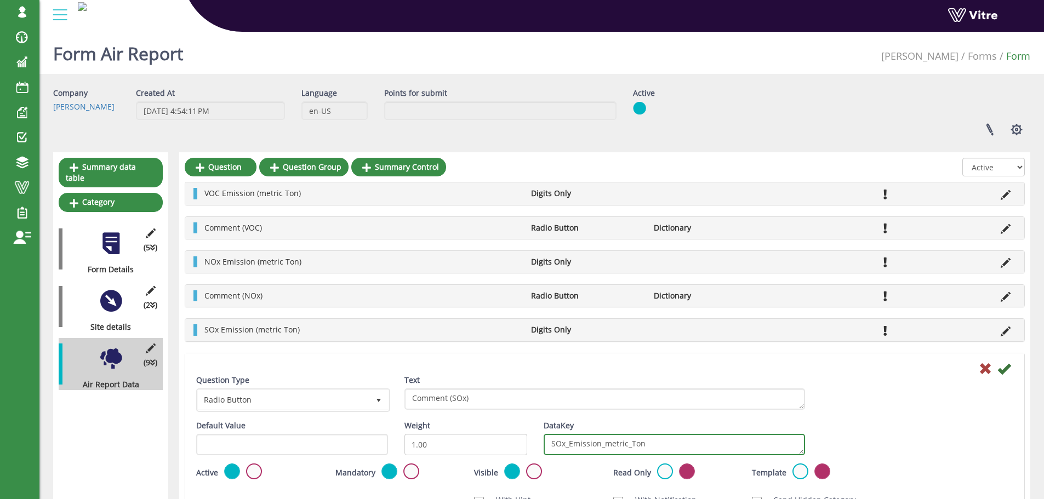
click at [648, 448] on textarea "SOx_Emission_metric_Ton" at bounding box center [674, 444] width 261 height 21
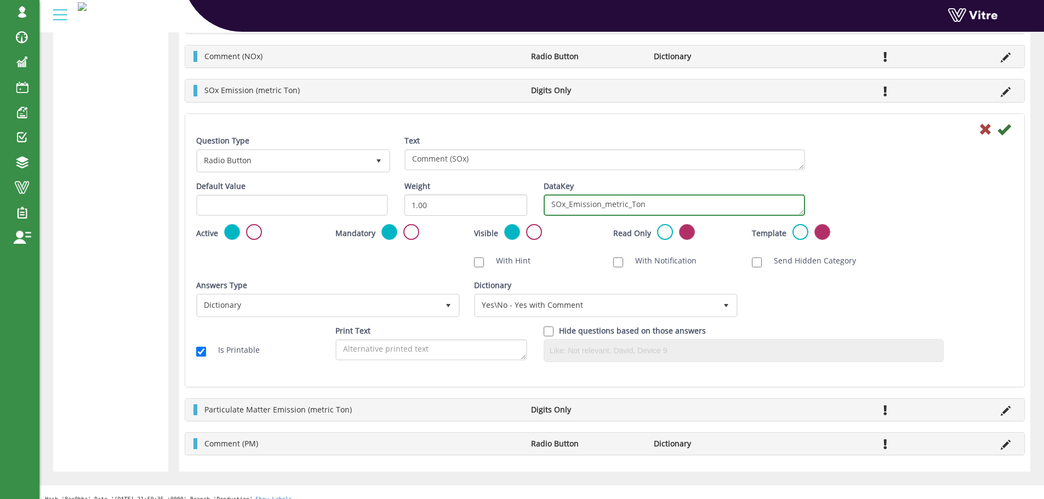
scroll to position [412, 0]
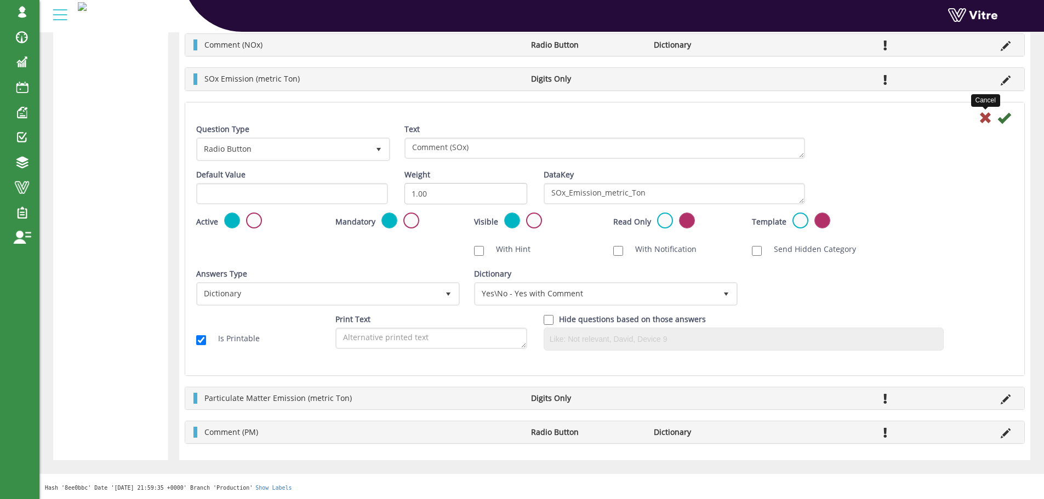
click at [984, 119] on icon at bounding box center [985, 117] width 13 height 13
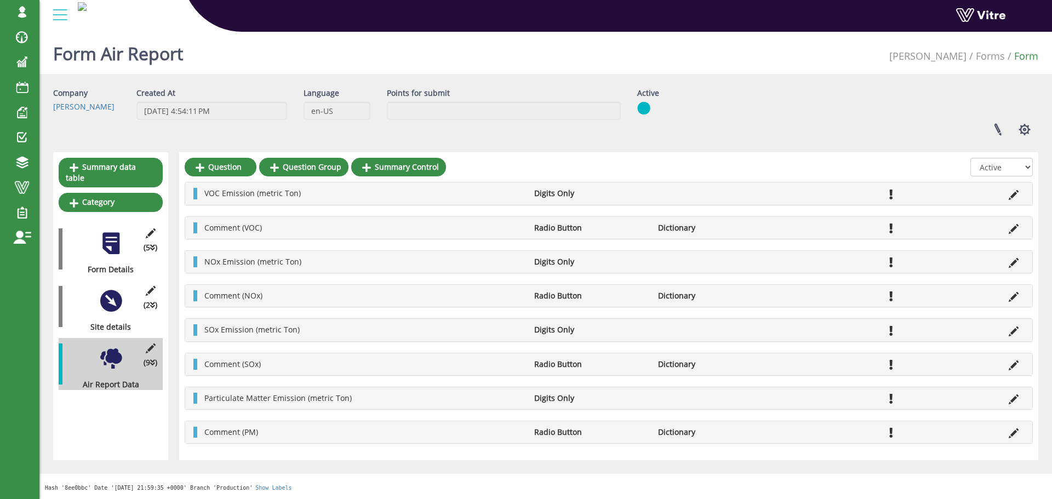
click at [1015, 404] on icon at bounding box center [1014, 400] width 10 height 10
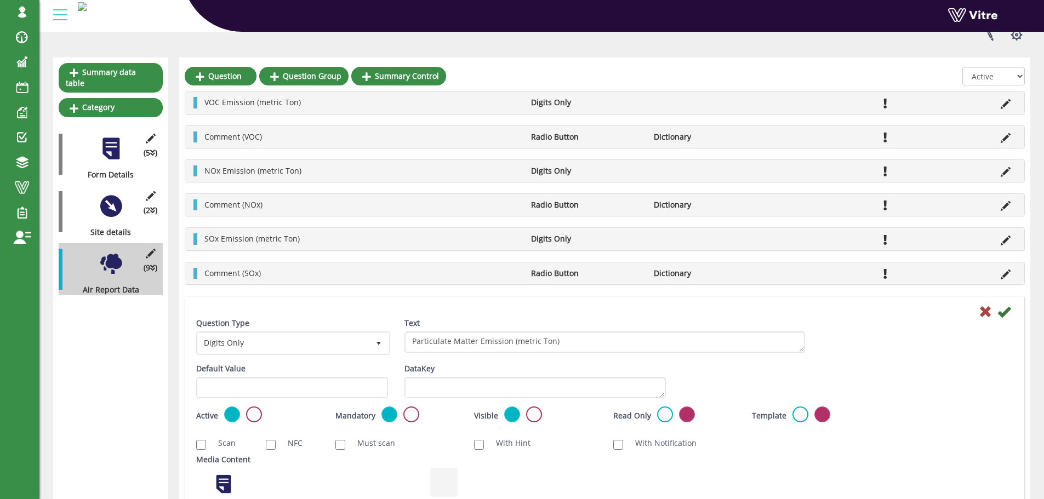
scroll to position [110, 0]
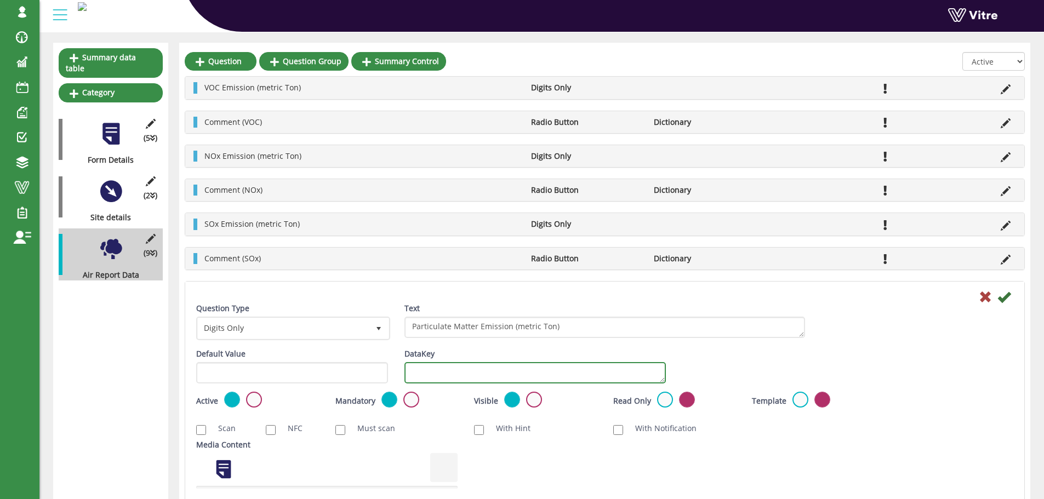
click at [525, 367] on textarea "DataKey" at bounding box center [534, 372] width 261 height 21
paste textarea "Particulate_Matter_Emission_metric_Ton"
type textarea "Particulate_Matter_Emission_metric_Ton"
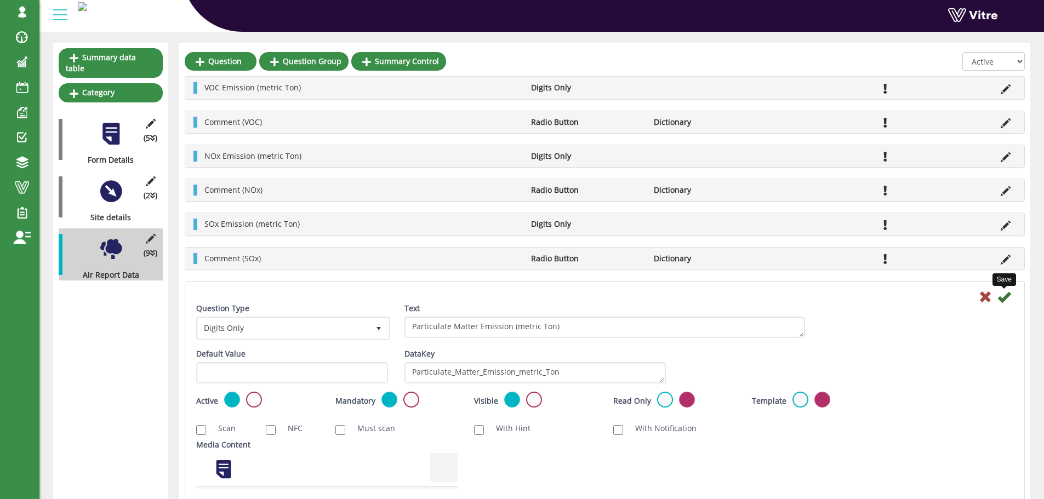
click at [1008, 298] on icon at bounding box center [1003, 296] width 13 height 13
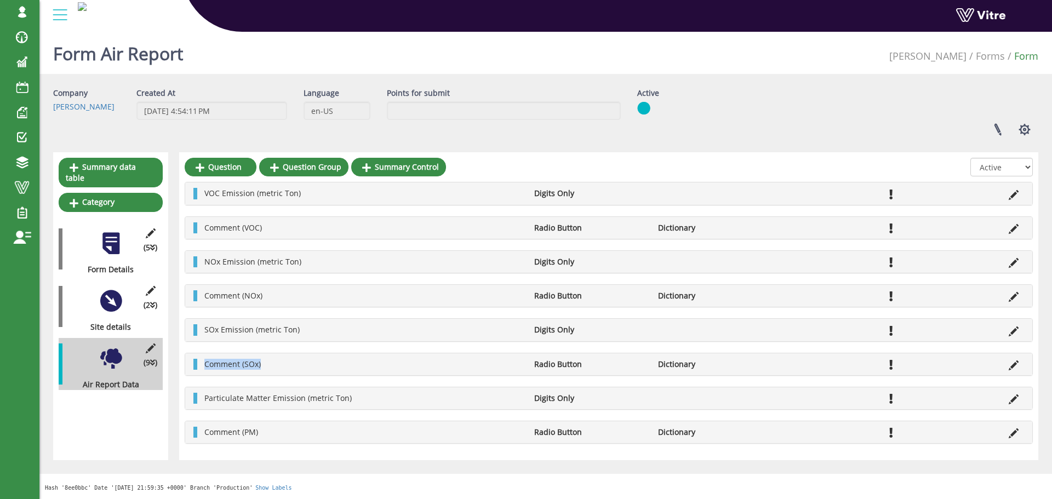
drag, startPoint x: 293, startPoint y: 366, endPoint x: 199, endPoint y: 361, distance: 93.8
click at [199, 361] on li "Comment (SOx)" at bounding box center [364, 364] width 330 height 11
copy span "Comment (SOx)"
click at [298, 329] on li "SOx Emission (metric Ton)" at bounding box center [364, 329] width 330 height 11
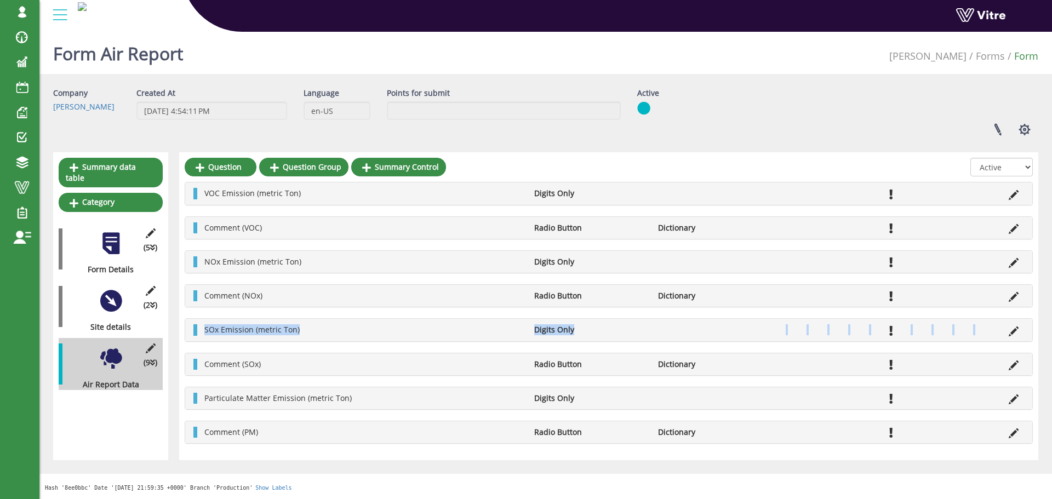
click at [298, 329] on li "SOx Emission (metric Ton)" at bounding box center [364, 329] width 330 height 11
click at [308, 326] on li "SOx Emission (metric Ton)" at bounding box center [364, 329] width 330 height 11
drag, startPoint x: 319, startPoint y: 327, endPoint x: 201, endPoint y: 327, distance: 117.8
click at [201, 327] on li "SOx Emission (metric Ton)" at bounding box center [364, 329] width 330 height 11
copy span "SOx Emission (metric Ton)"
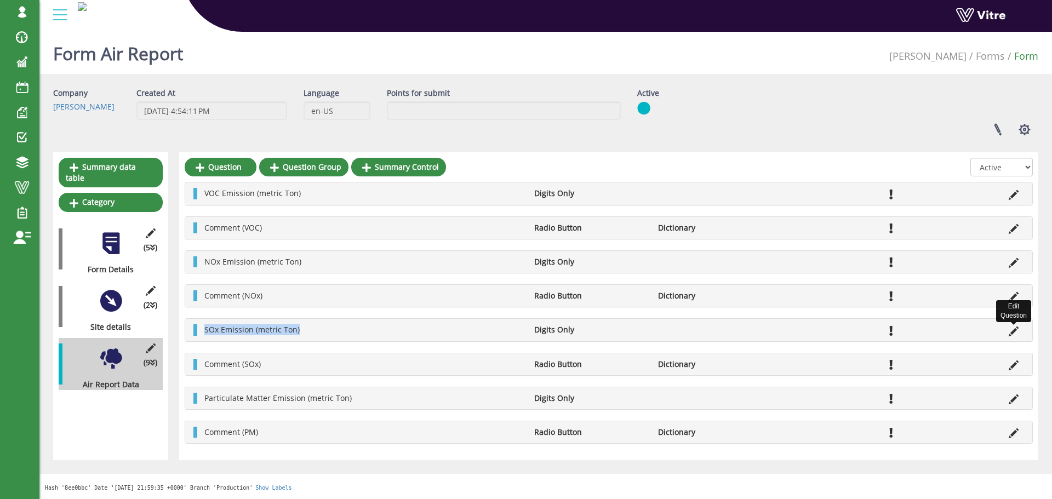
click at [1014, 330] on icon at bounding box center [1014, 332] width 10 height 10
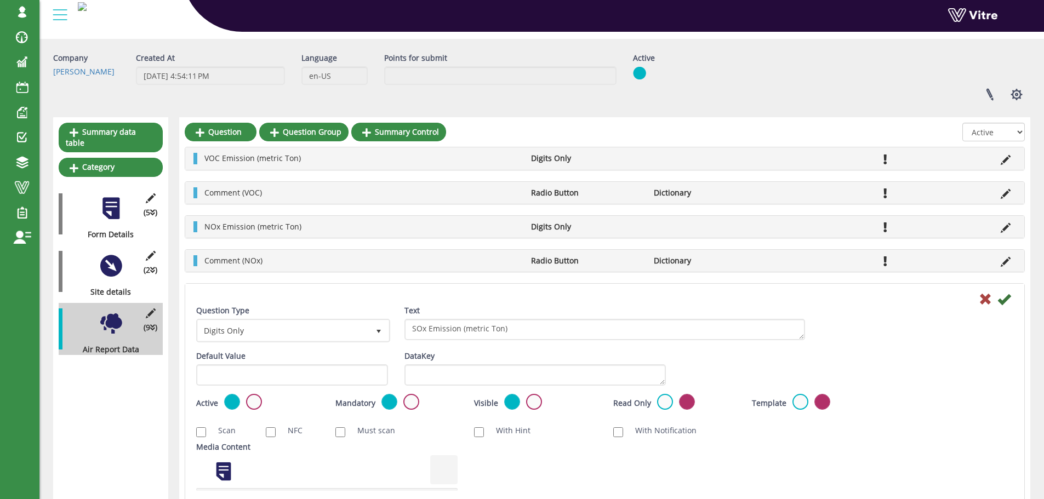
scroll to position [55, 0]
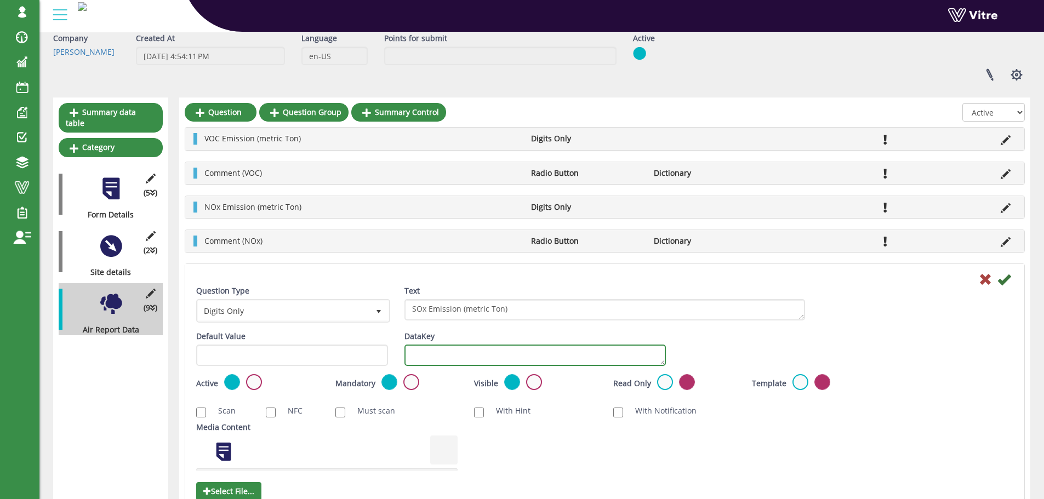
click at [594, 349] on textarea "DataKey" at bounding box center [534, 355] width 261 height 21
click at [517, 352] on textarea "DataKey" at bounding box center [534, 355] width 261 height 21
paste textarea "SOx_Emission_metric_Ton"
type textarea "SOx_Emission_metric_Ton"
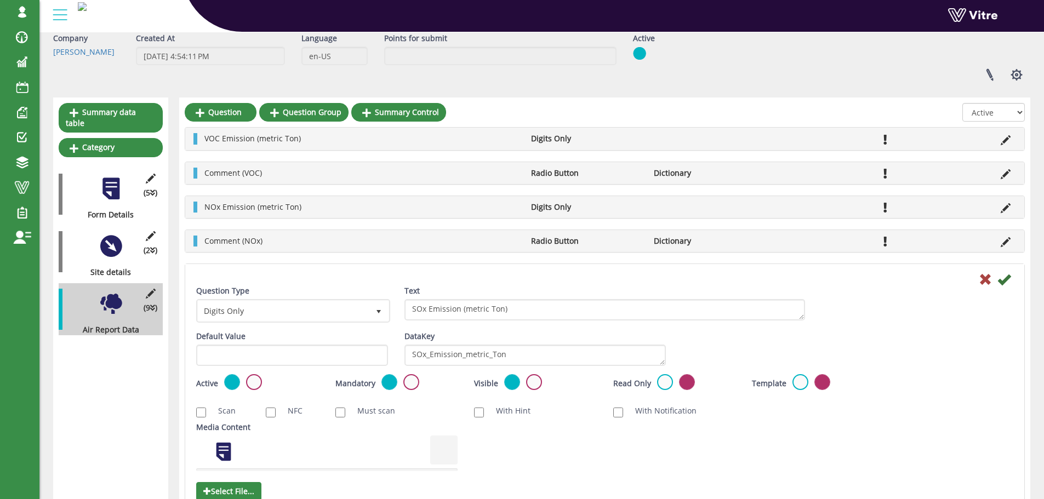
click at [1005, 282] on icon at bounding box center [1003, 279] width 13 height 13
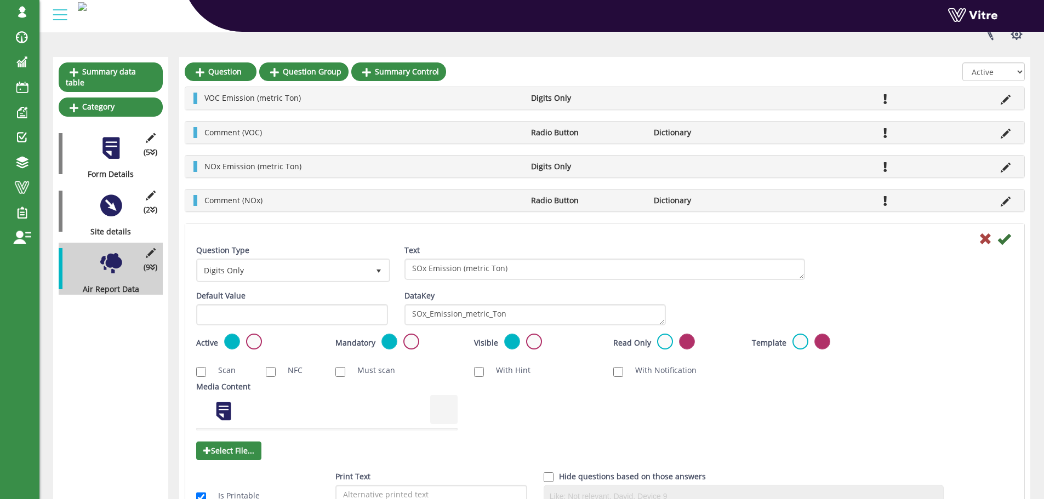
scroll to position [164, 0]
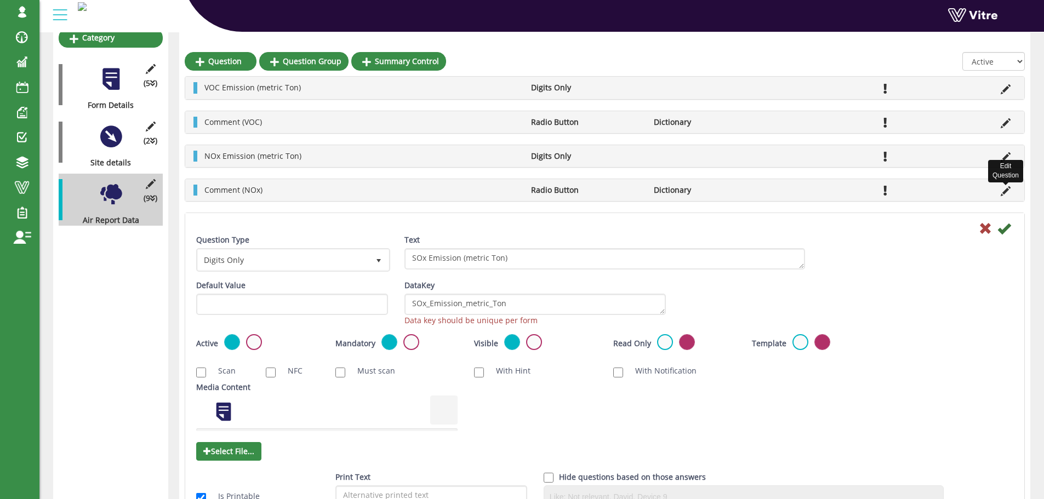
click at [1006, 191] on icon at bounding box center [1006, 191] width 10 height 10
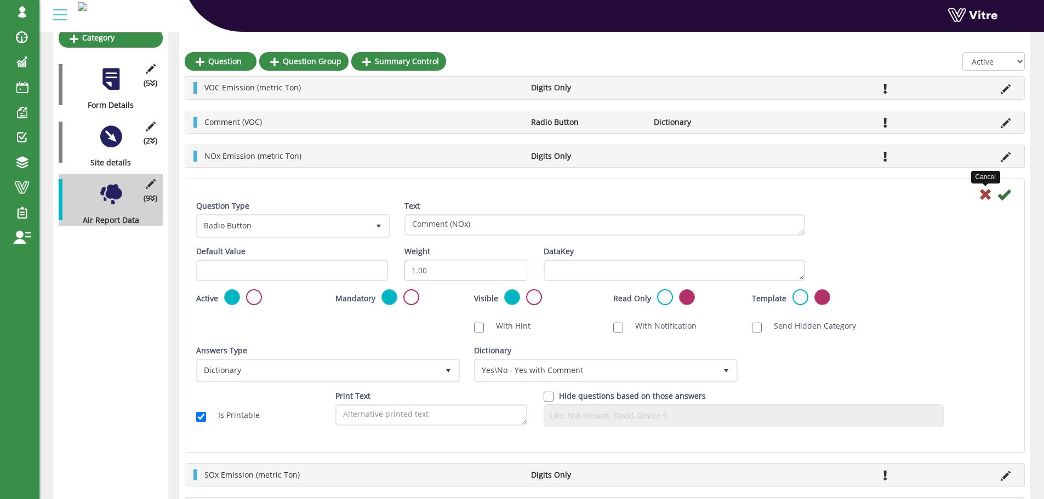
click at [979, 192] on icon at bounding box center [985, 194] width 13 height 13
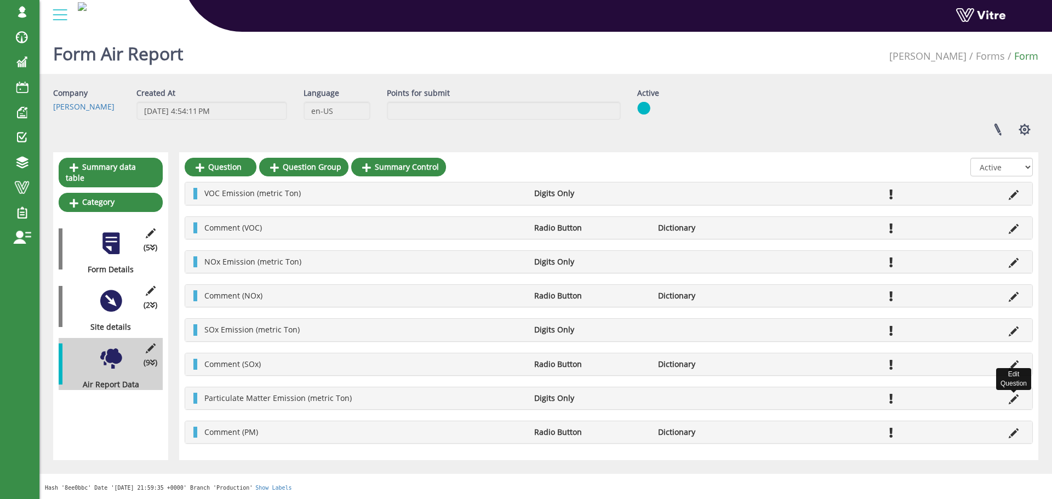
click at [1012, 397] on icon at bounding box center [1014, 400] width 10 height 10
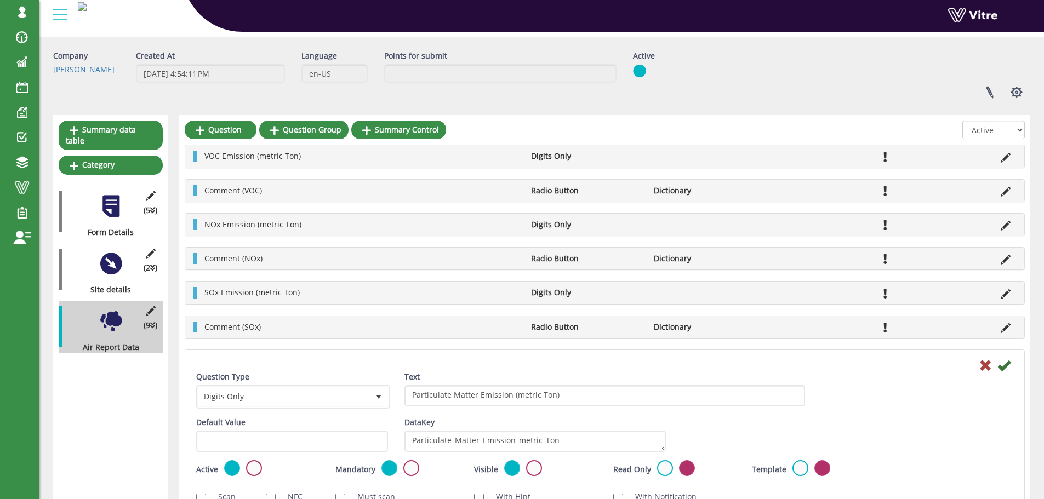
scroll to position [55, 0]
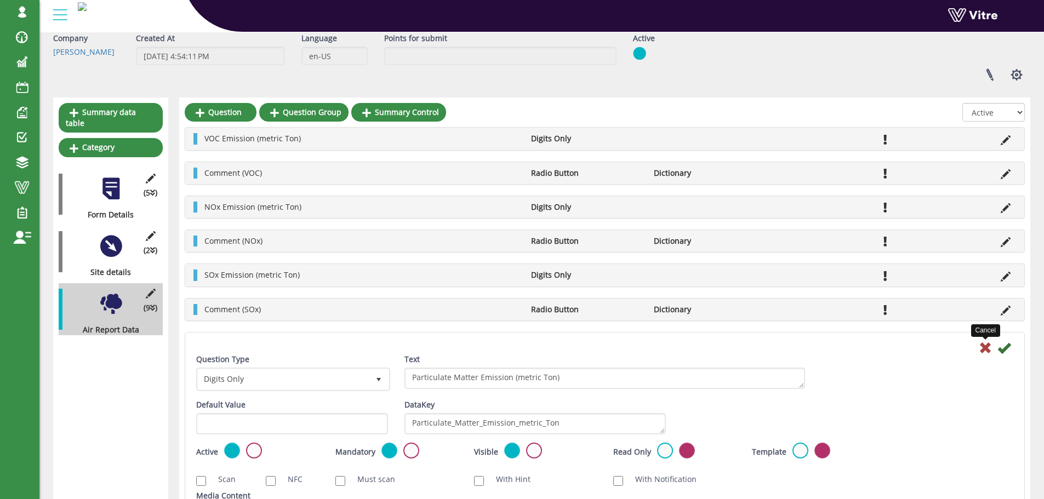
click at [982, 348] on icon at bounding box center [985, 347] width 13 height 13
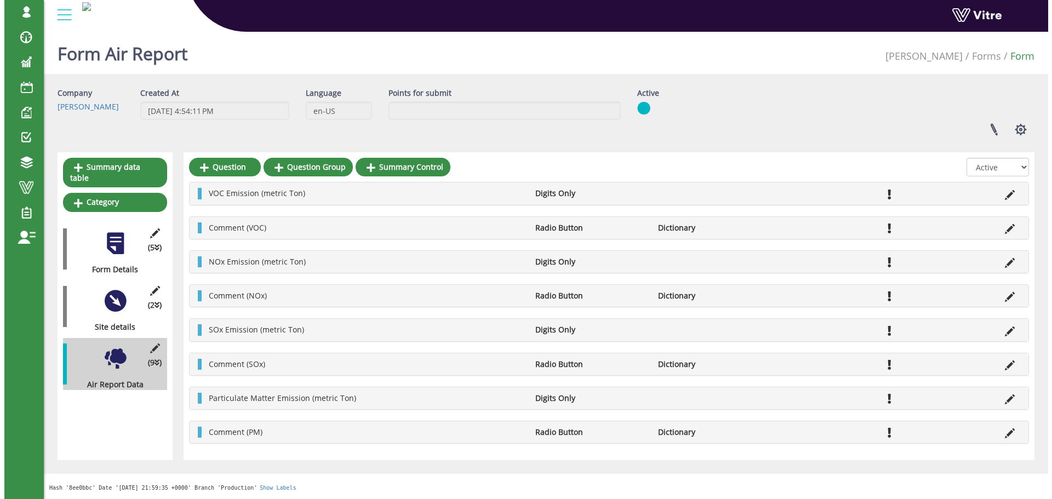
scroll to position [0, 0]
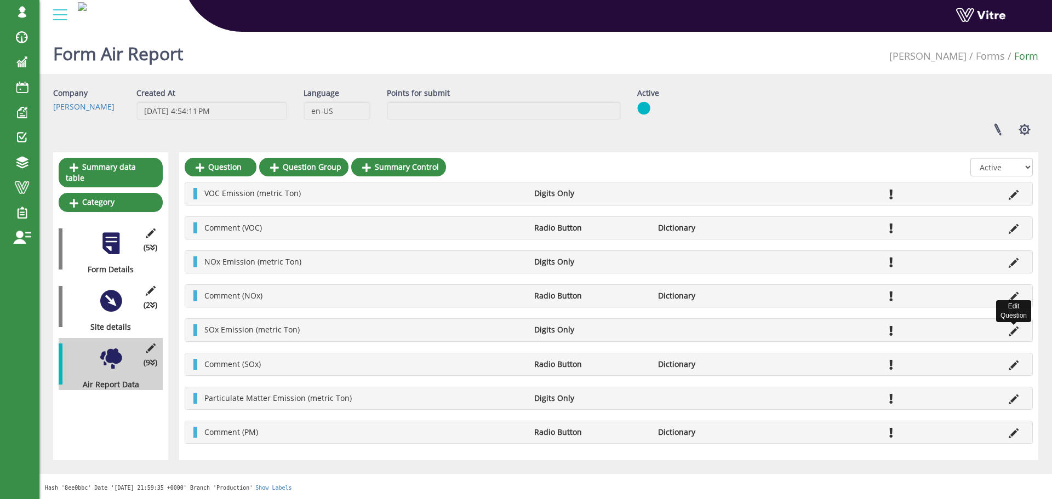
click at [1018, 332] on icon at bounding box center [1014, 332] width 10 height 10
drag, startPoint x: 657, startPoint y: 326, endPoint x: 579, endPoint y: 315, distance: 78.7
click at [588, 316] on div "Units in metric ton Info Text Default VOC Emission (metric Ton) Digits Only Com…" at bounding box center [609, 313] width 848 height 262
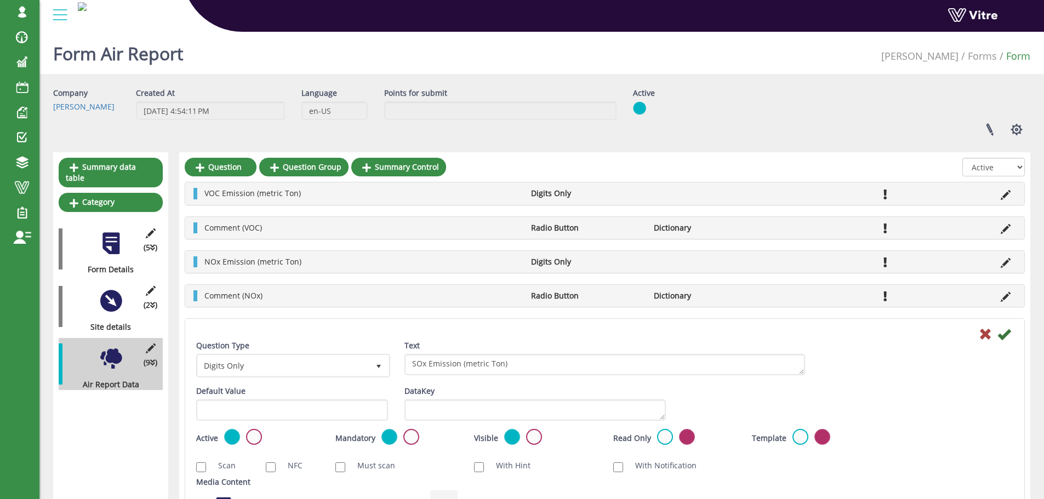
click at [601, 390] on div "DataKey" at bounding box center [534, 403] width 261 height 35
click at [599, 402] on div "DataKey" at bounding box center [534, 403] width 261 height 35
click at [599, 409] on textarea "DataKey" at bounding box center [534, 410] width 261 height 21
paste textarea "SOx_Emission_metric_Ton"
drag, startPoint x: 587, startPoint y: 419, endPoint x: 579, endPoint y: 420, distance: 8.9
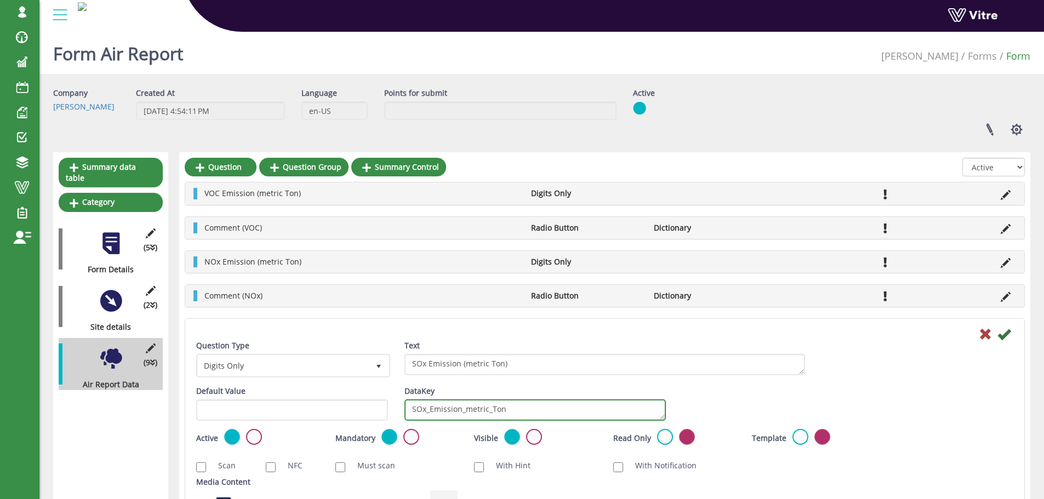
click at [579, 420] on textarea "SOx_Emission_metric_Ton" at bounding box center [534, 410] width 261 height 21
type textarea "SOx_Emission_metric_Tonn"
click at [1007, 335] on icon at bounding box center [1003, 334] width 13 height 13
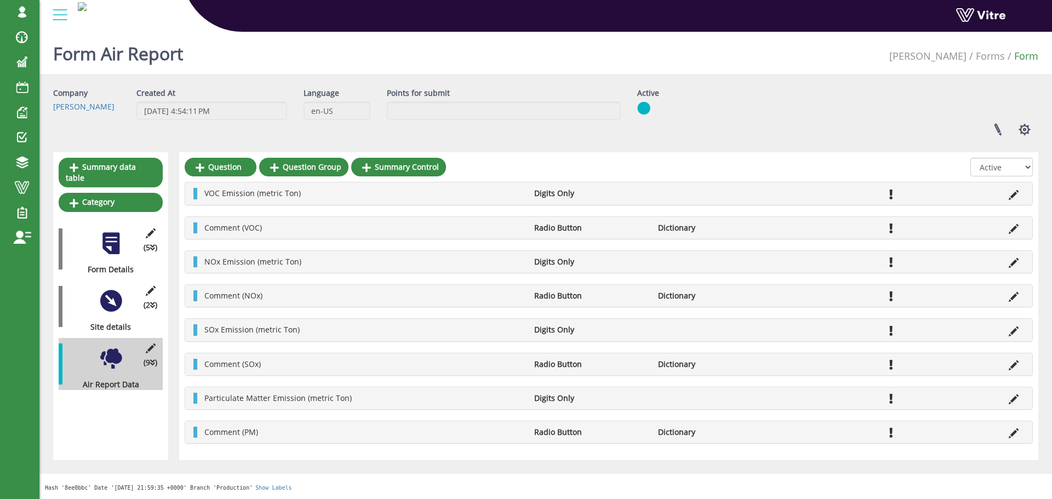
click at [825, 72] on div "Form Air Report Adama Forms Form" at bounding box center [545, 50] width 1013 height 47
